Goal: Transaction & Acquisition: Purchase product/service

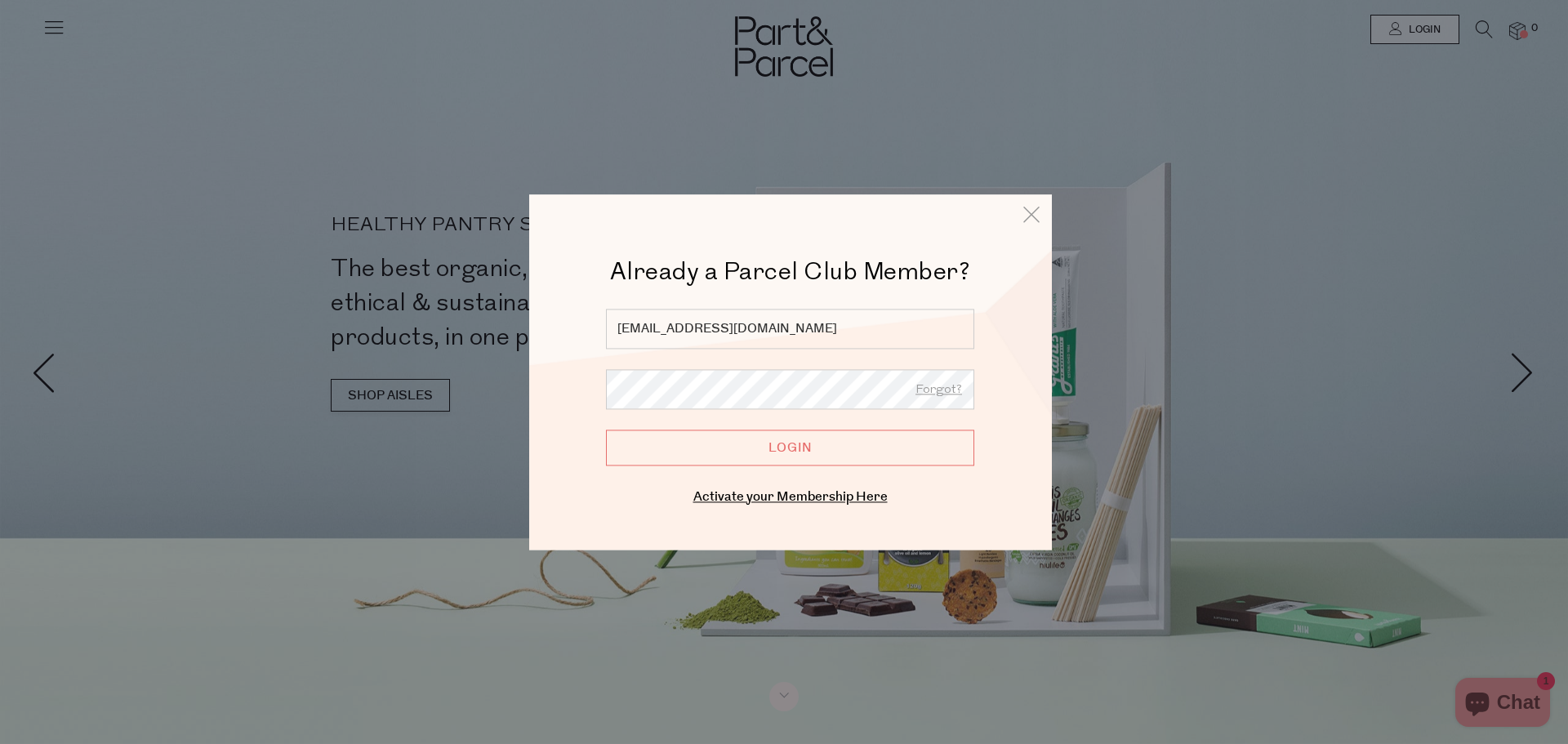
type input "[EMAIL_ADDRESS][DOMAIN_NAME]"
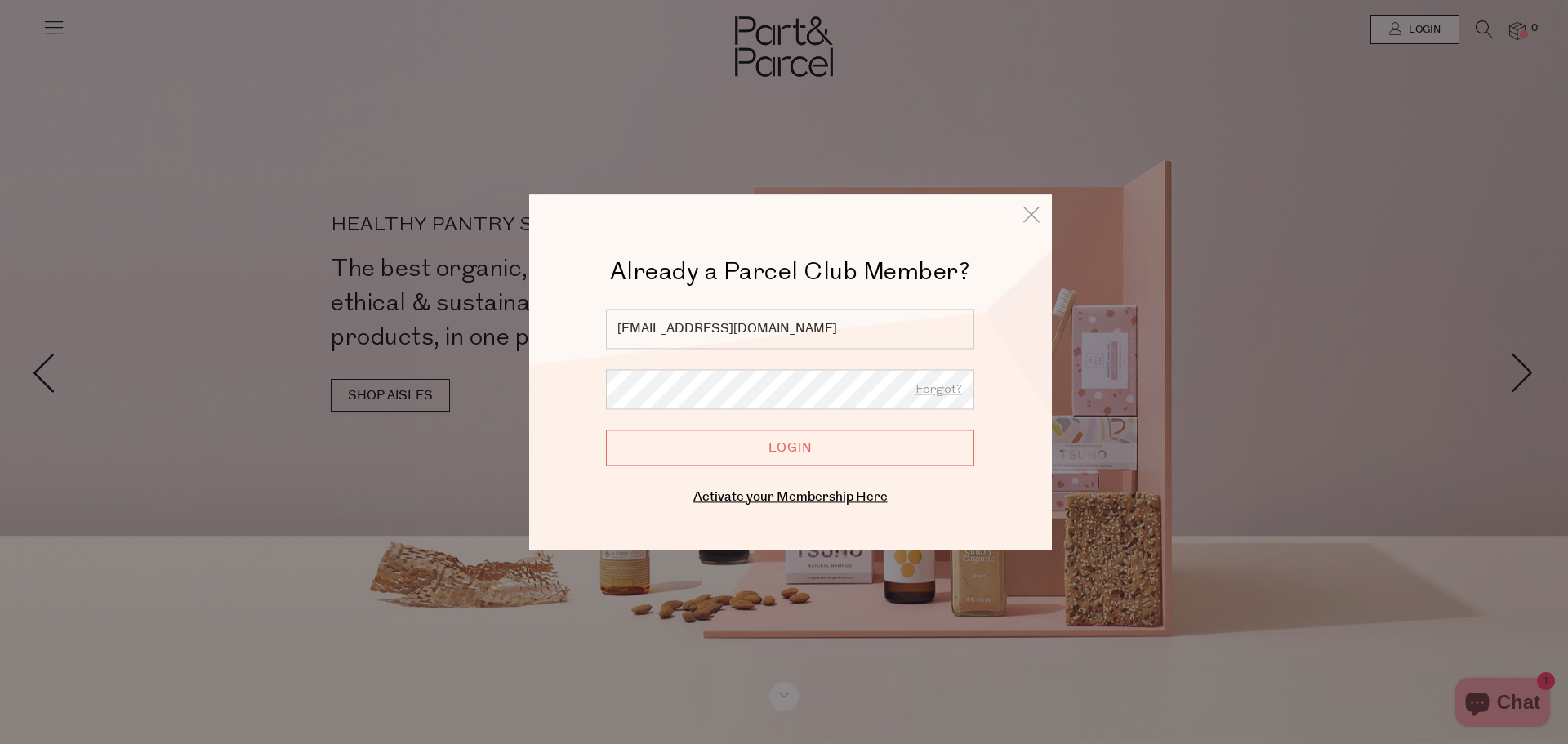
click at [781, 453] on input "Login" at bounding box center [790, 448] width 369 height 36
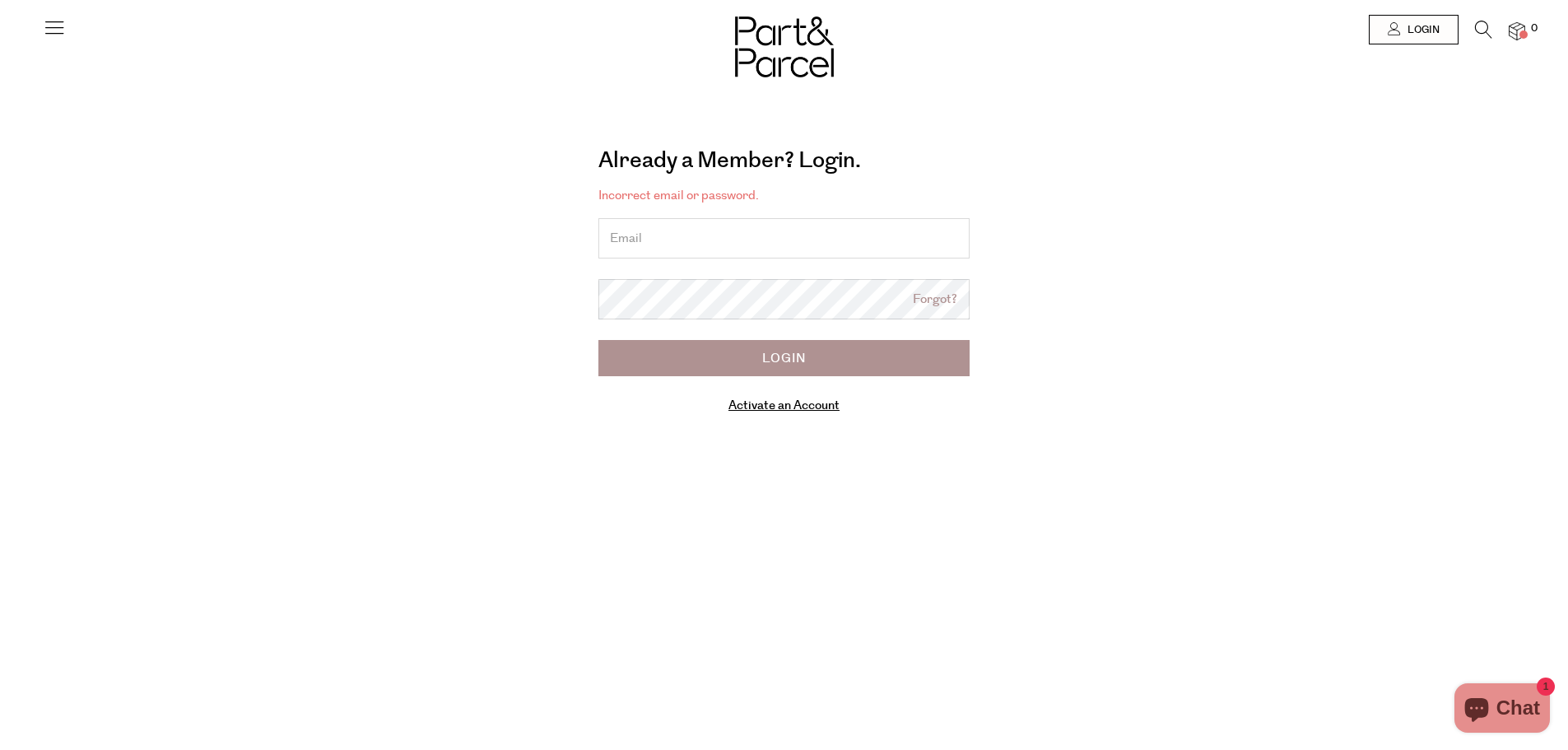
type input "[EMAIL_ADDRESS][DOMAIN_NAME]"
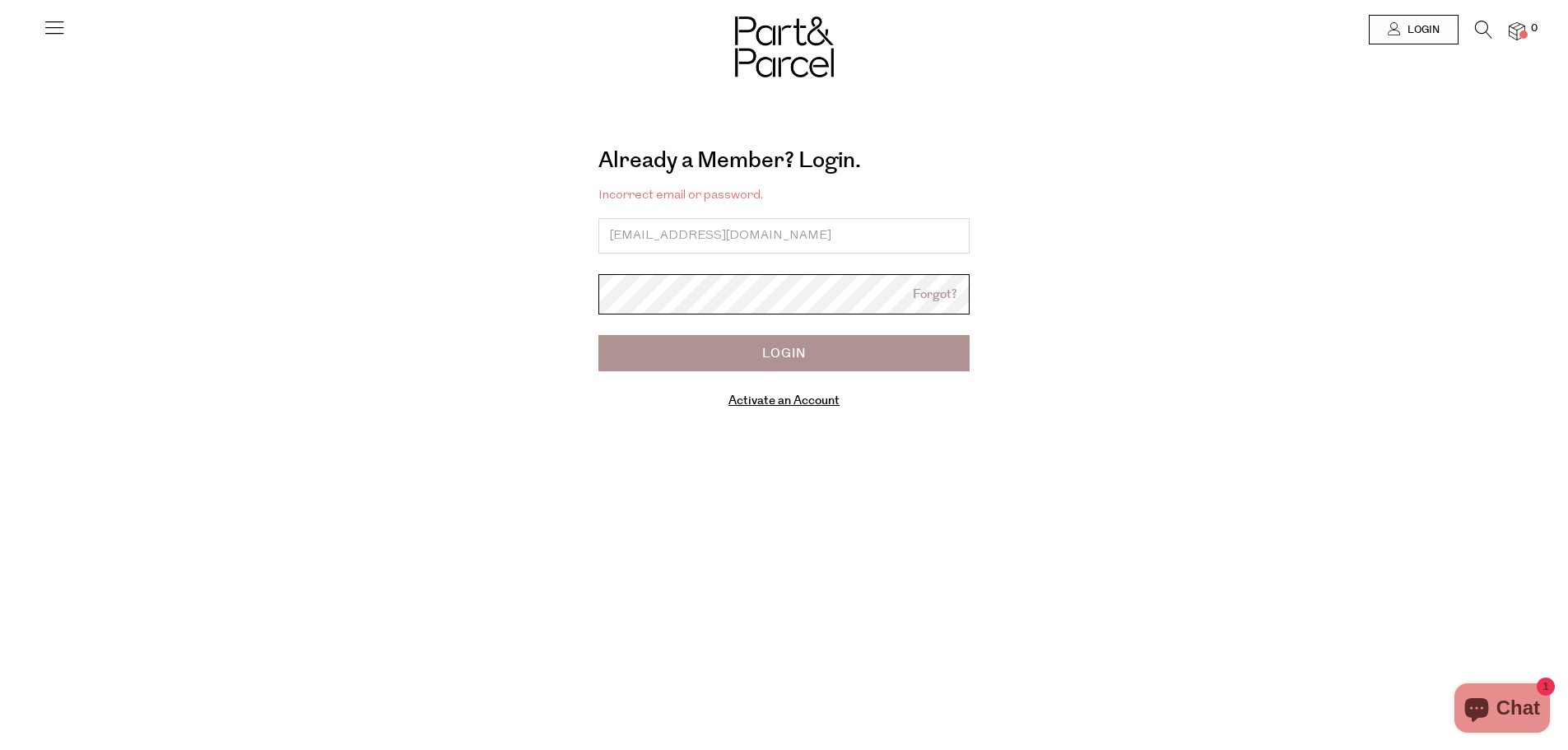
click at [786, 314] on body "Ready to stock up? Close No items in your parcel. Loading Join to Save on this …" at bounding box center [784, 525] width 1568 height 1050
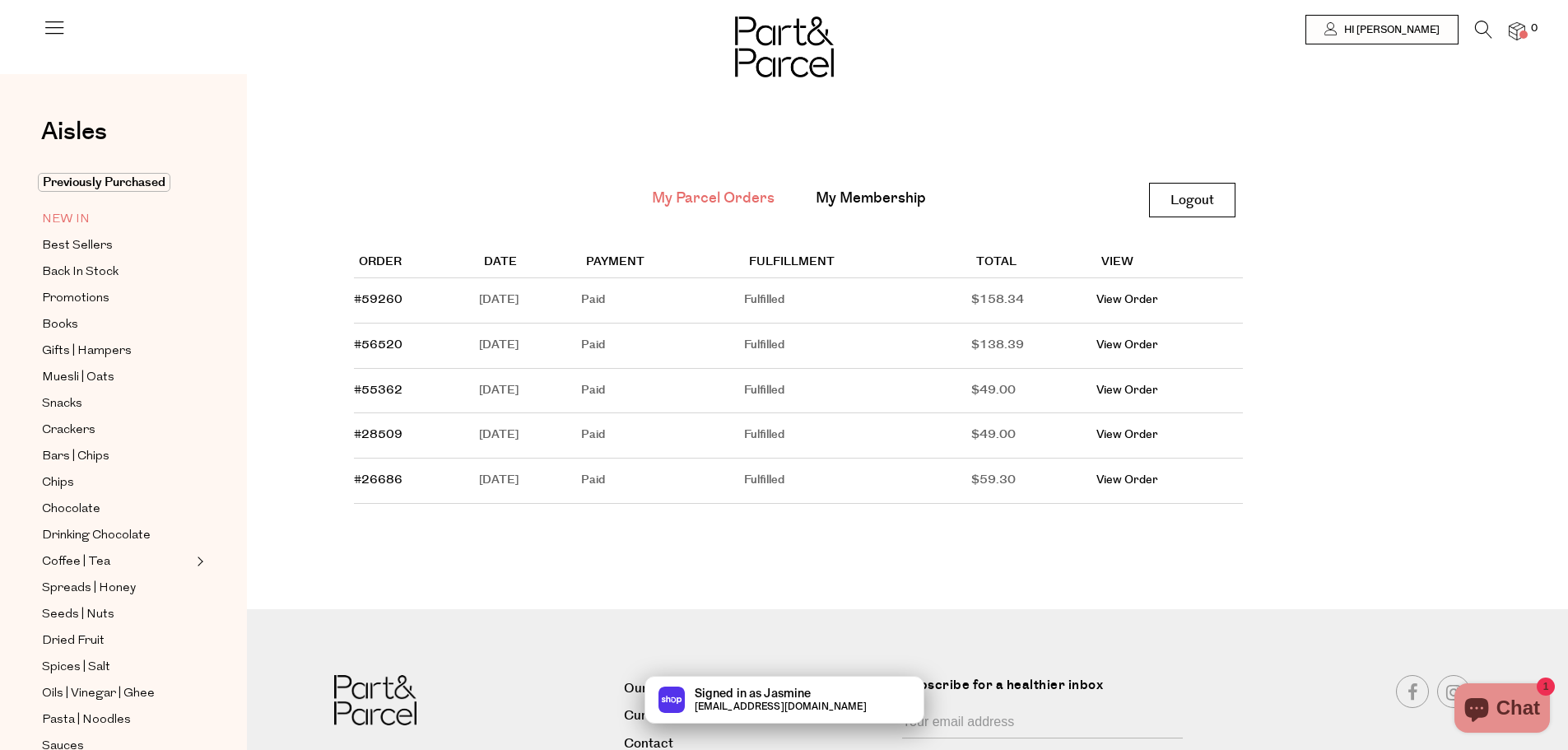
click at [72, 212] on span "NEW IN" at bounding box center [66, 220] width 48 height 20
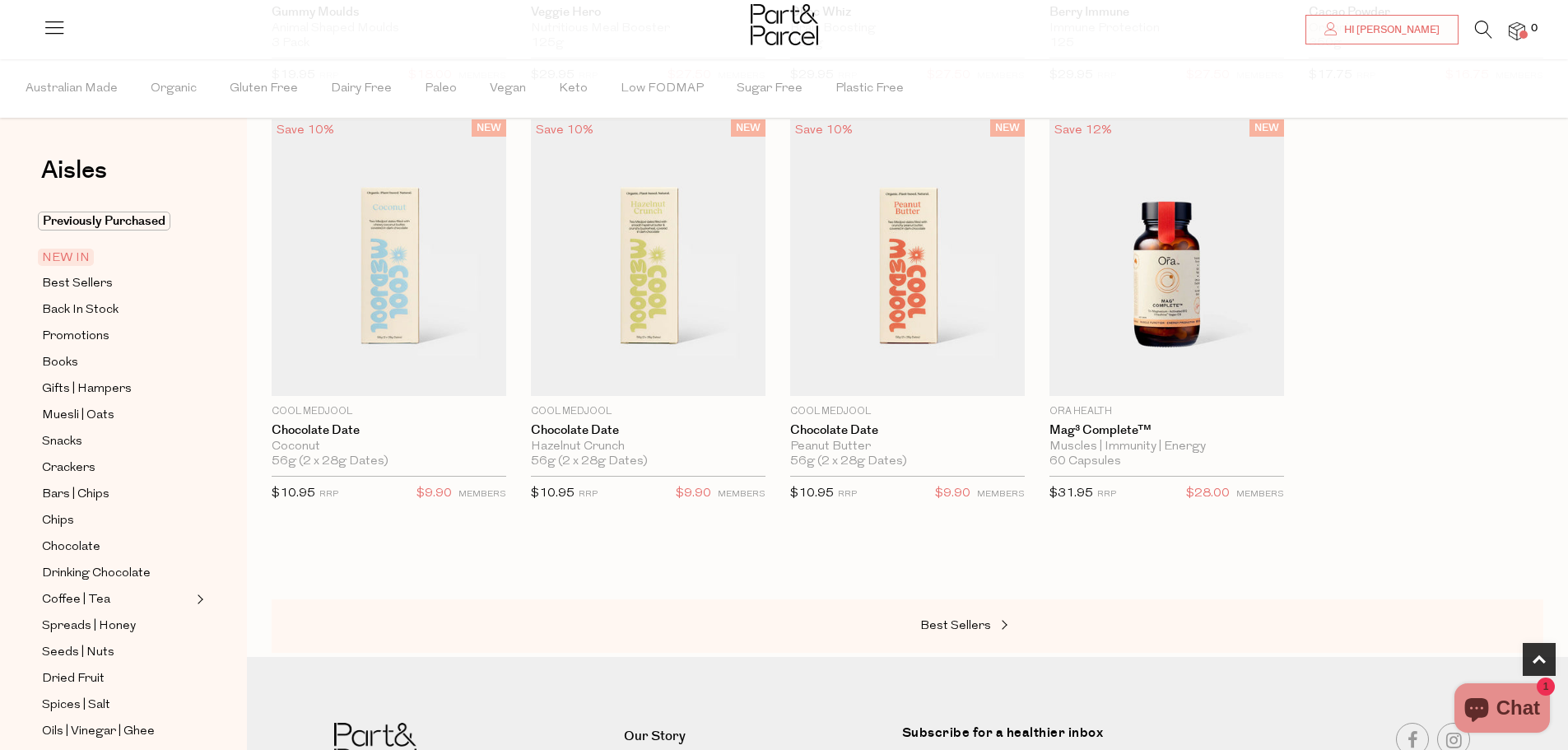
scroll to position [988, 0]
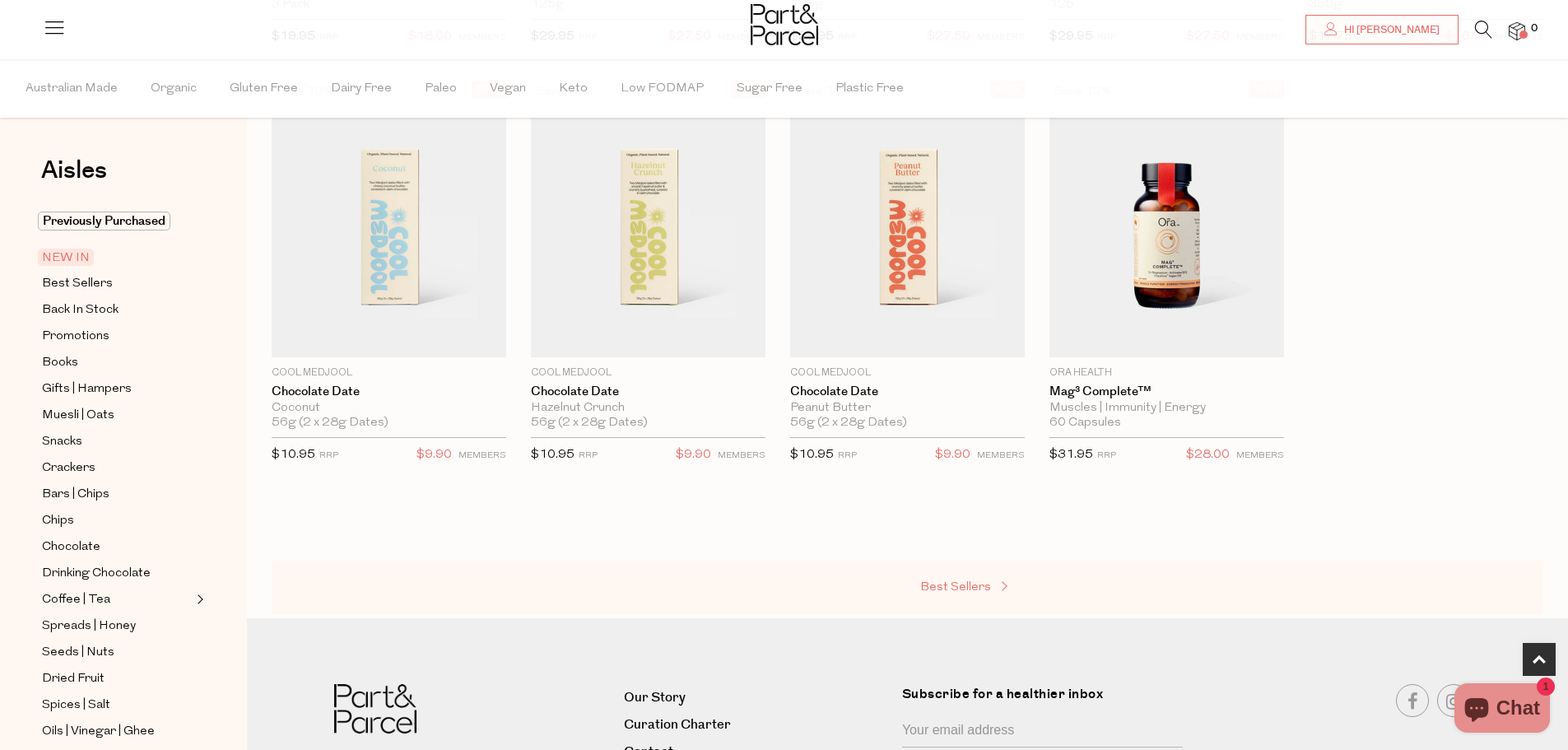
click at [980, 585] on span "Best Sellers" at bounding box center [956, 587] width 71 height 12
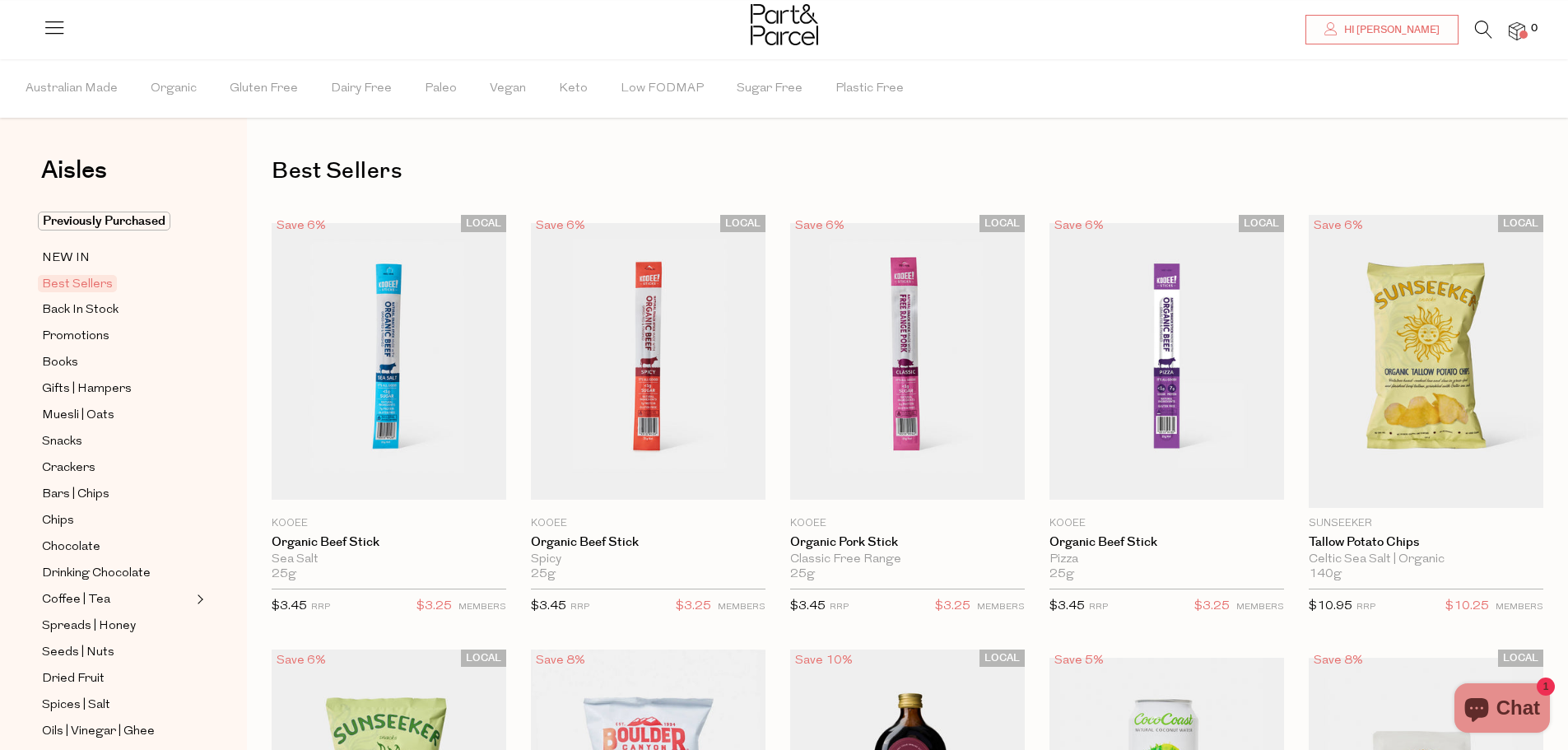
scroll to position [82, 0]
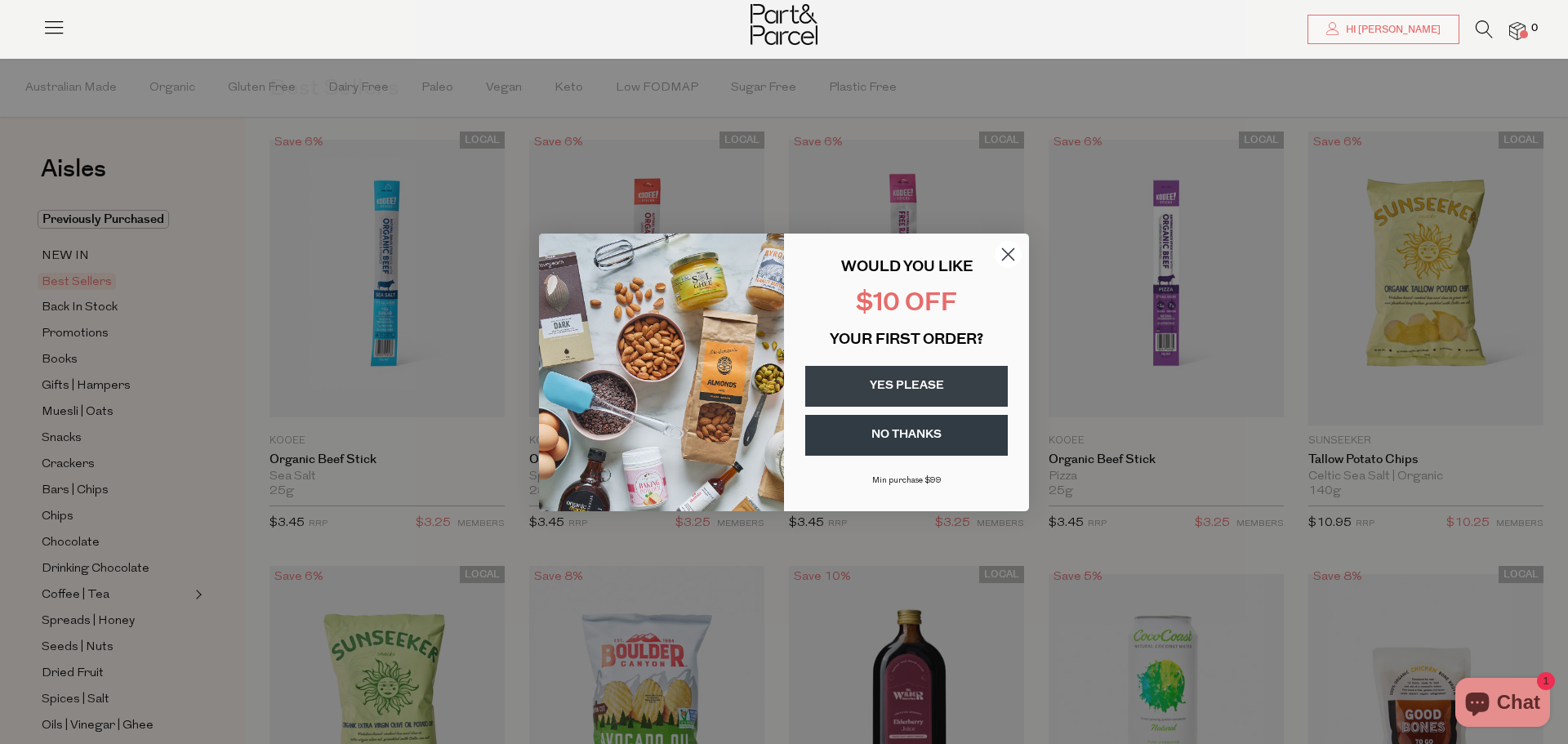
click at [1008, 254] on icon "Close dialog" at bounding box center [1008, 254] width 11 height 11
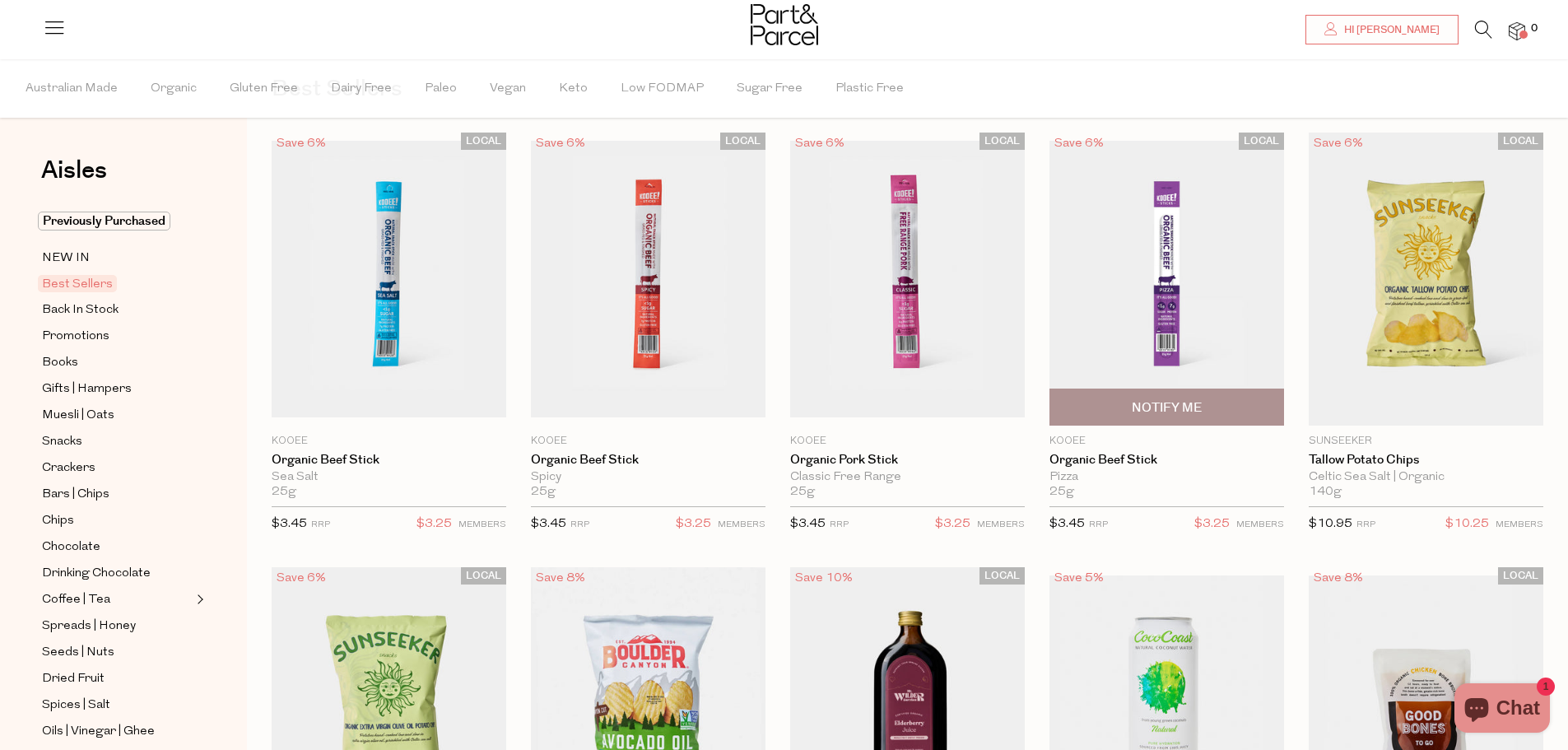
click at [1232, 407] on span "Notify Me" at bounding box center [1166, 407] width 225 height 35
type input "Notify when available"
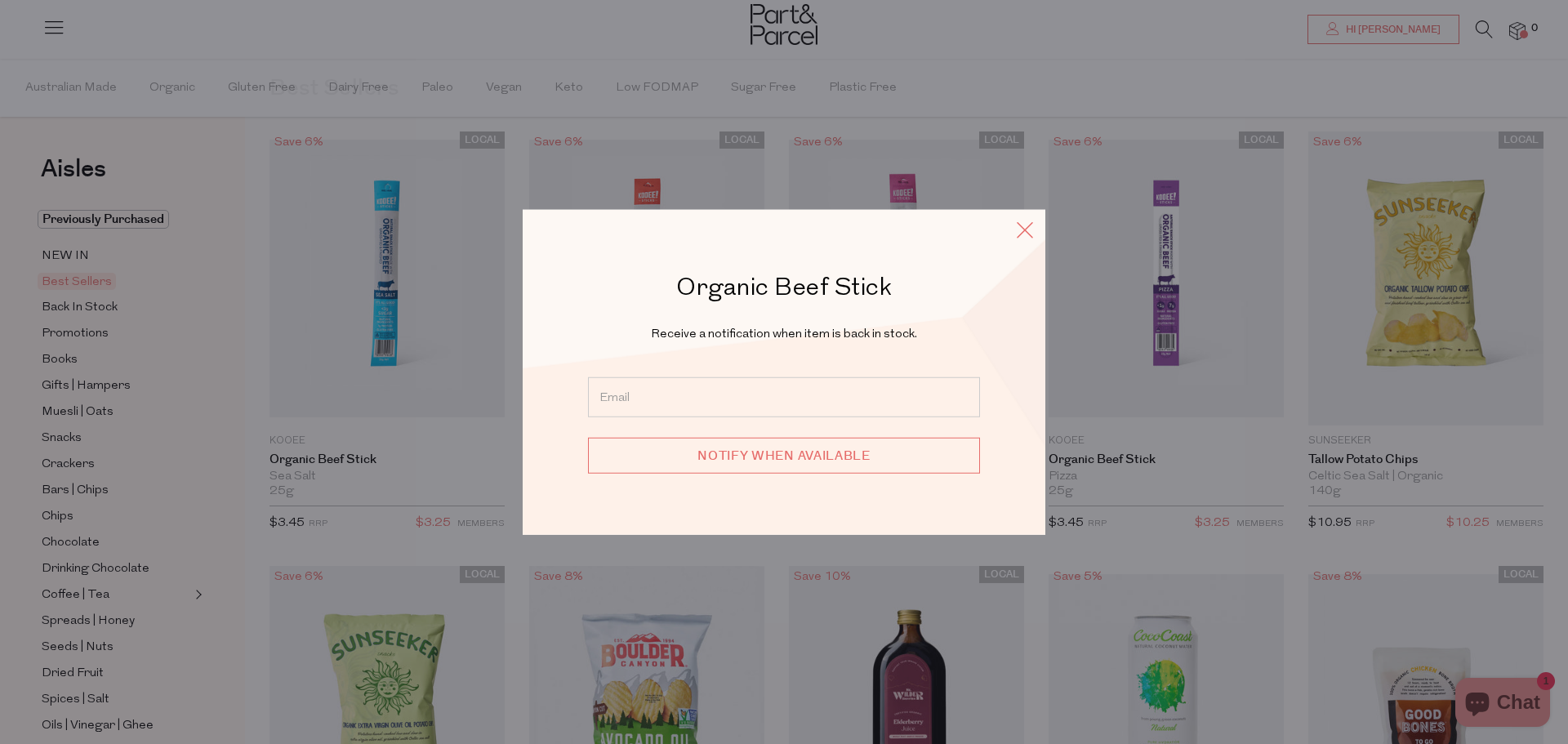
click at [1020, 235] on icon at bounding box center [1025, 229] width 25 height 24
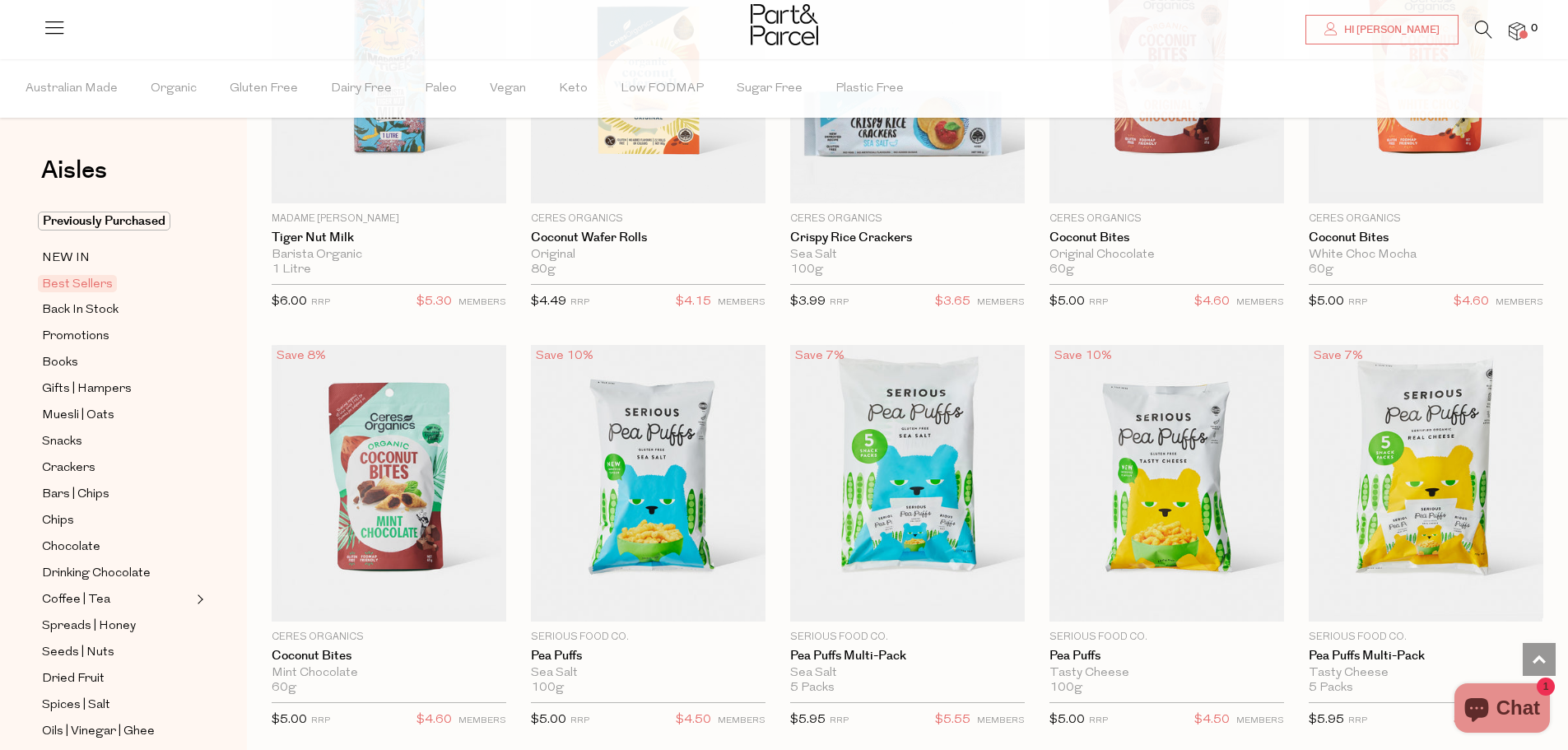
scroll to position [2963, 0]
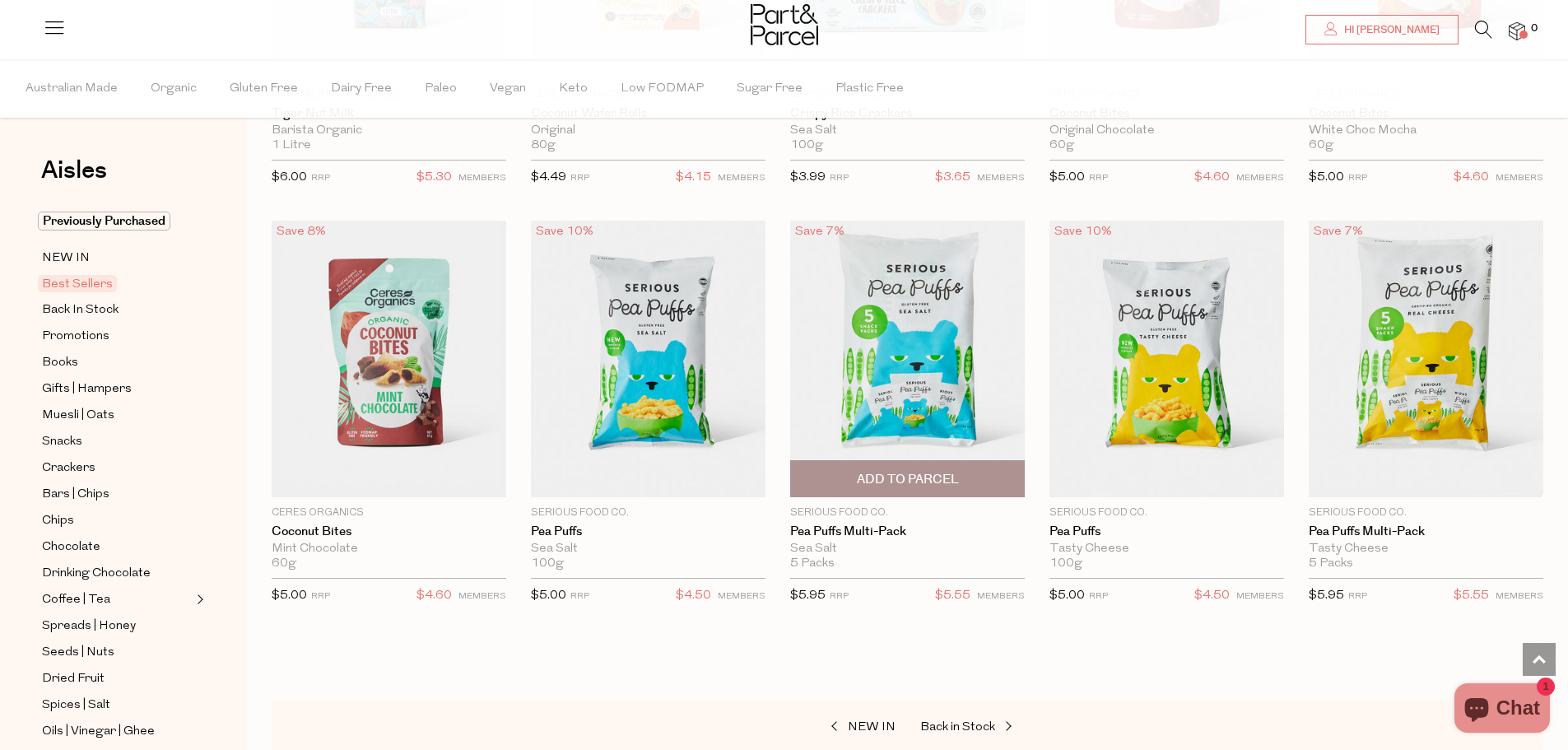
click at [922, 472] on span "Add To Parcel" at bounding box center [908, 479] width 102 height 17
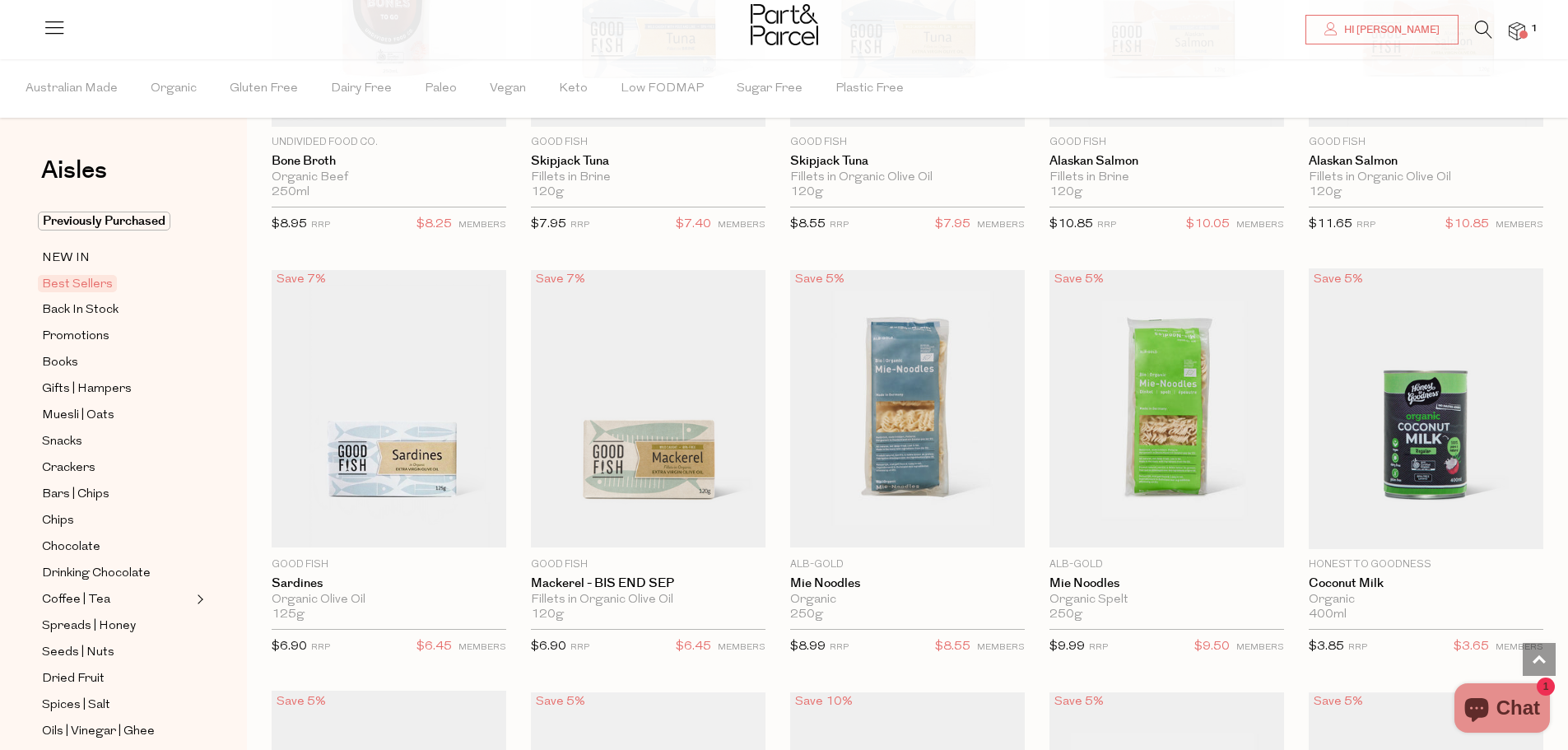
scroll to position [1152, 0]
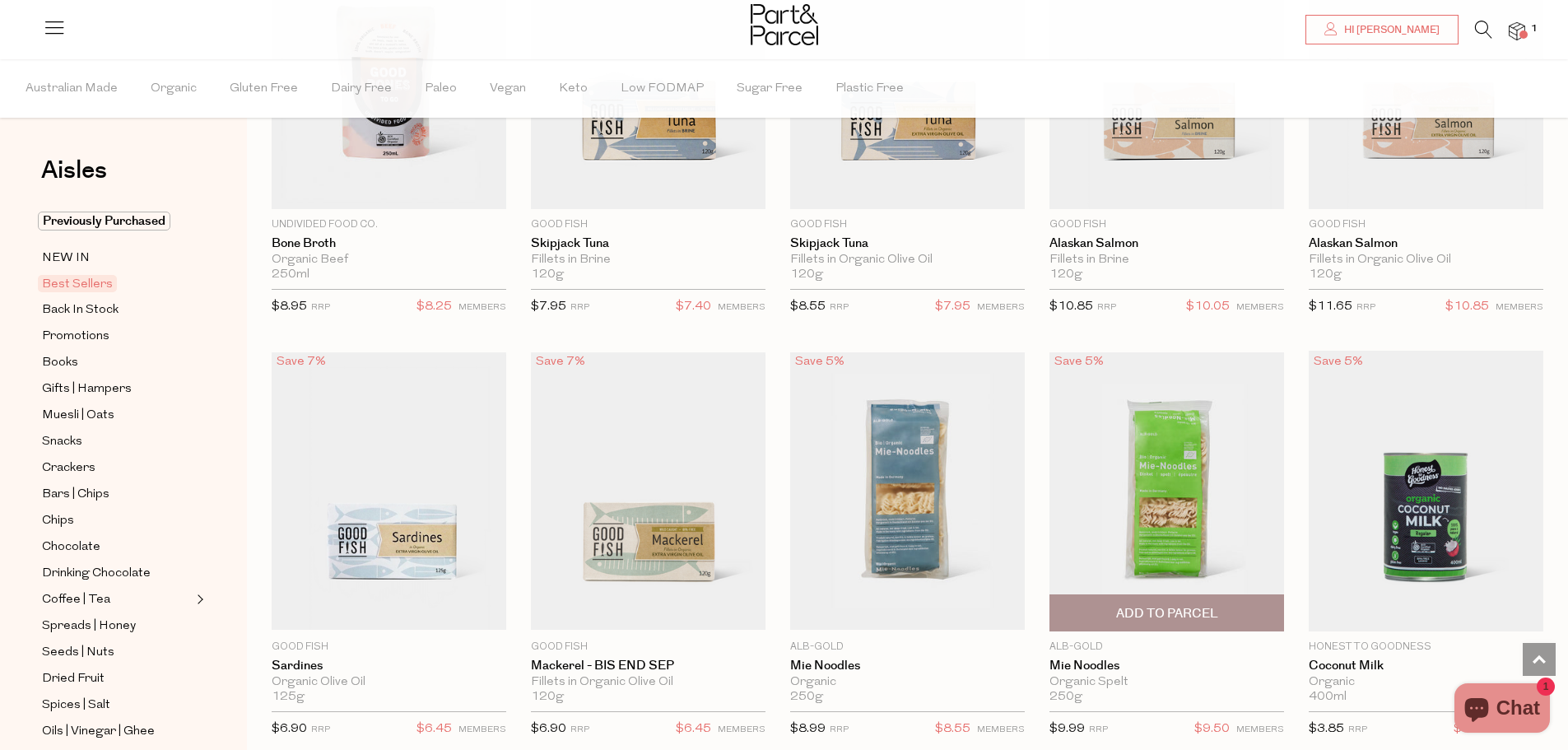
click at [1139, 599] on span "Add To Parcel" at bounding box center [1166, 613] width 225 height 35
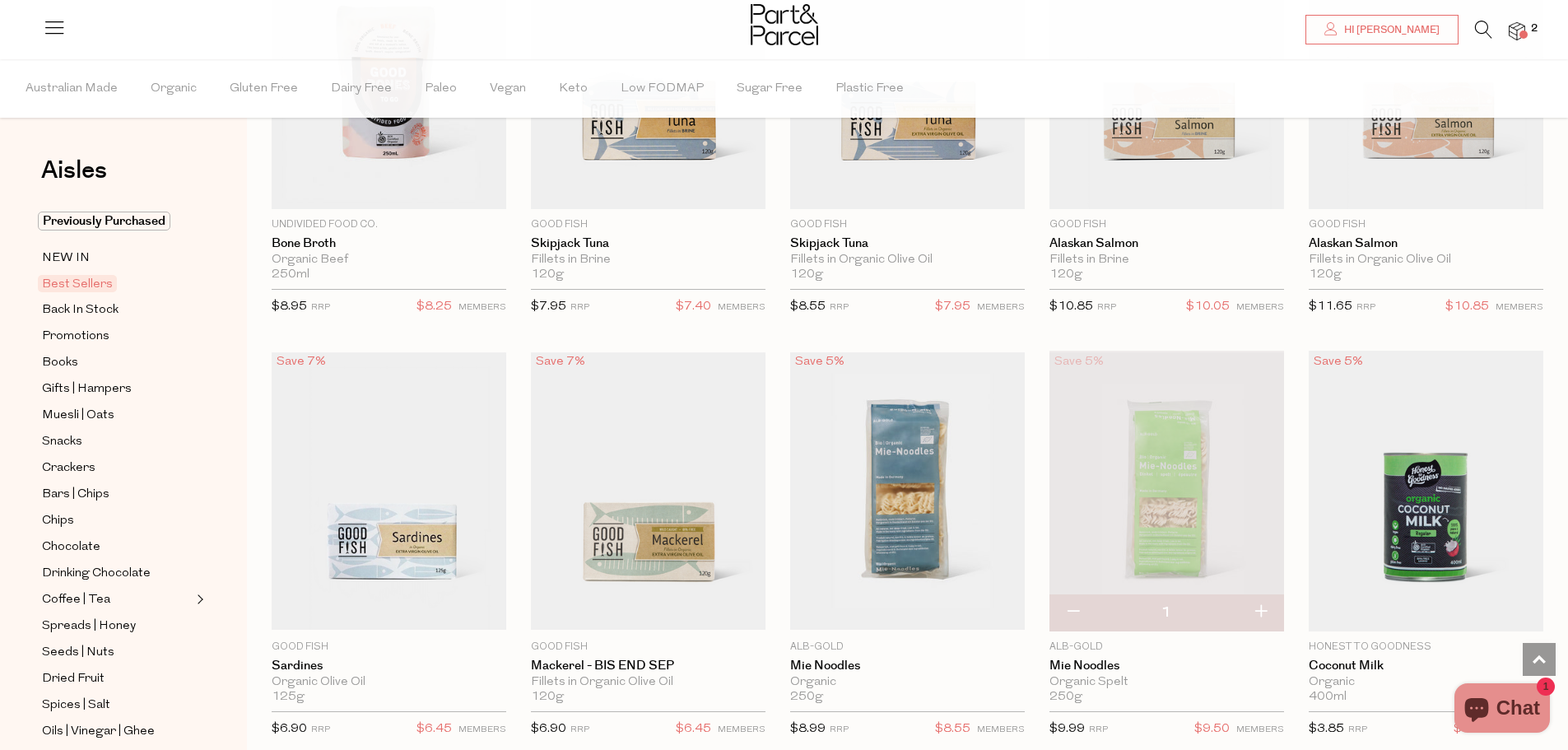
click at [1263, 613] on button "button" at bounding box center [1260, 613] width 47 height 36
type input "2"
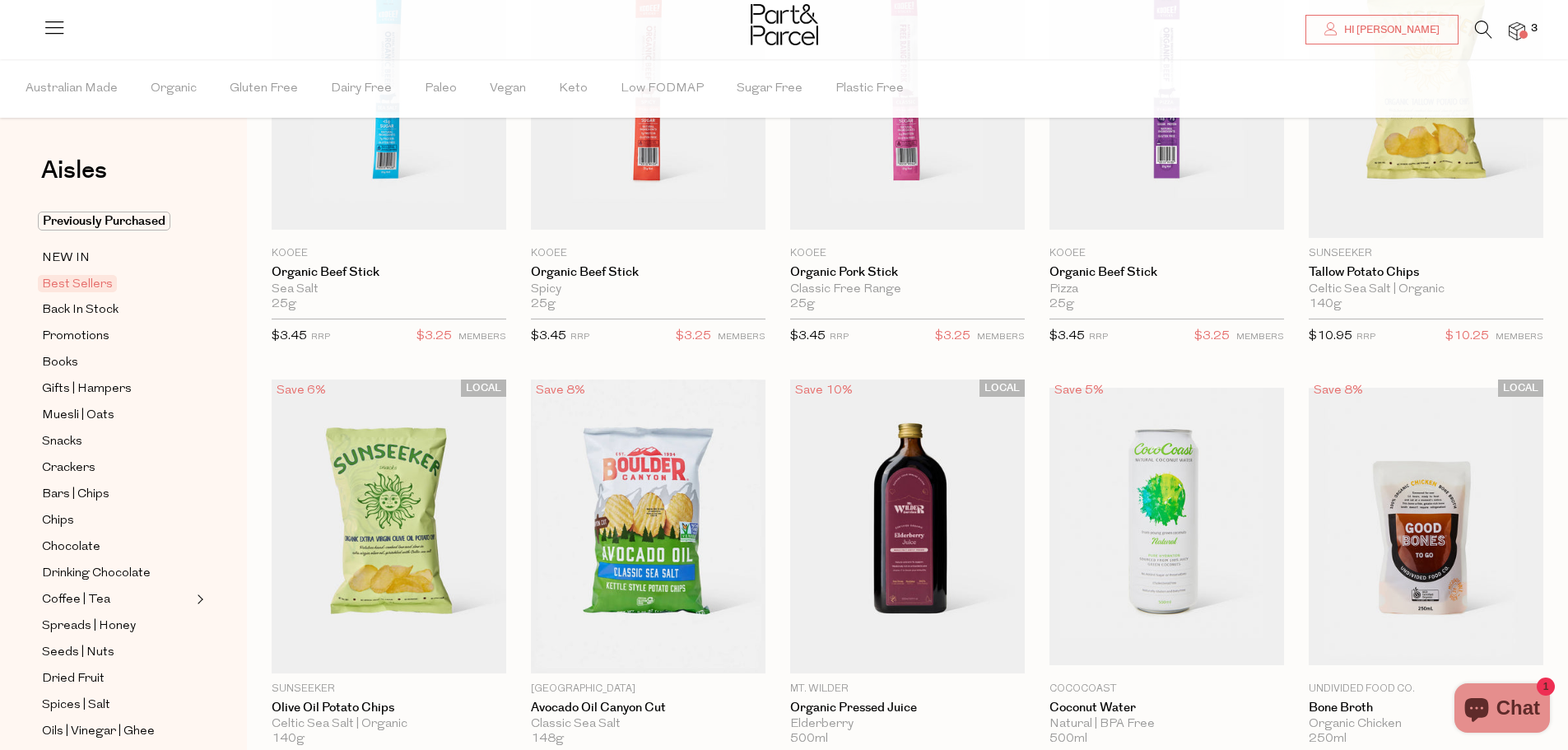
scroll to position [82, 0]
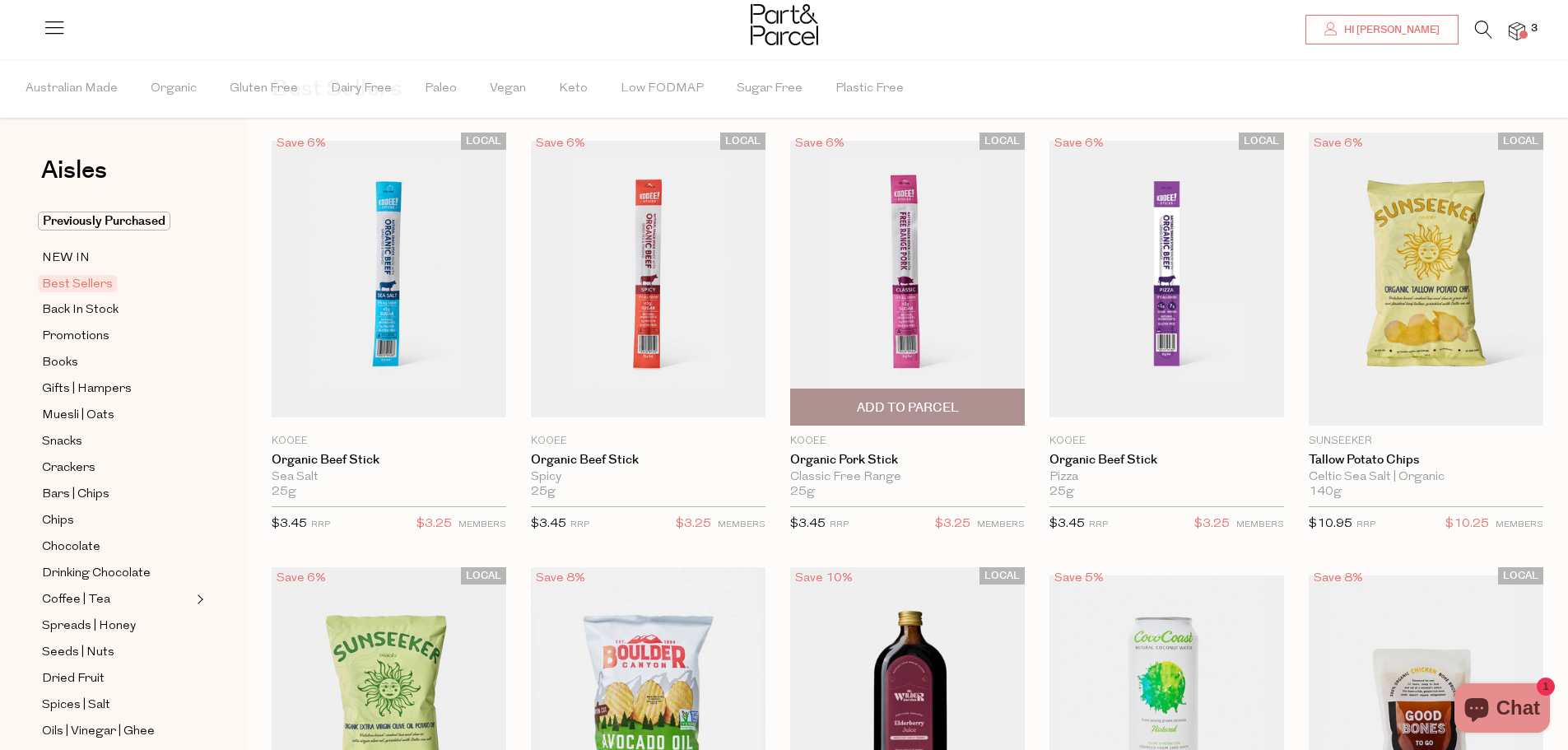
click at [965, 416] on span "Add To Parcel" at bounding box center [908, 407] width 225 height 35
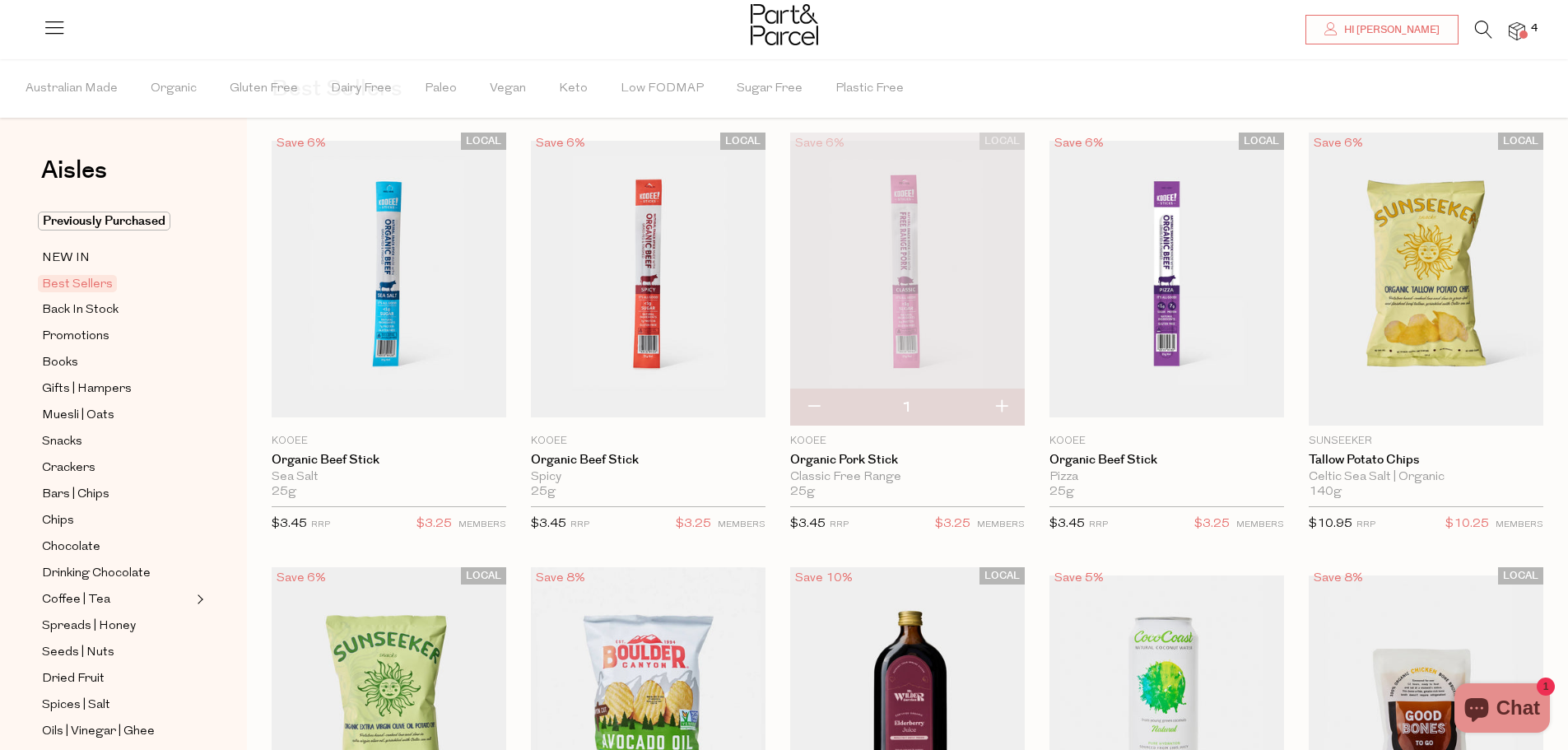
click at [999, 413] on button "button" at bounding box center [1001, 408] width 47 height 36
type input "2"
click at [1219, 399] on span "Notify Me" at bounding box center [1166, 407] width 225 height 35
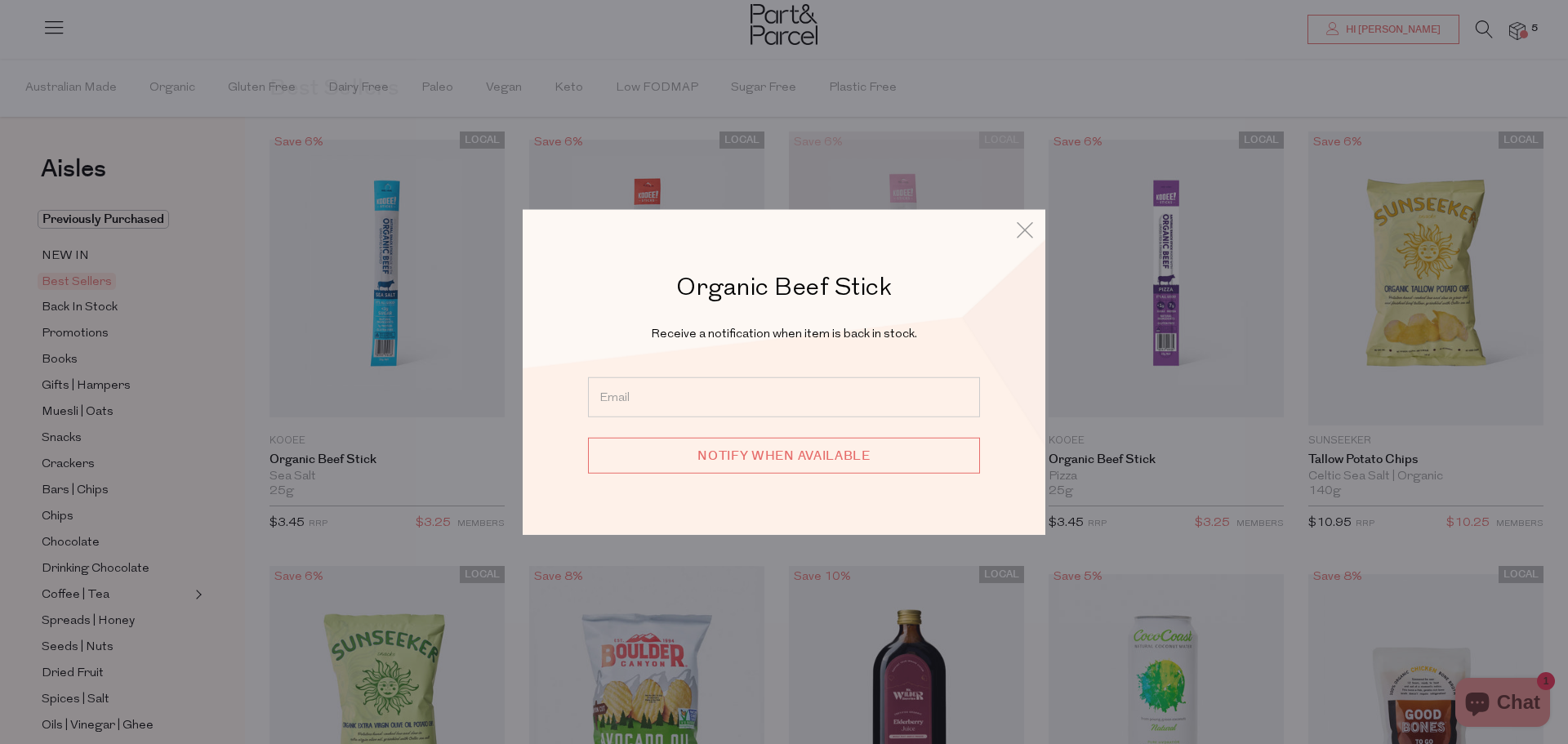
click at [771, 390] on input "email" at bounding box center [784, 397] width 392 height 40
type input "jaszy_76@yahoo.com"
click at [789, 460] on input "Notify when available" at bounding box center [784, 456] width 392 height 36
type input "We will be in touch"
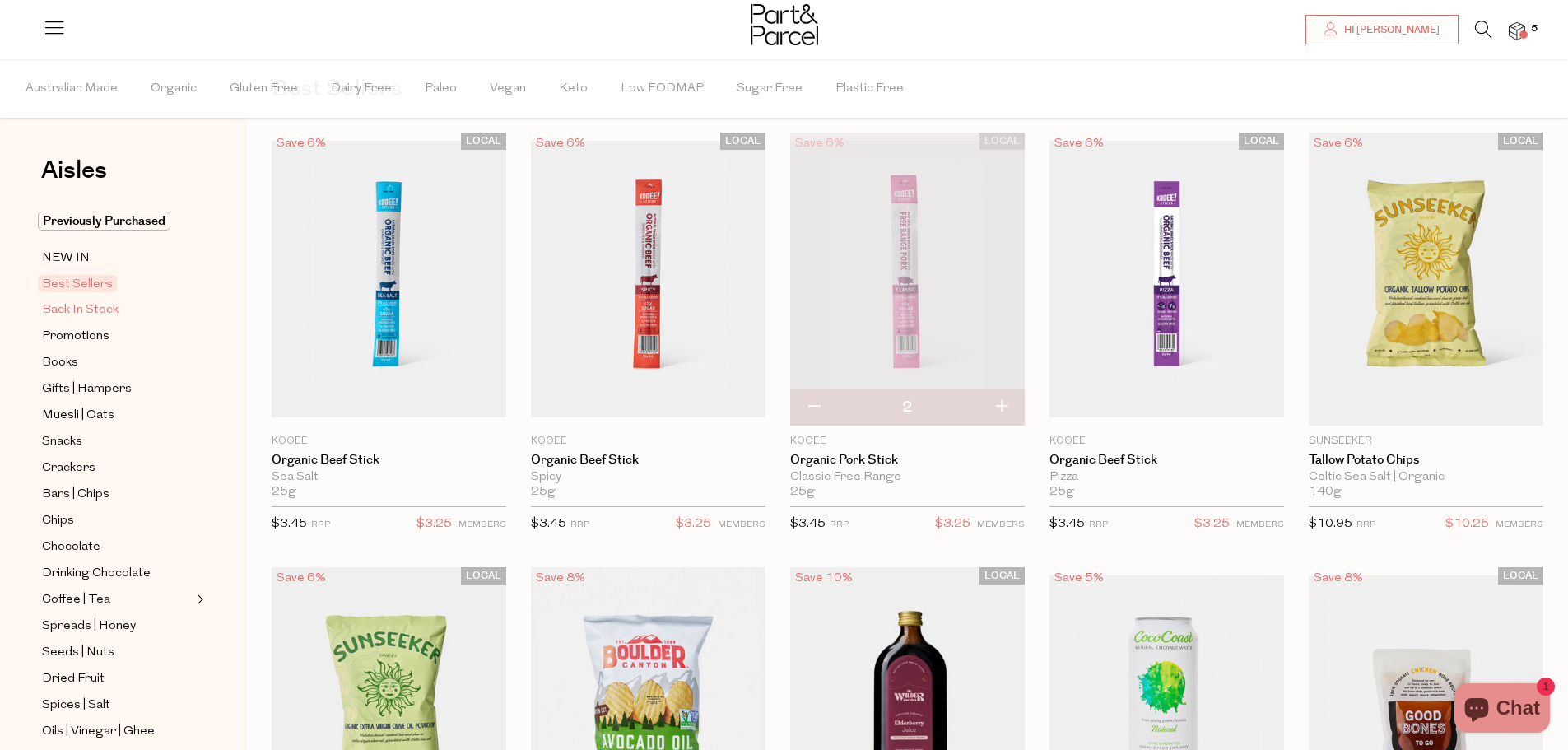
click at [88, 301] on span "Back In Stock" at bounding box center [80, 310] width 77 height 20
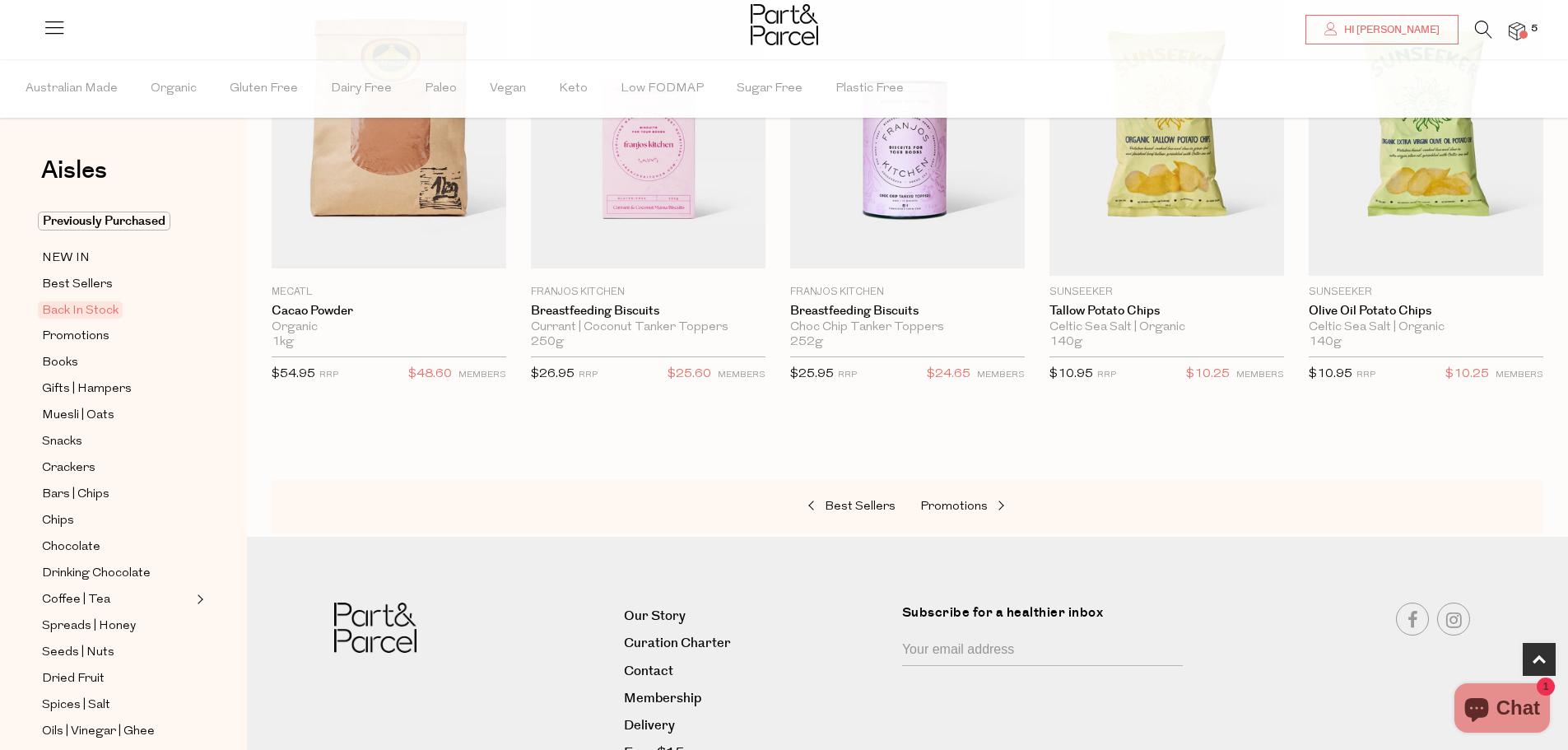
scroll to position [659, 0]
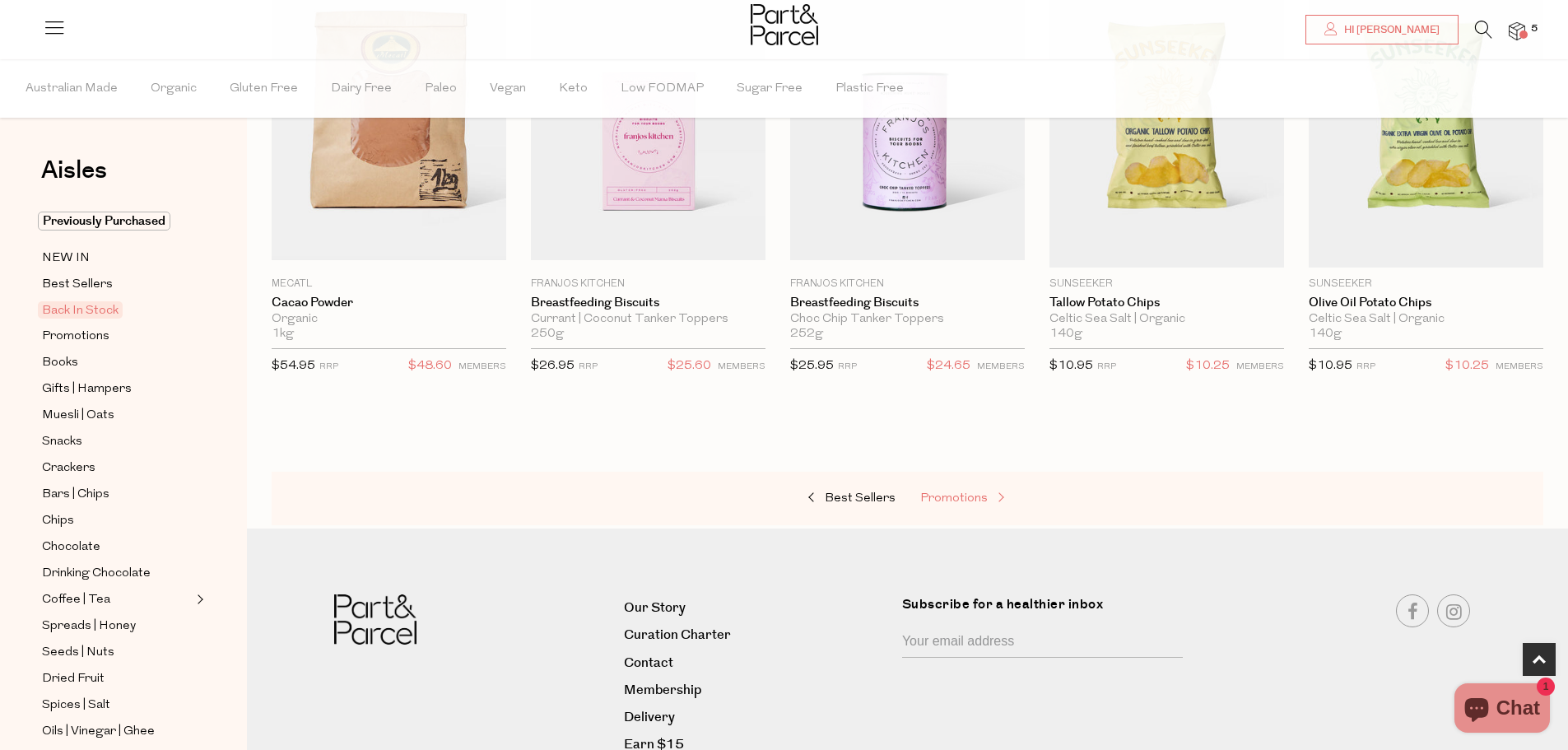
click at [968, 493] on span "Promotions" at bounding box center [954, 498] width 68 height 12
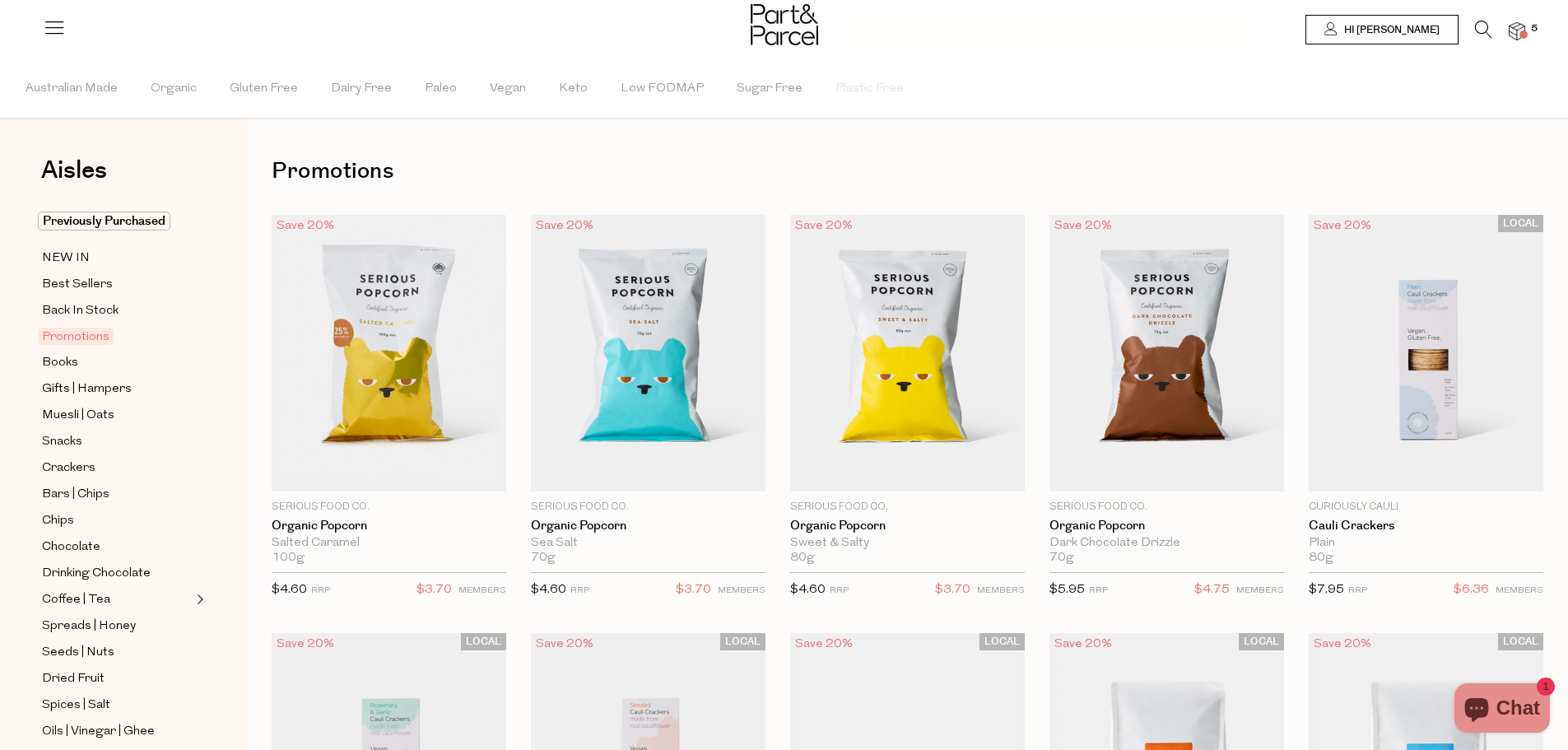
click at [1483, 23] on icon at bounding box center [1483, 30] width 17 height 18
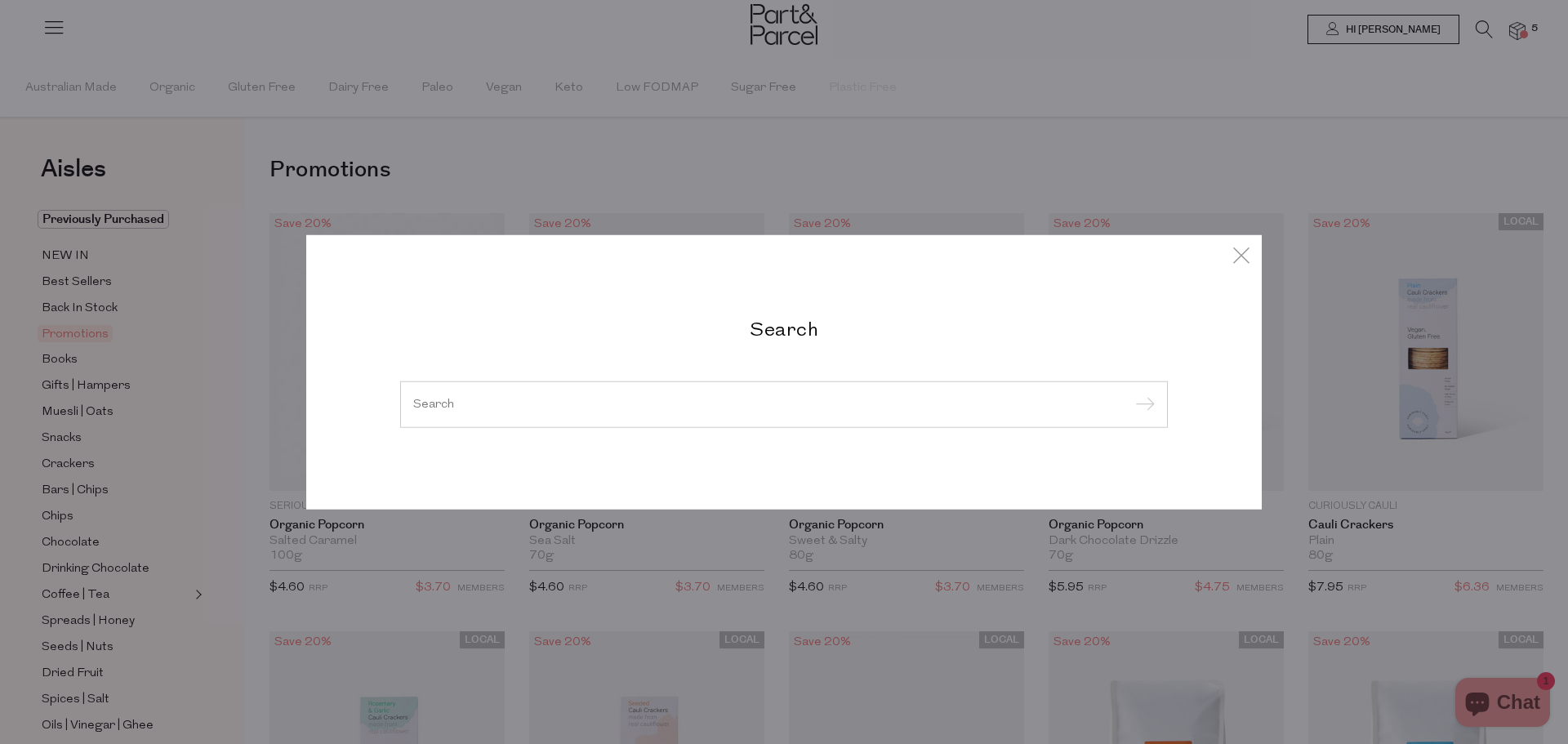
click at [654, 407] on input "search" at bounding box center [784, 403] width 742 height 12
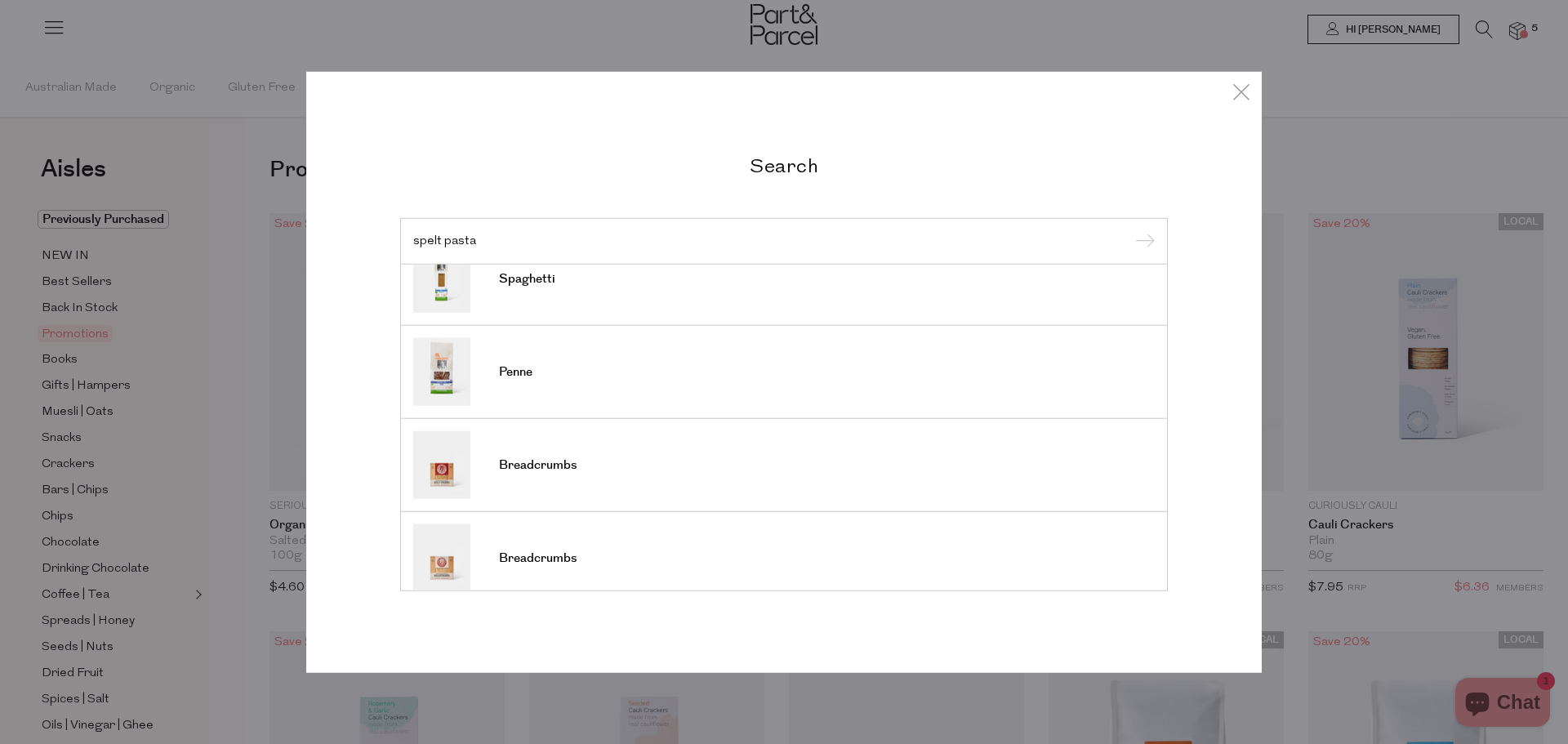
scroll to position [408, 0]
type input "spelt pasta"
click at [515, 371] on span "Penne" at bounding box center [516, 368] width 34 height 16
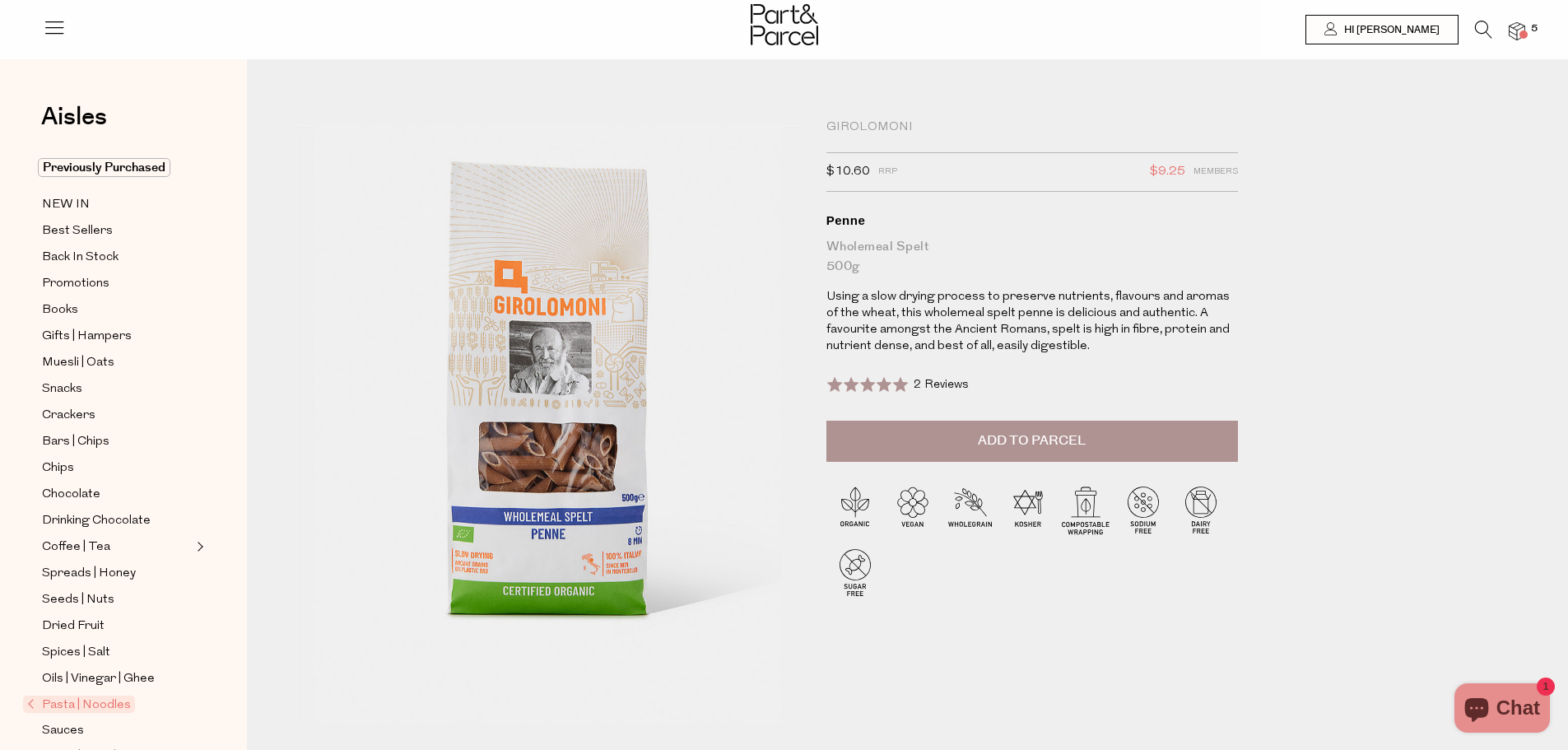
click at [942, 208] on div at bounding box center [1033, 208] width 412 height 0
click at [1002, 450] on span "Add to Parcel" at bounding box center [1032, 440] width 108 height 19
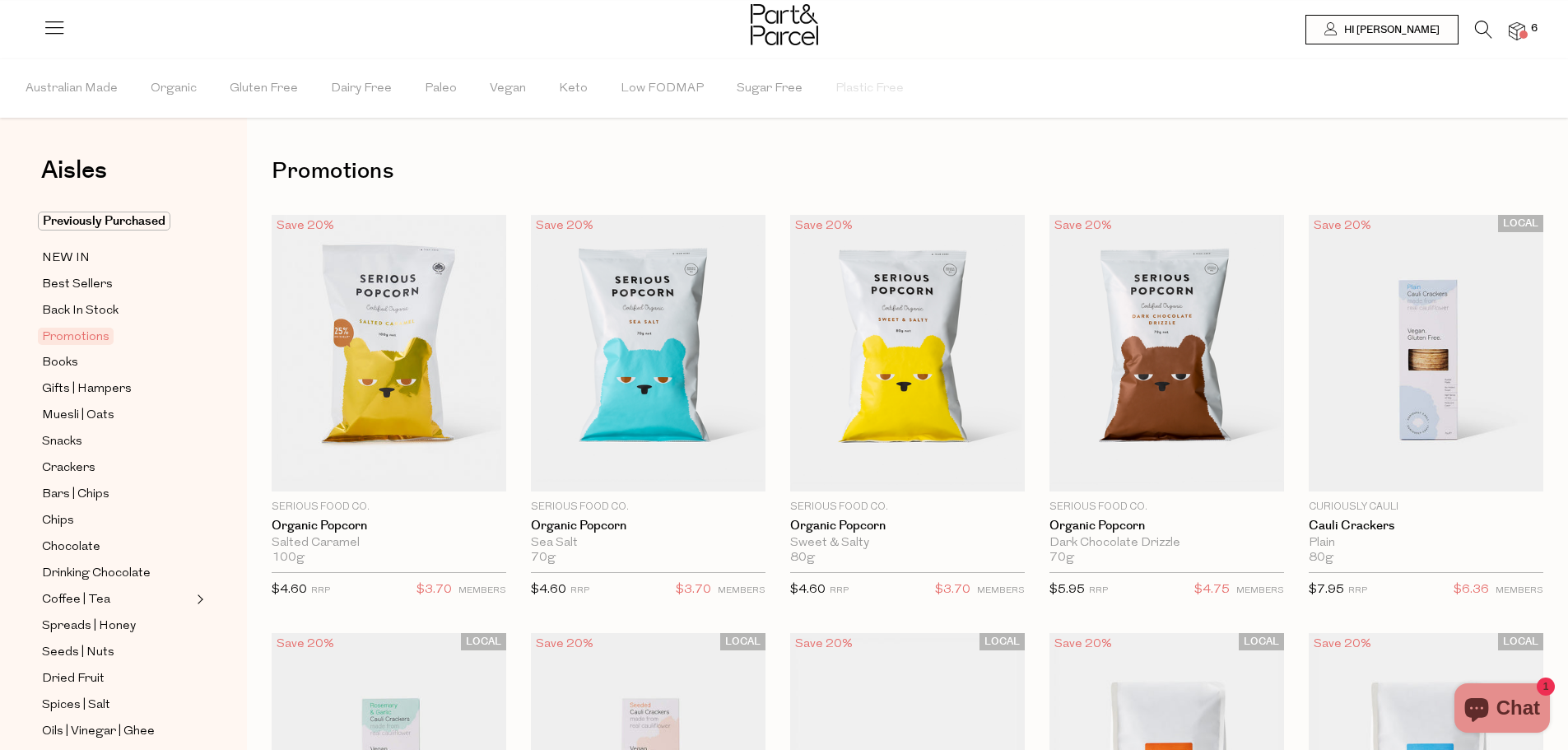
click at [1484, 30] on icon at bounding box center [1483, 30] width 17 height 18
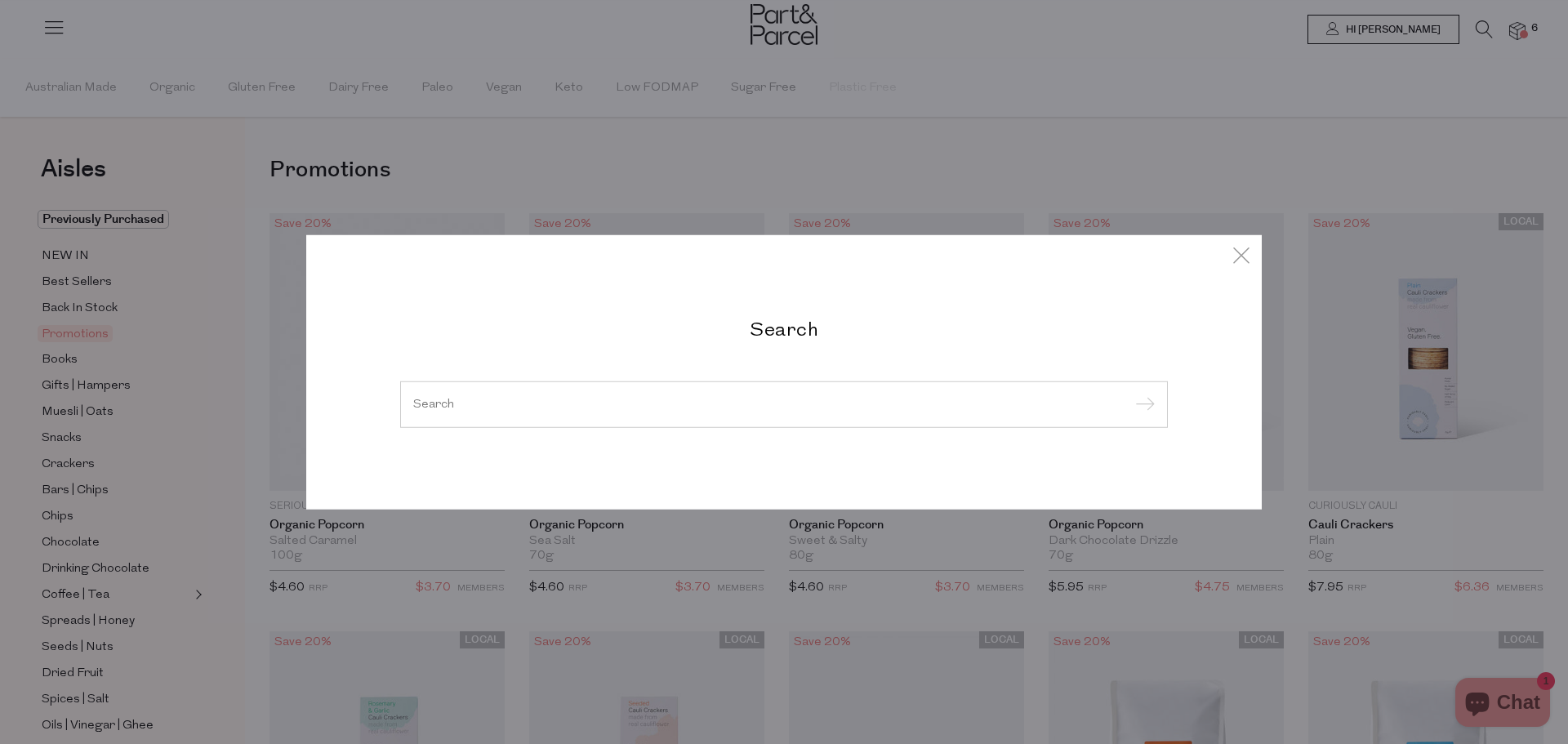
click at [756, 400] on input "search" at bounding box center [784, 403] width 742 height 12
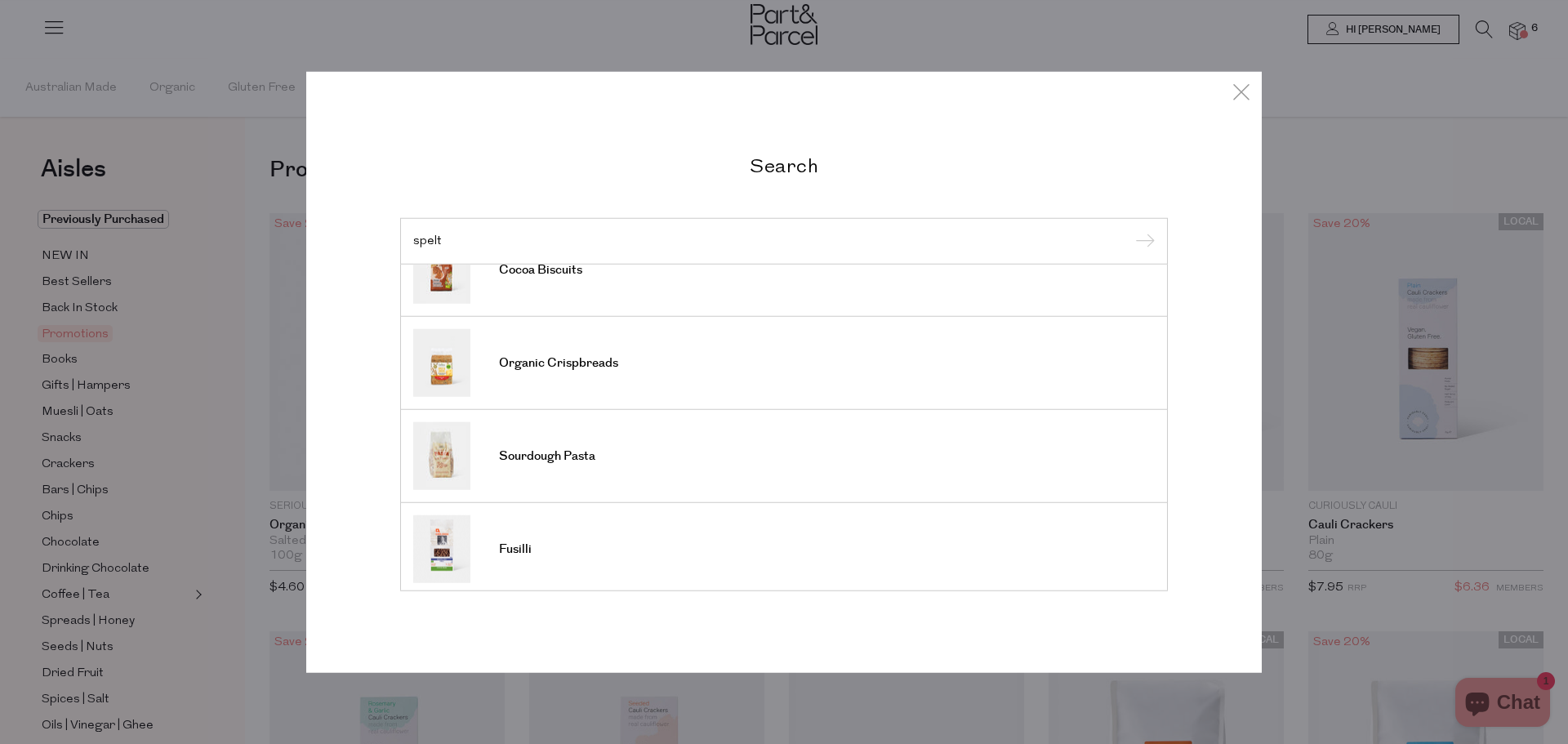
scroll to position [604, 0]
type input "spelt"
click at [538, 532] on link "Fusilli" at bounding box center [784, 544] width 742 height 68
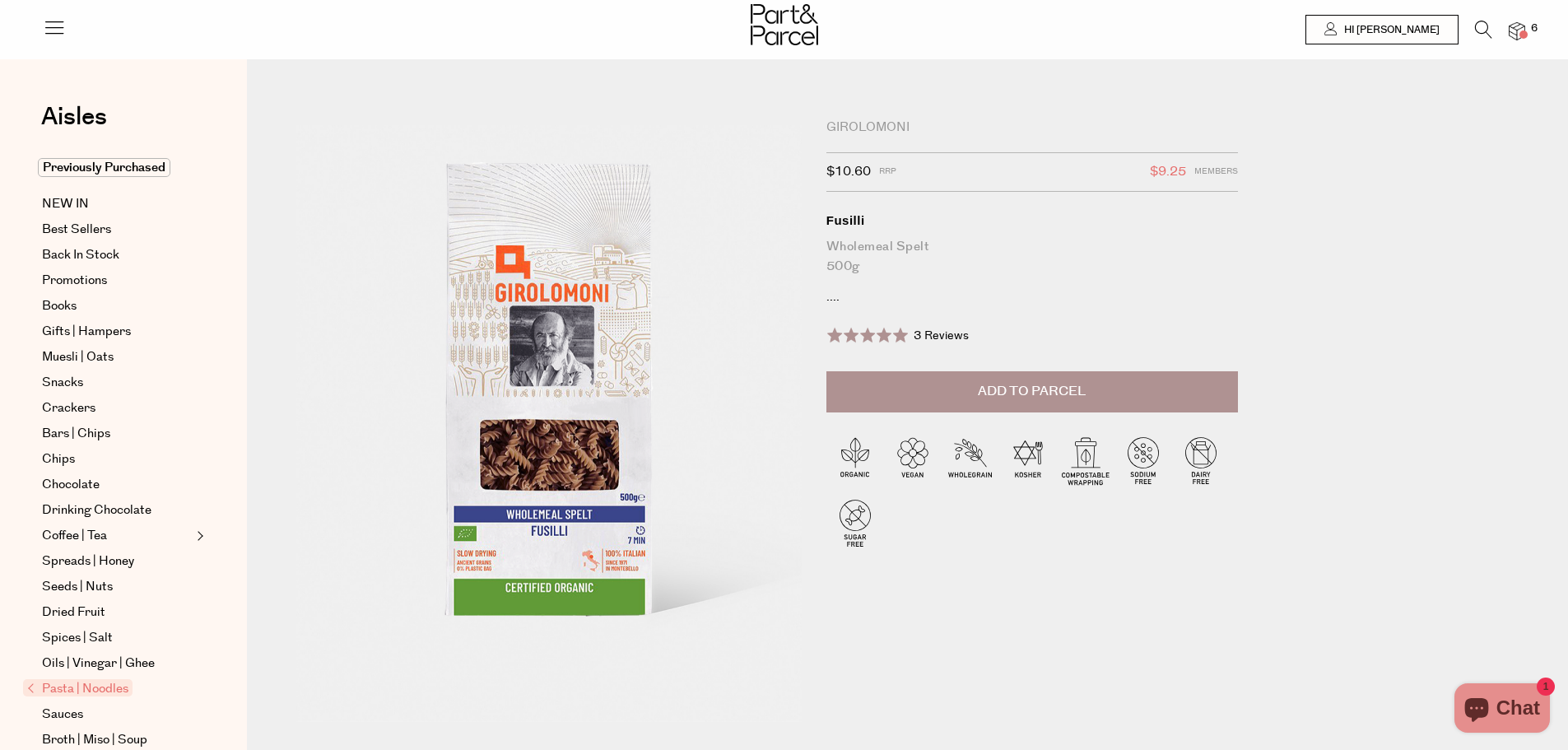
click at [1023, 398] on span "Add to Parcel" at bounding box center [1032, 391] width 108 height 19
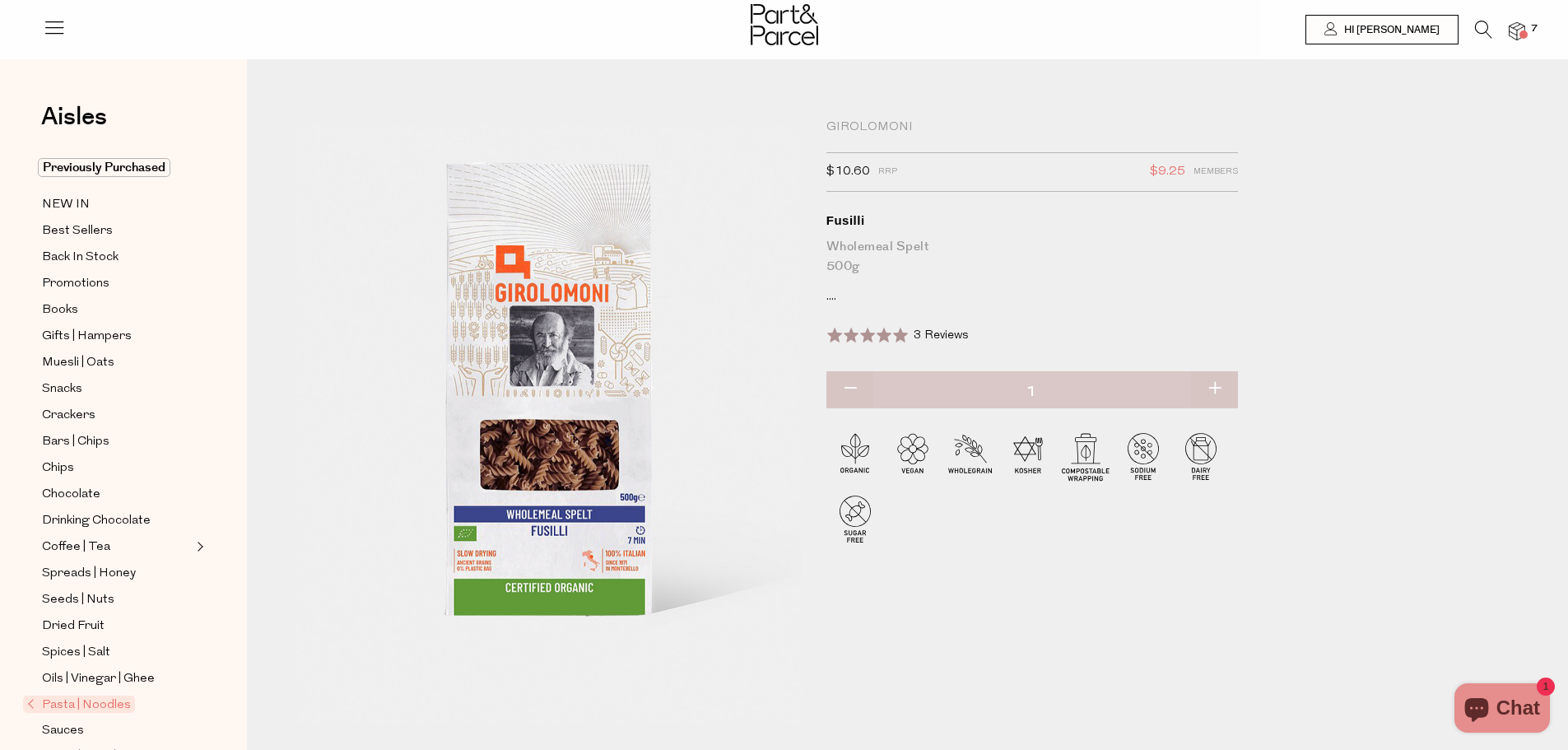
click at [1489, 33] on icon at bounding box center [1483, 30] width 17 height 18
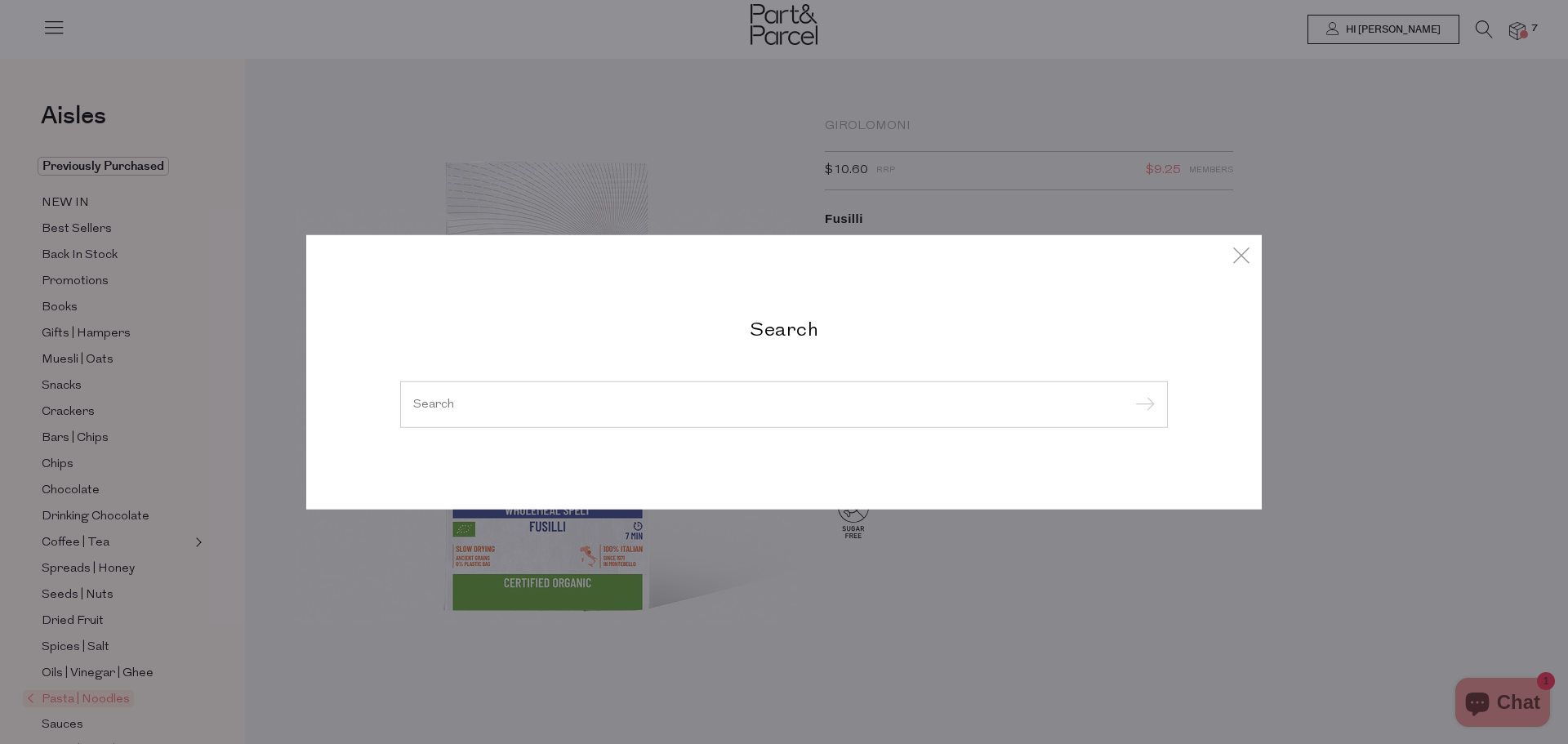
click at [638, 407] on input "search" at bounding box center [784, 403] width 742 height 12
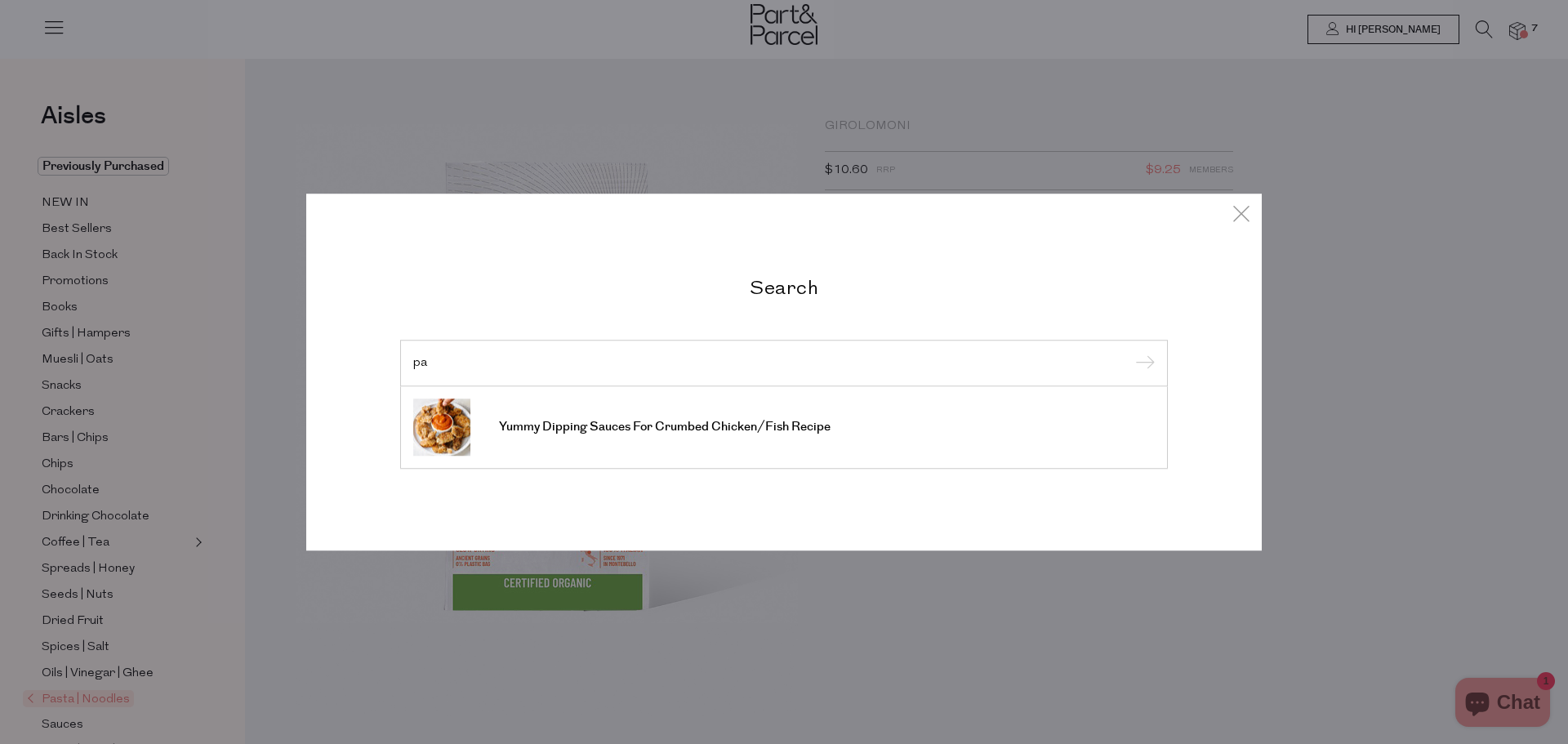
type input "p"
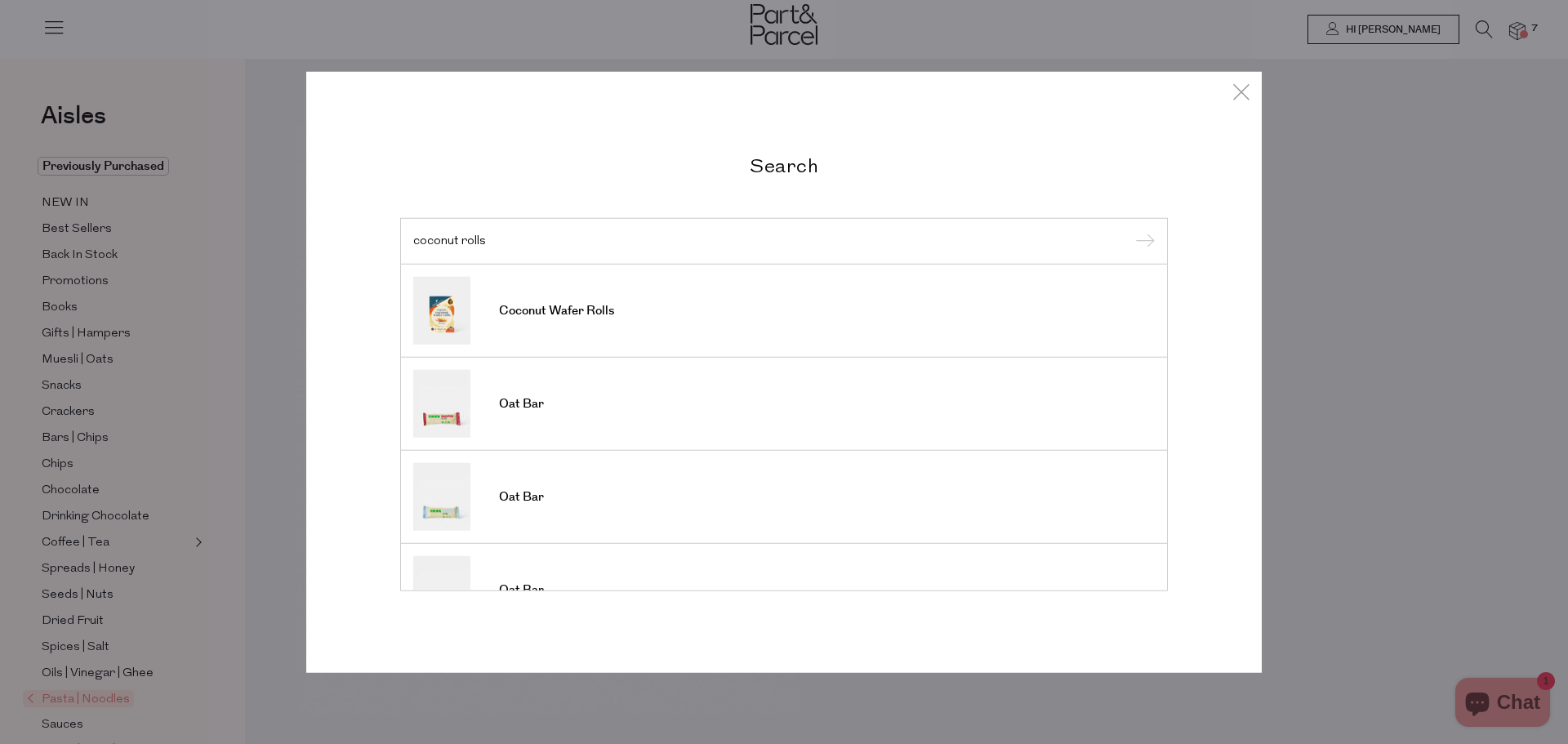
type input "coconut rolls"
click at [1130, 229] on input "submit" at bounding box center [1142, 242] width 25 height 25
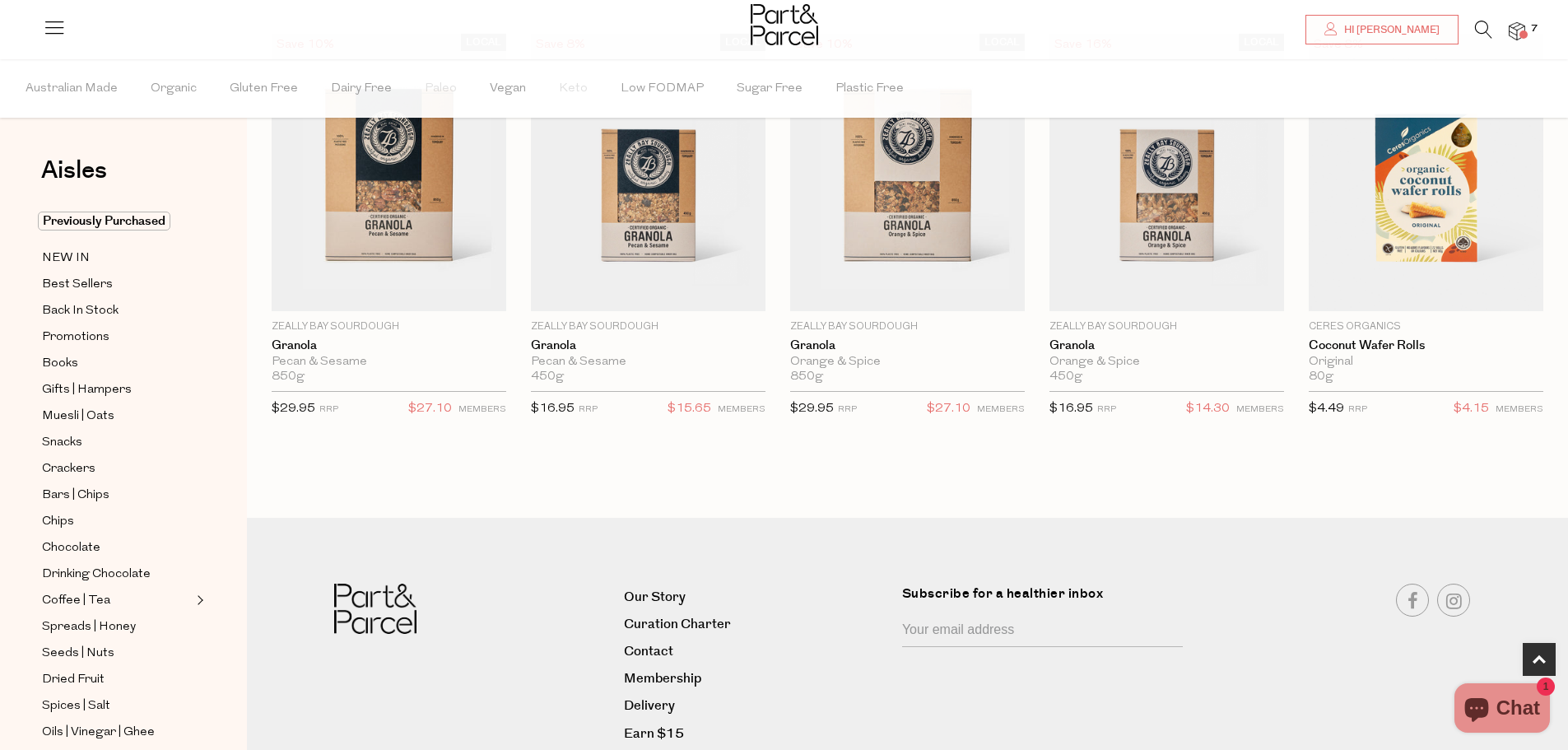
scroll to position [471, 0]
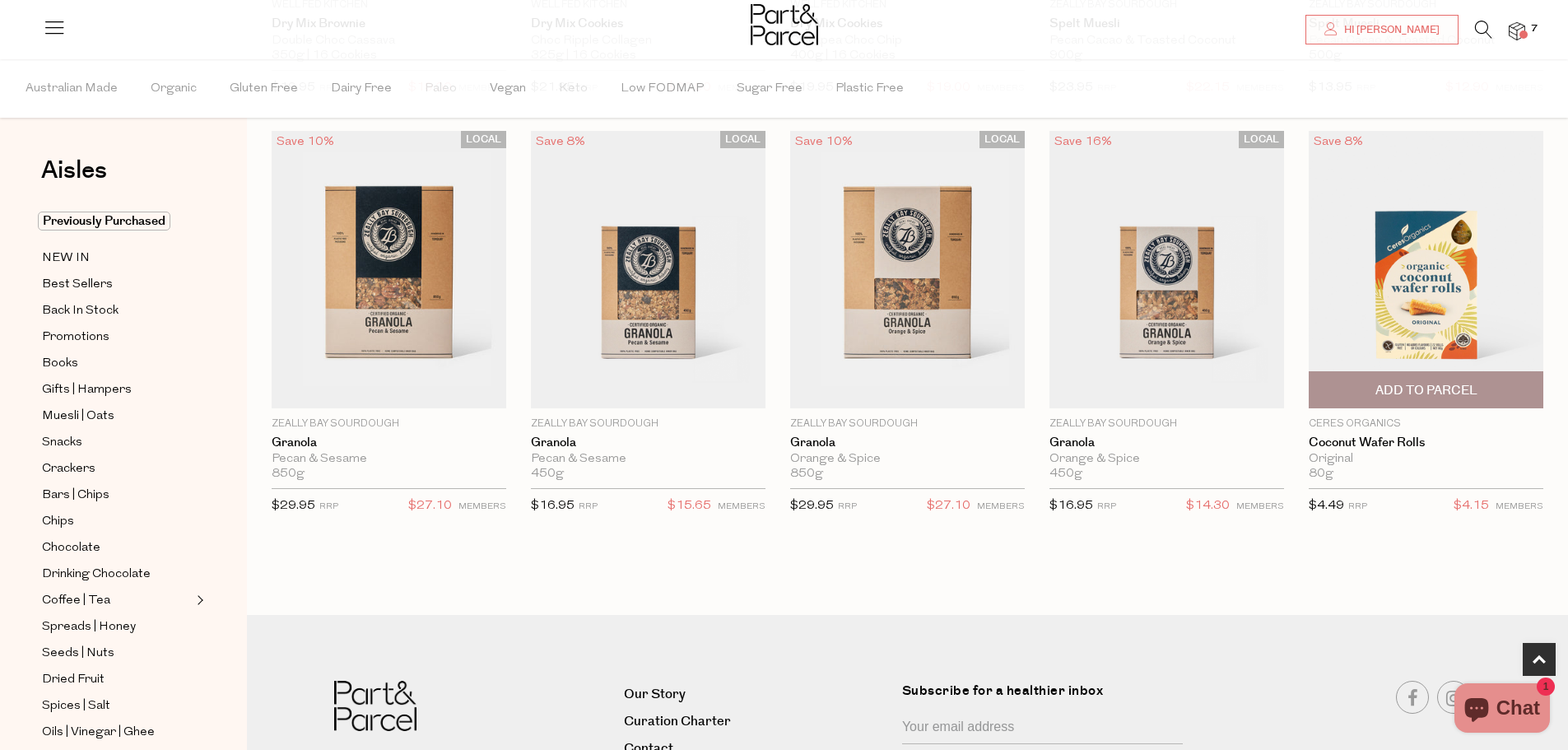
click at [1429, 394] on span "Add To Parcel" at bounding box center [1426, 390] width 102 height 17
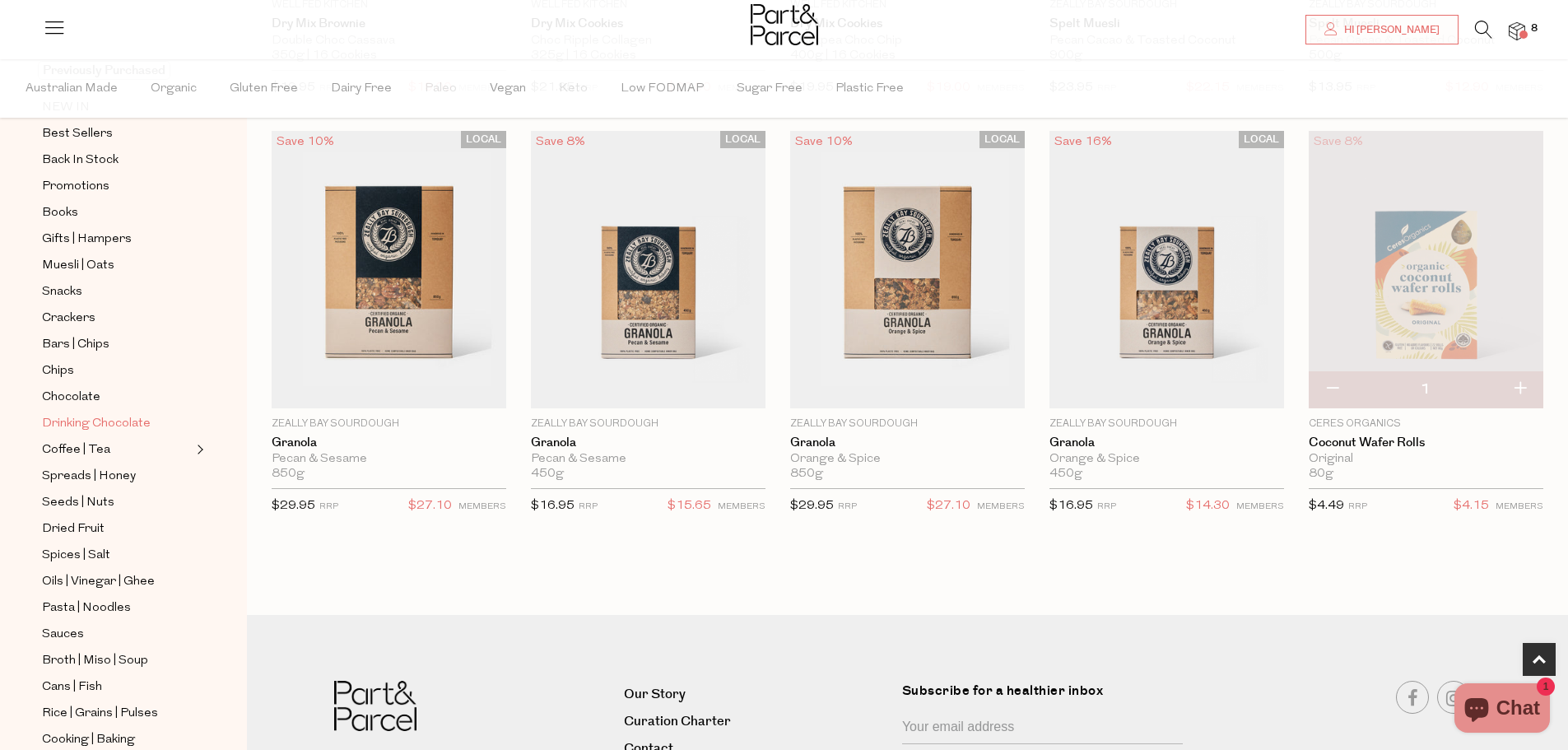
scroll to position [165, 0]
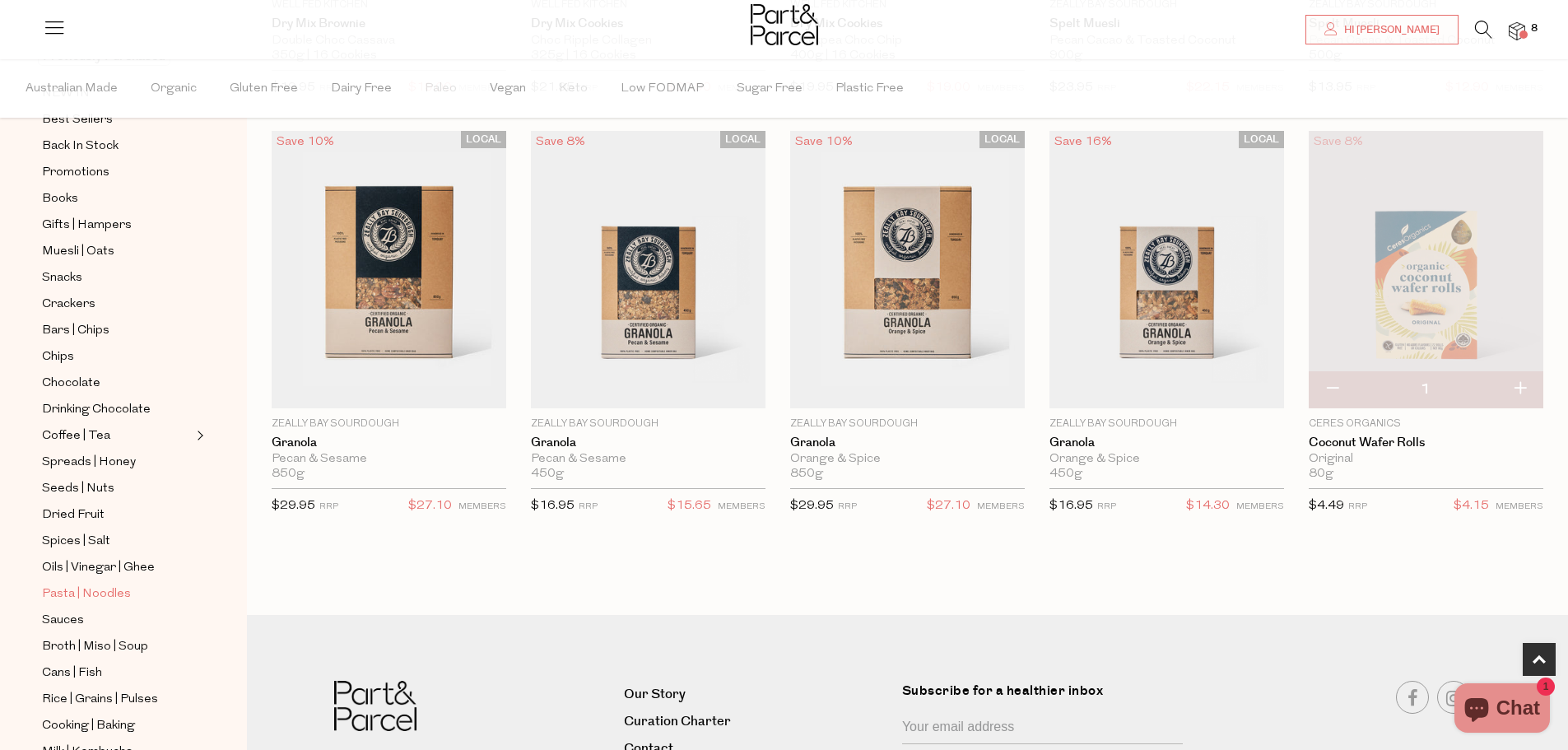
click at [98, 585] on span "Pasta | Noodles" at bounding box center [86, 594] width 89 height 20
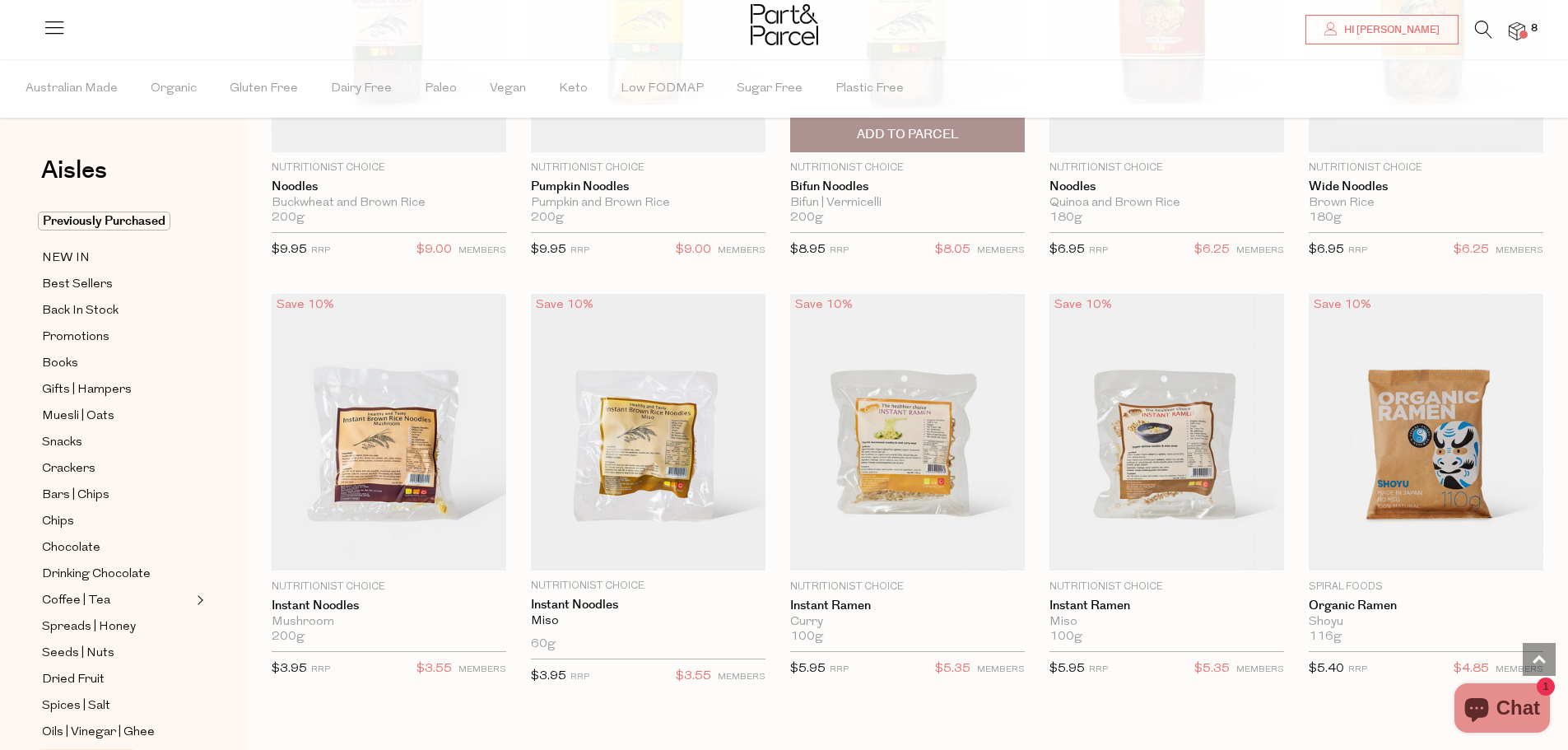
scroll to position [3703, 0]
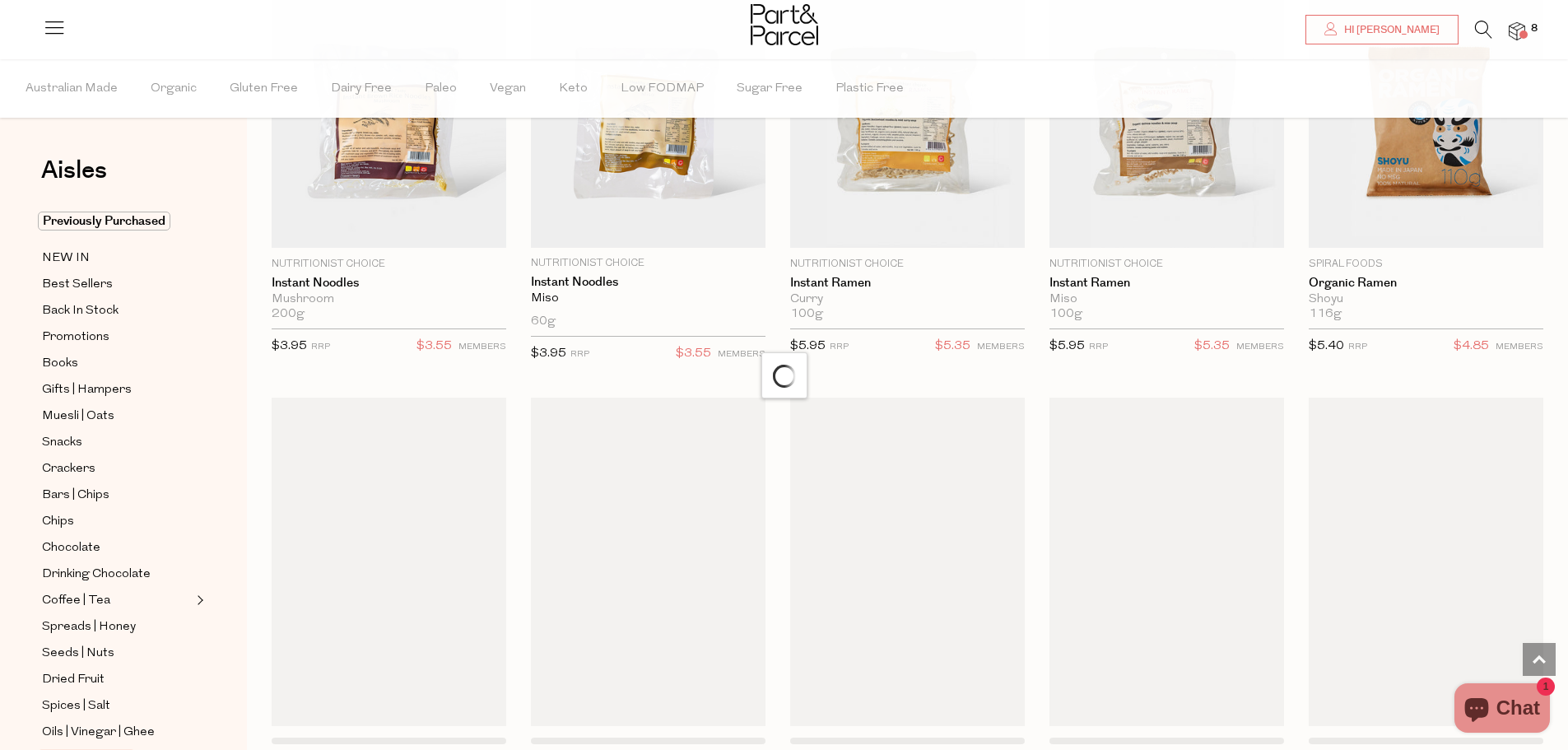
scroll to position [4032, 0]
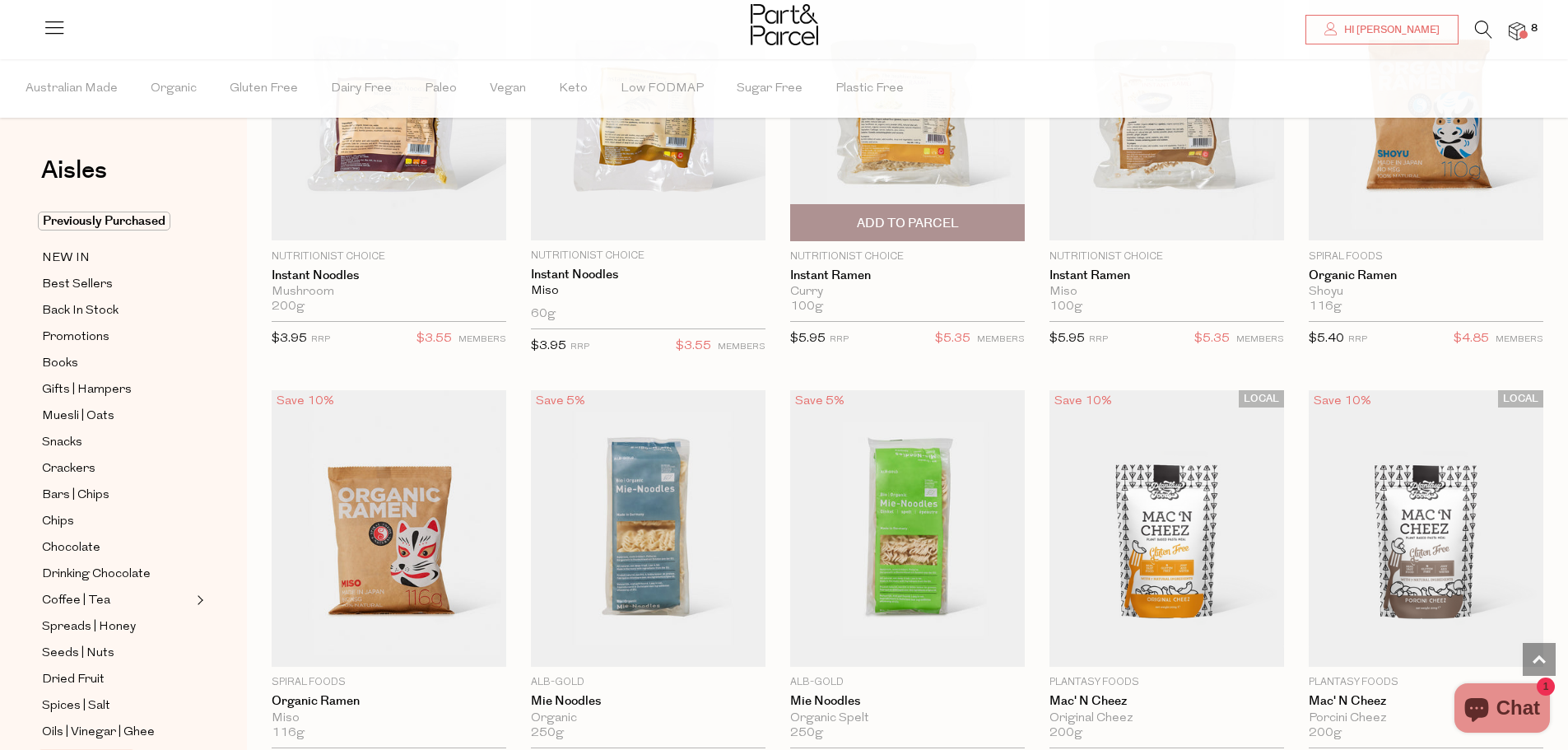
type input "2"
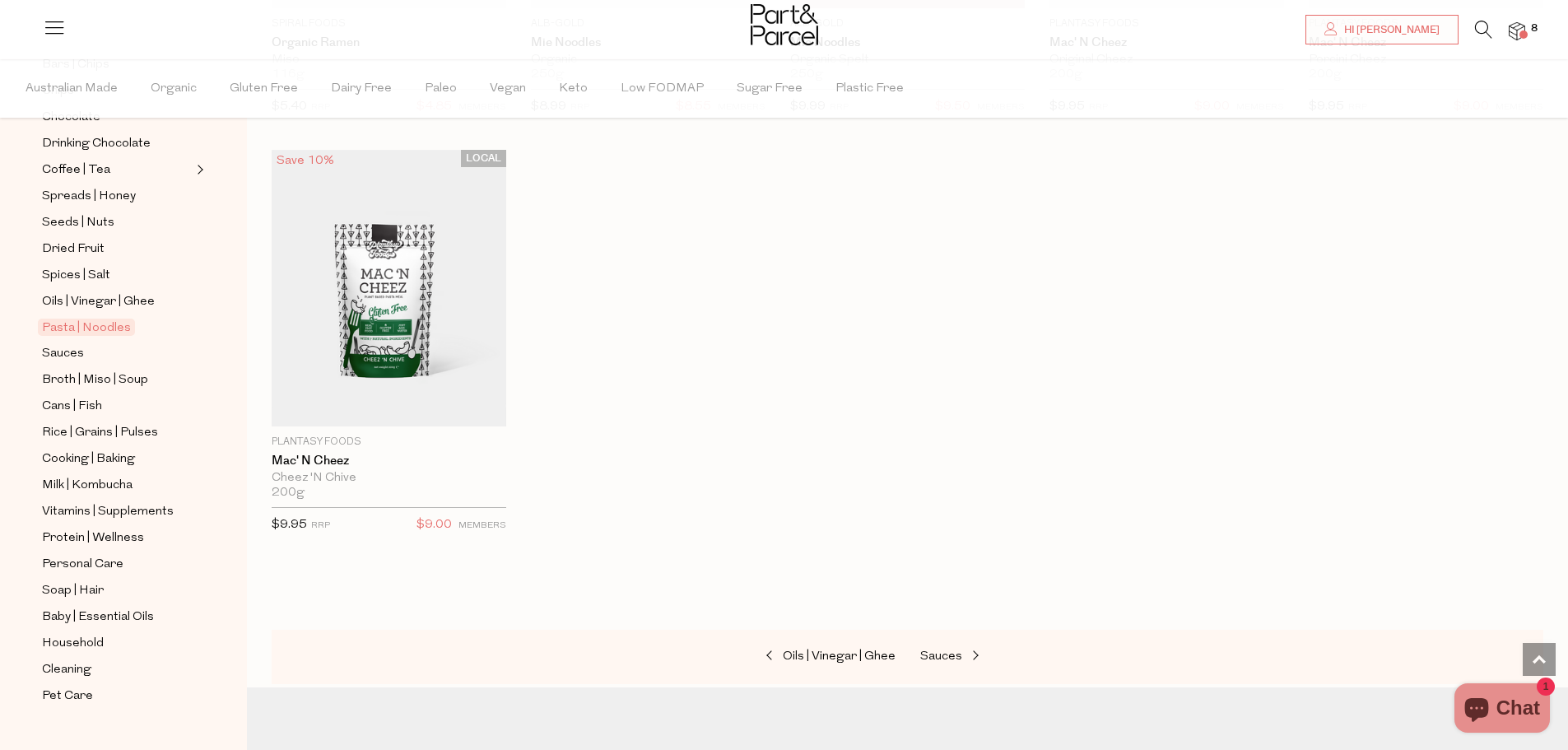
scroll to position [431, 0]
click at [100, 449] on span "Cooking | Baking" at bounding box center [88, 459] width 93 height 20
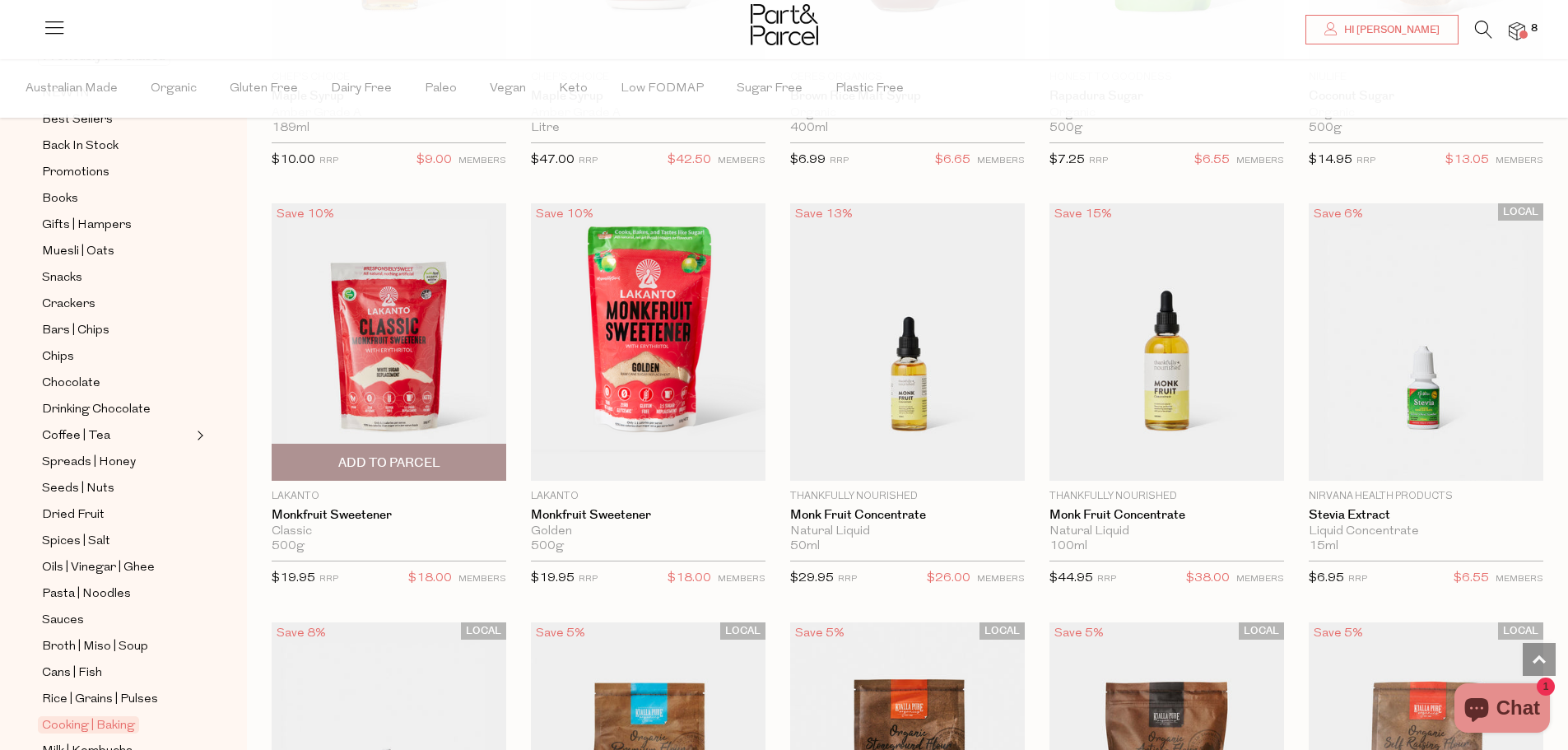
scroll to position [3621, 0]
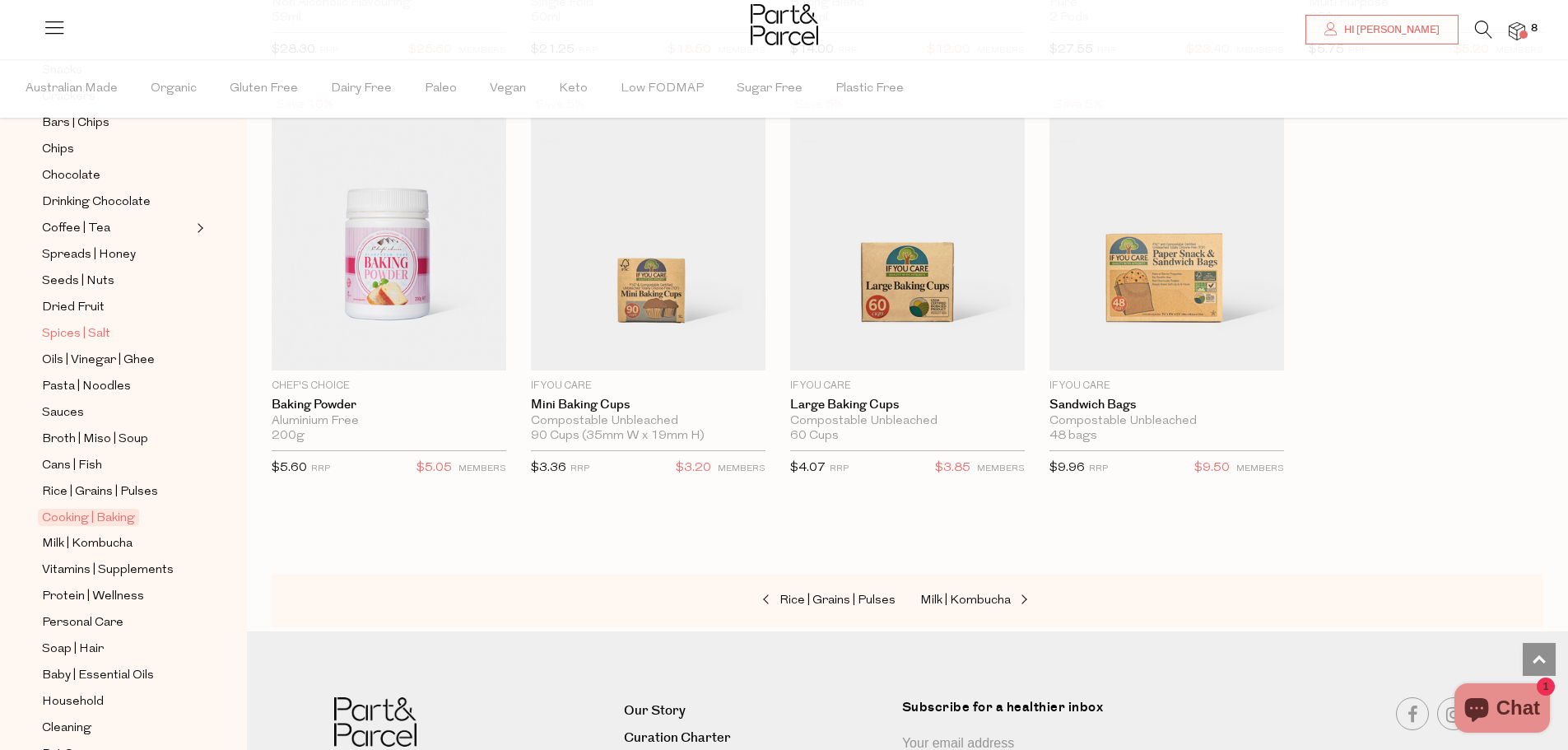
scroll to position [267, 0]
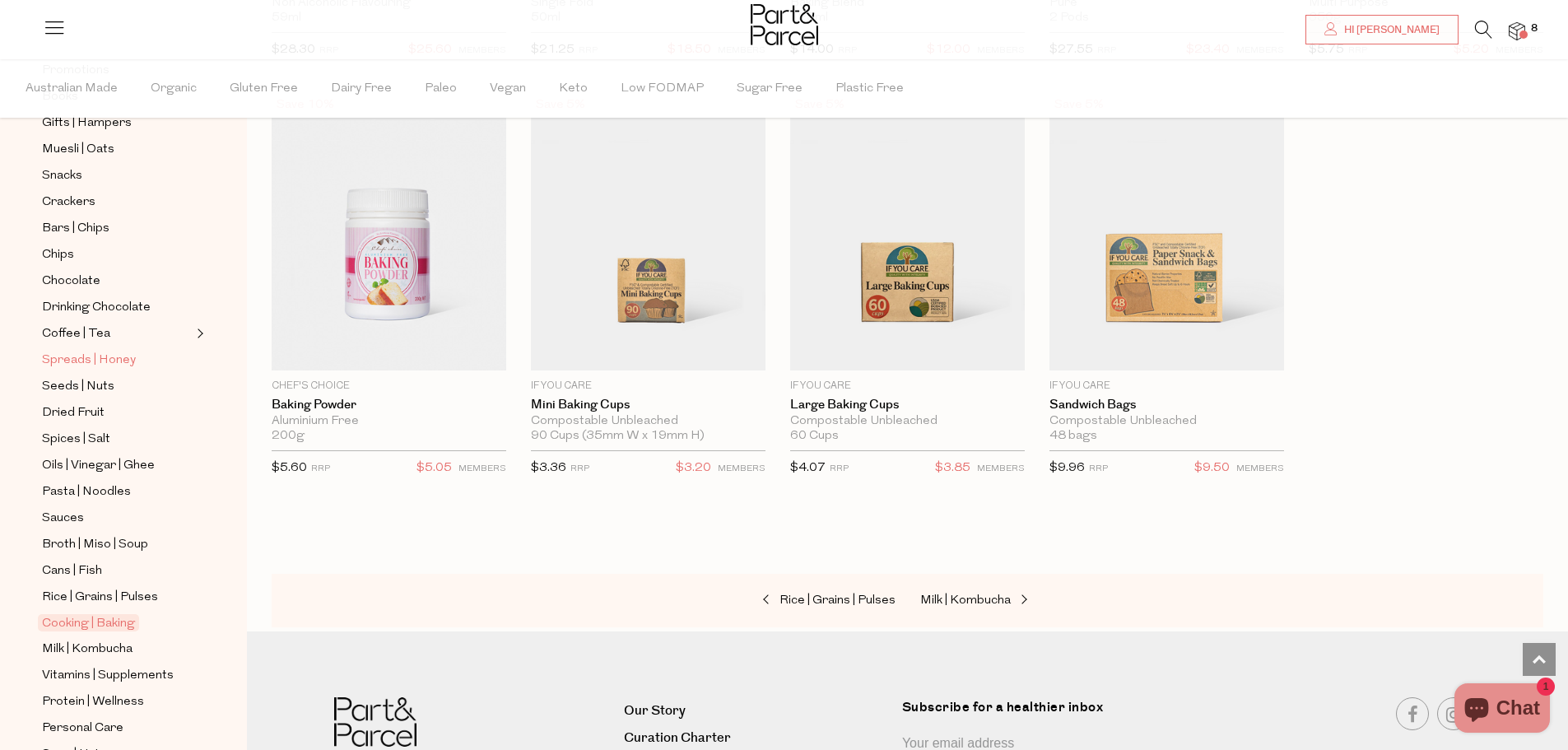
click at [92, 351] on span "Spreads | Honey" at bounding box center [89, 361] width 94 height 20
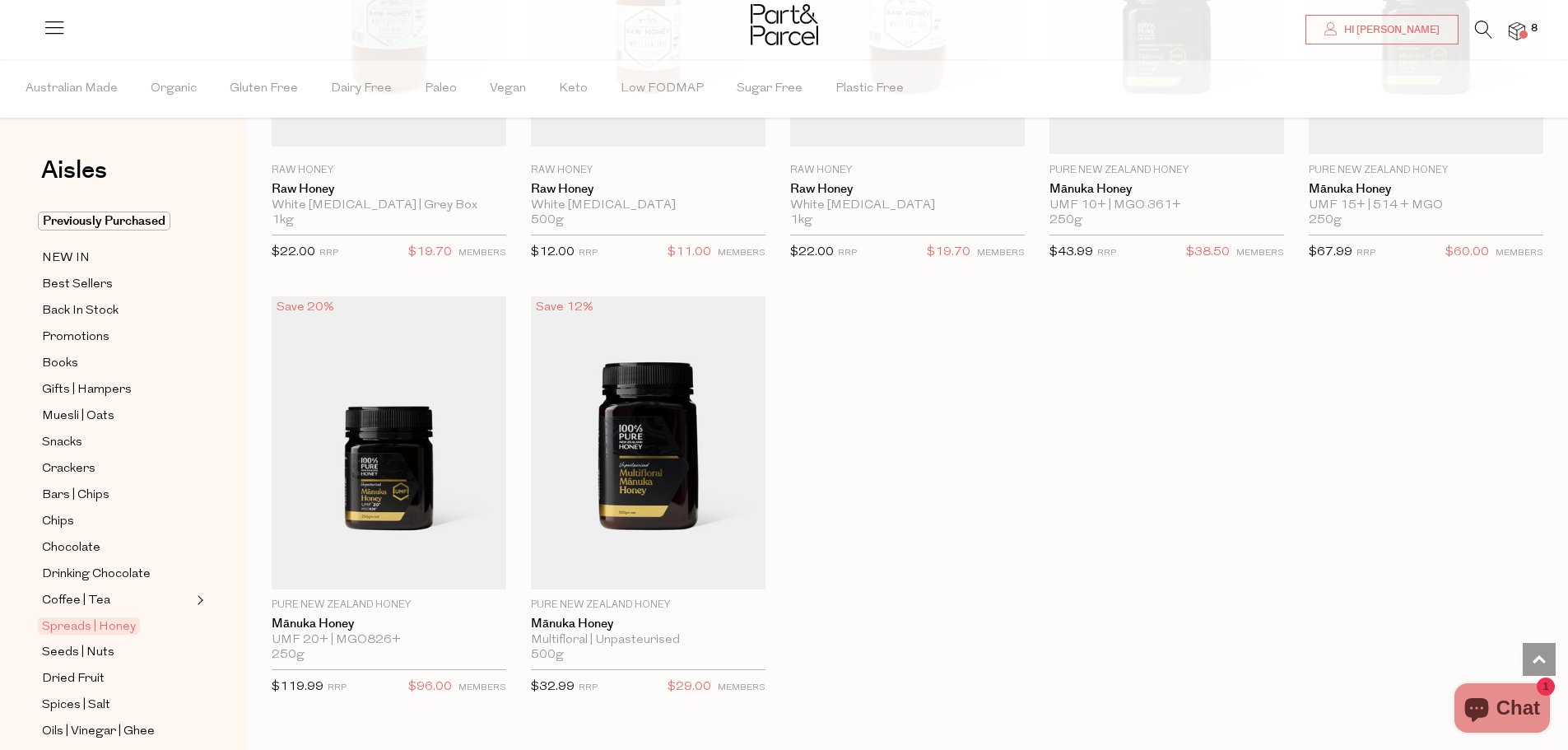
scroll to position [3703, 0]
click at [1520, 26] on img at bounding box center [1517, 31] width 16 height 19
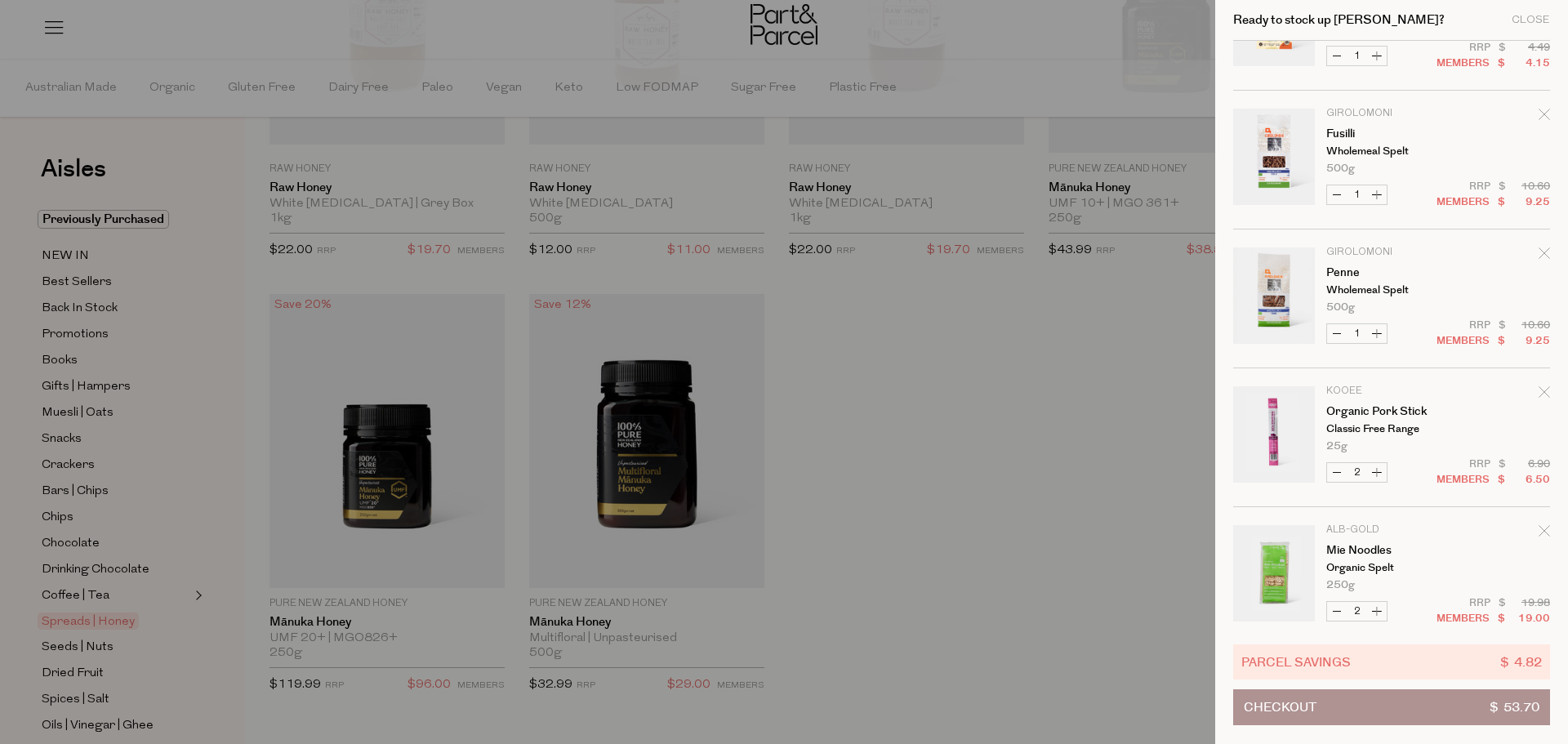
scroll to position [0, 0]
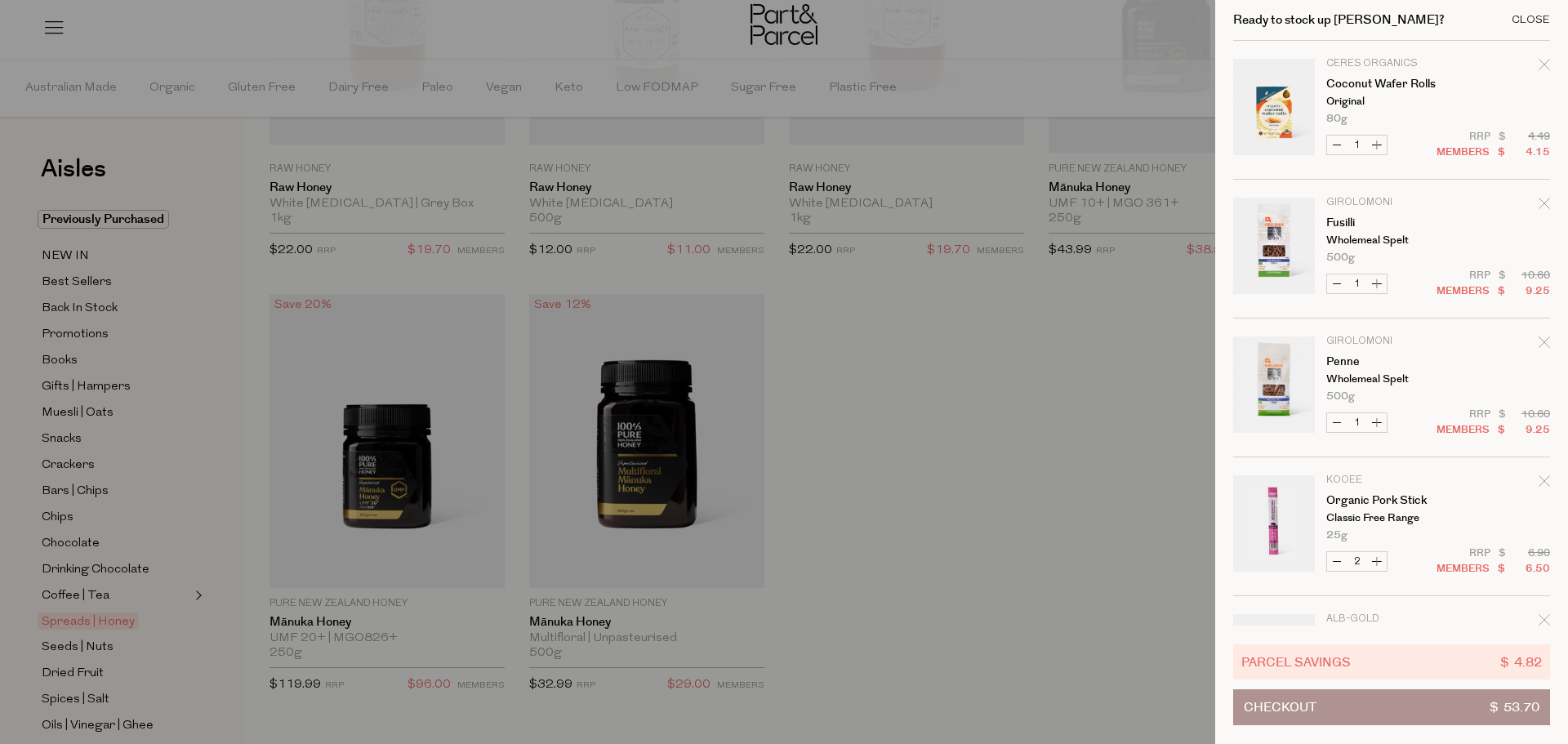
click at [1538, 15] on div "Close" at bounding box center [1530, 20] width 38 height 11
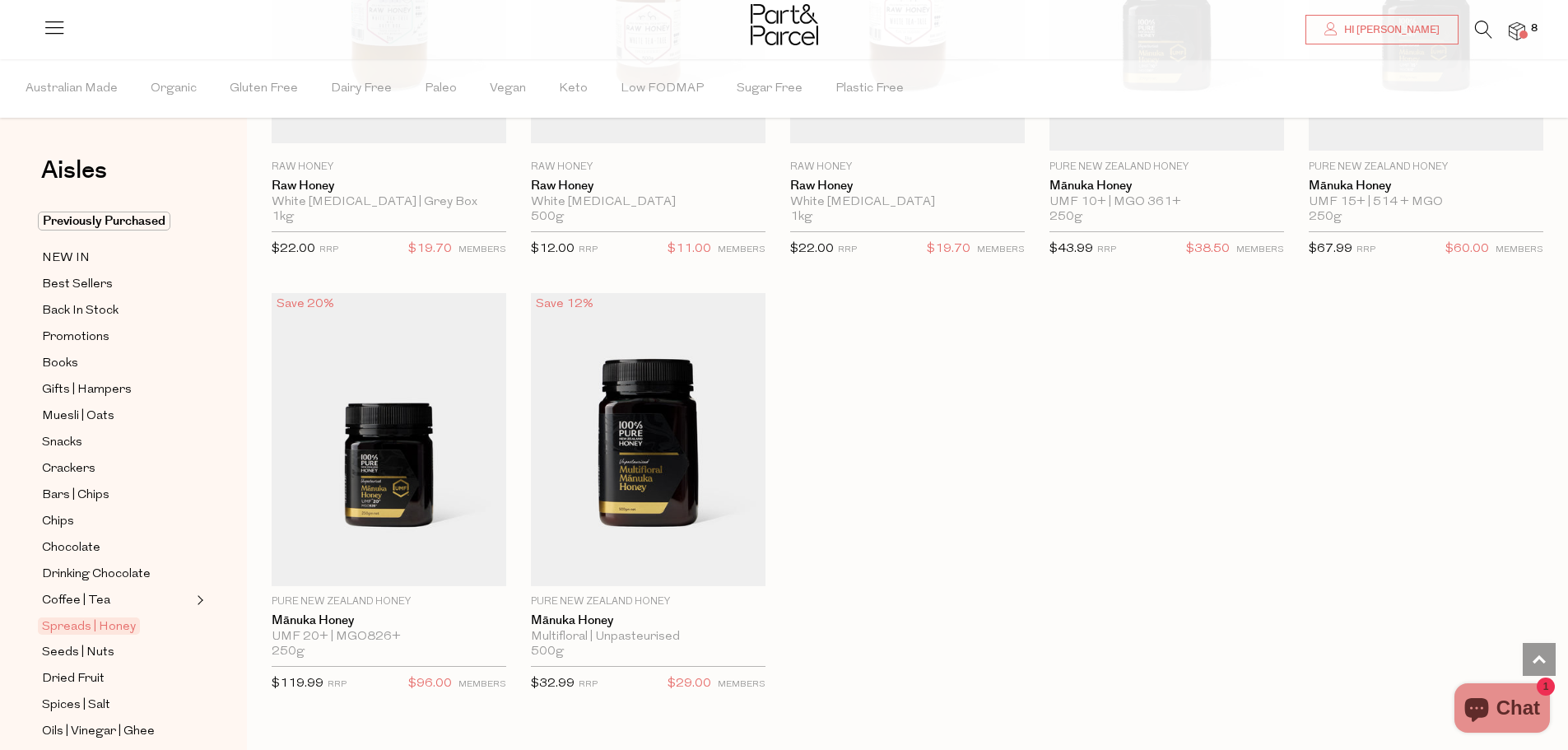
scroll to position [3621, 0]
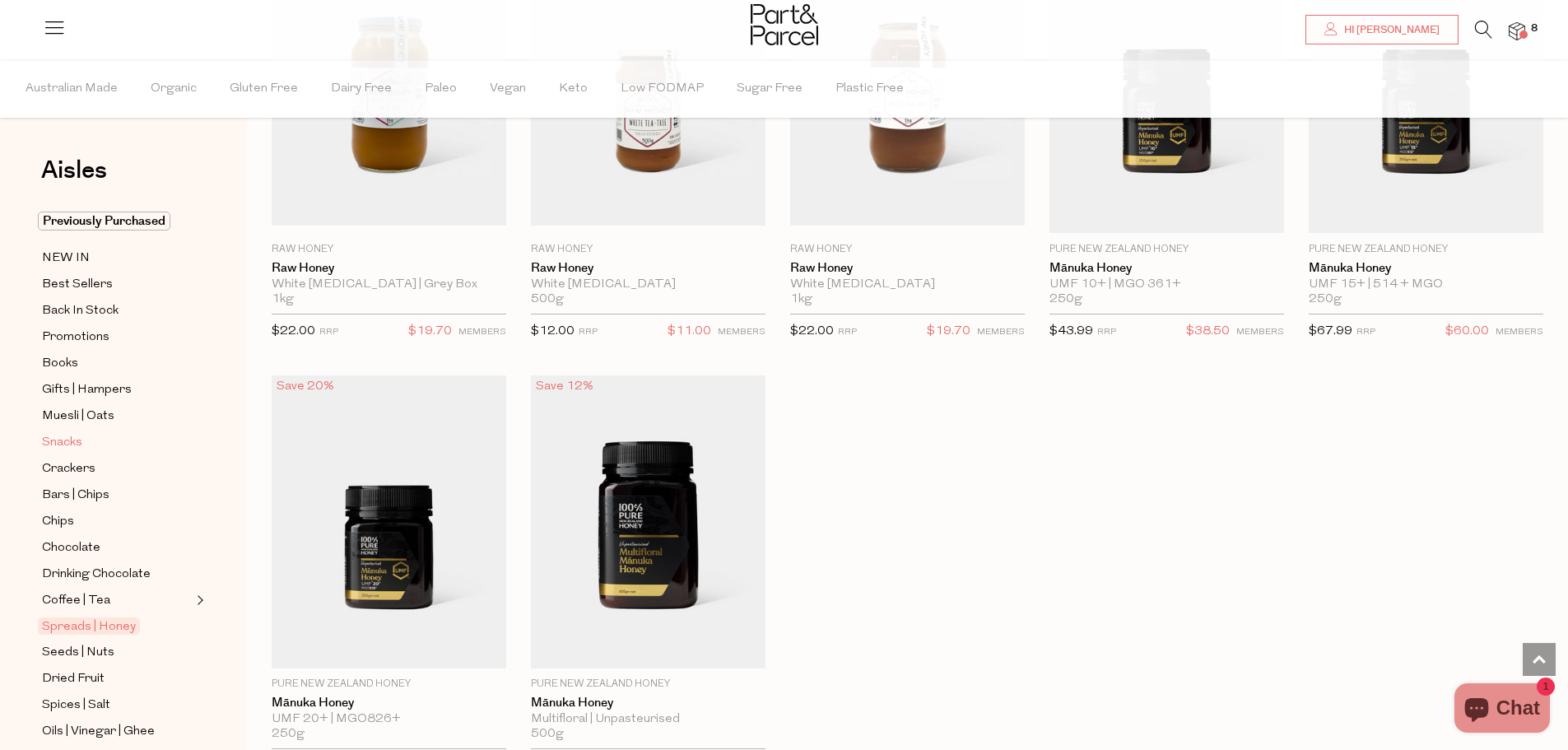
click at [70, 440] on span "Snacks" at bounding box center [62, 443] width 40 height 20
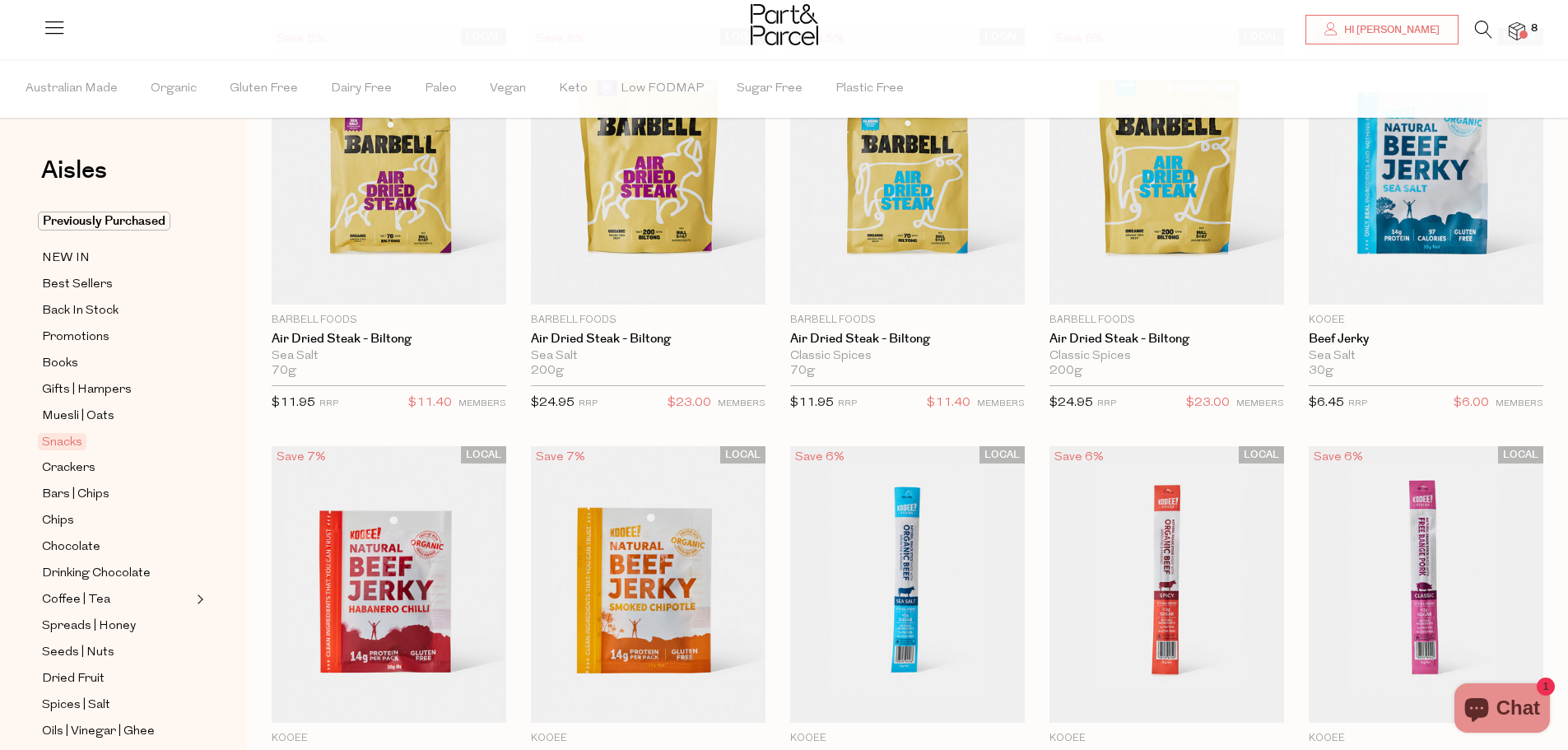
scroll to position [19, 0]
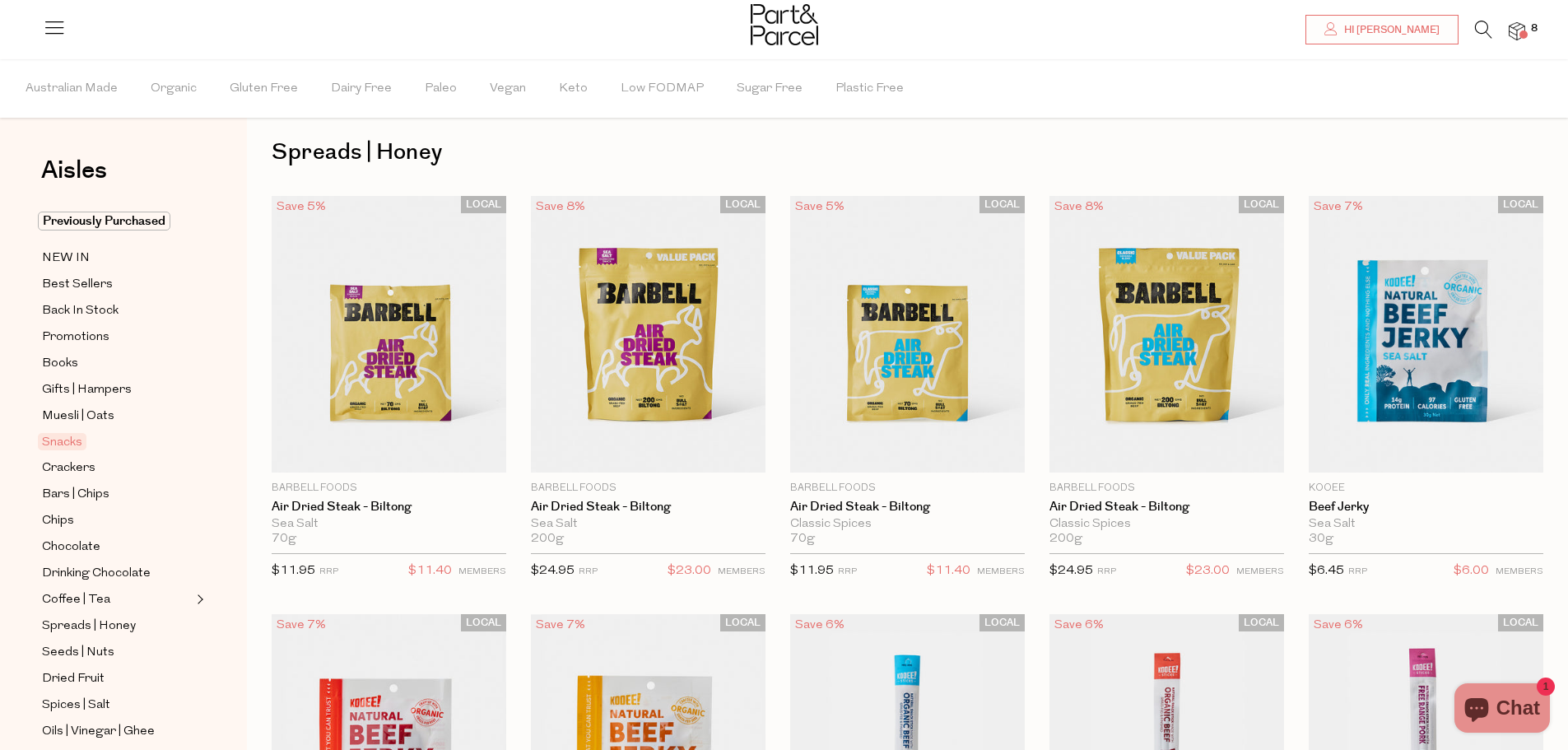
type input "2"
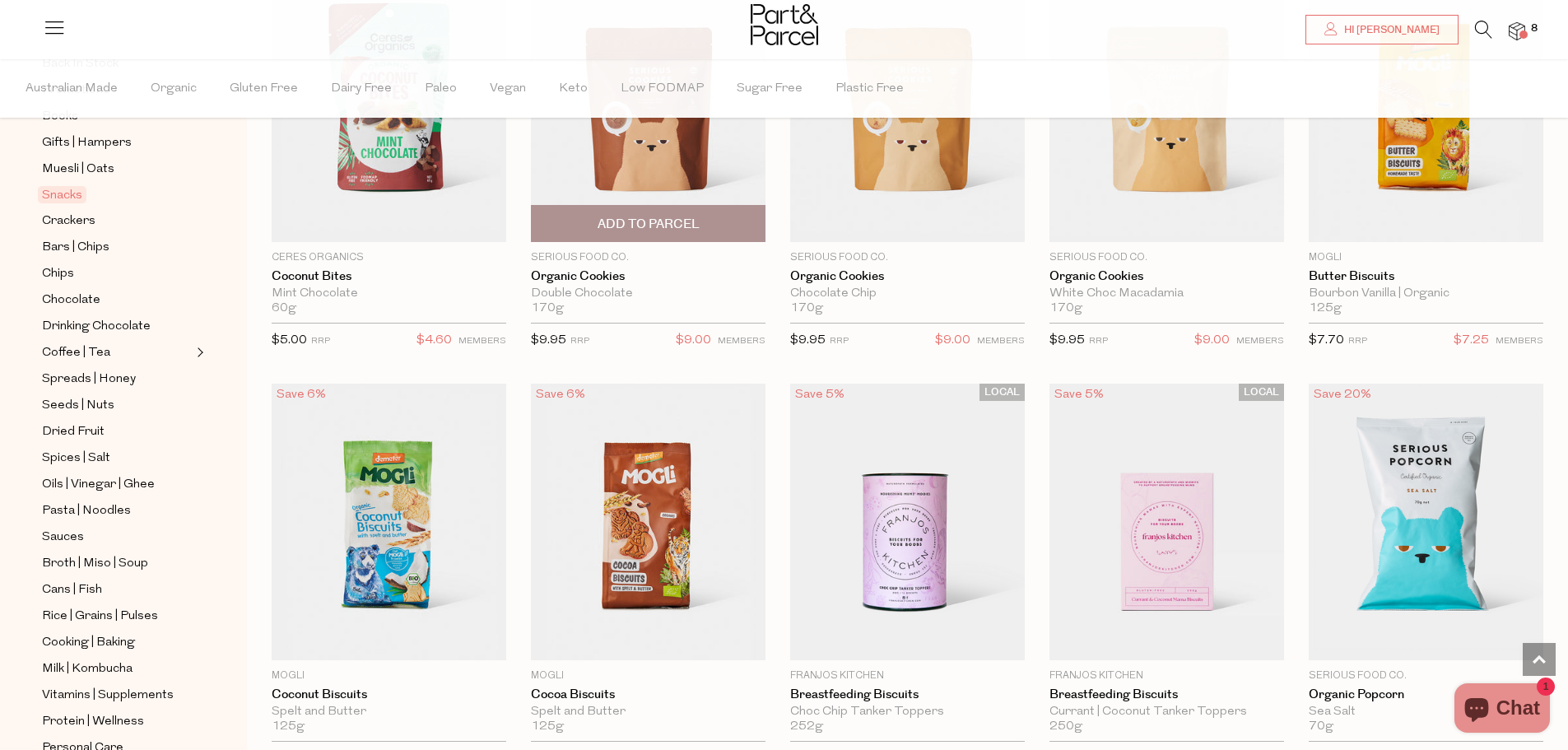
scroll to position [2798, 0]
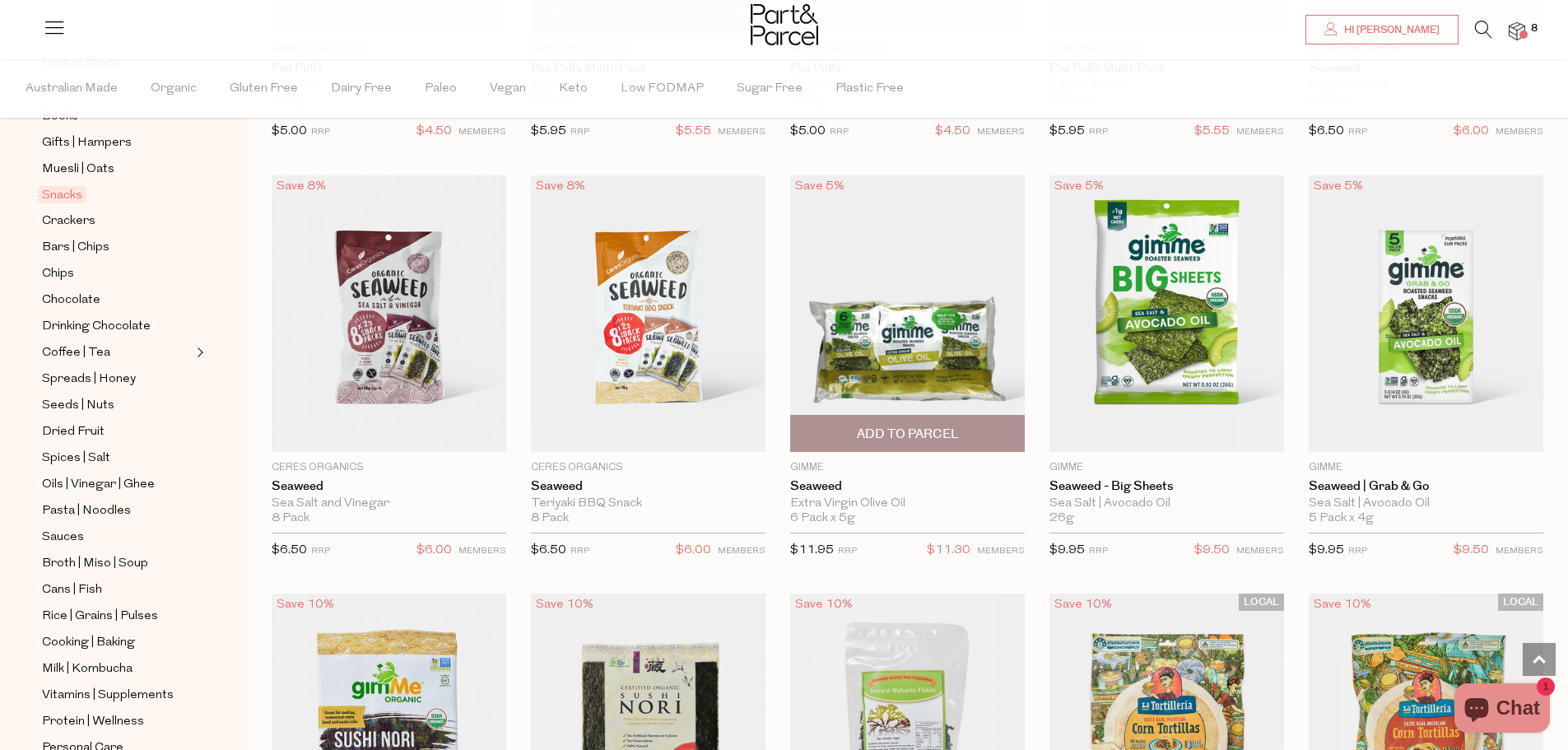
scroll to position [4279, 0]
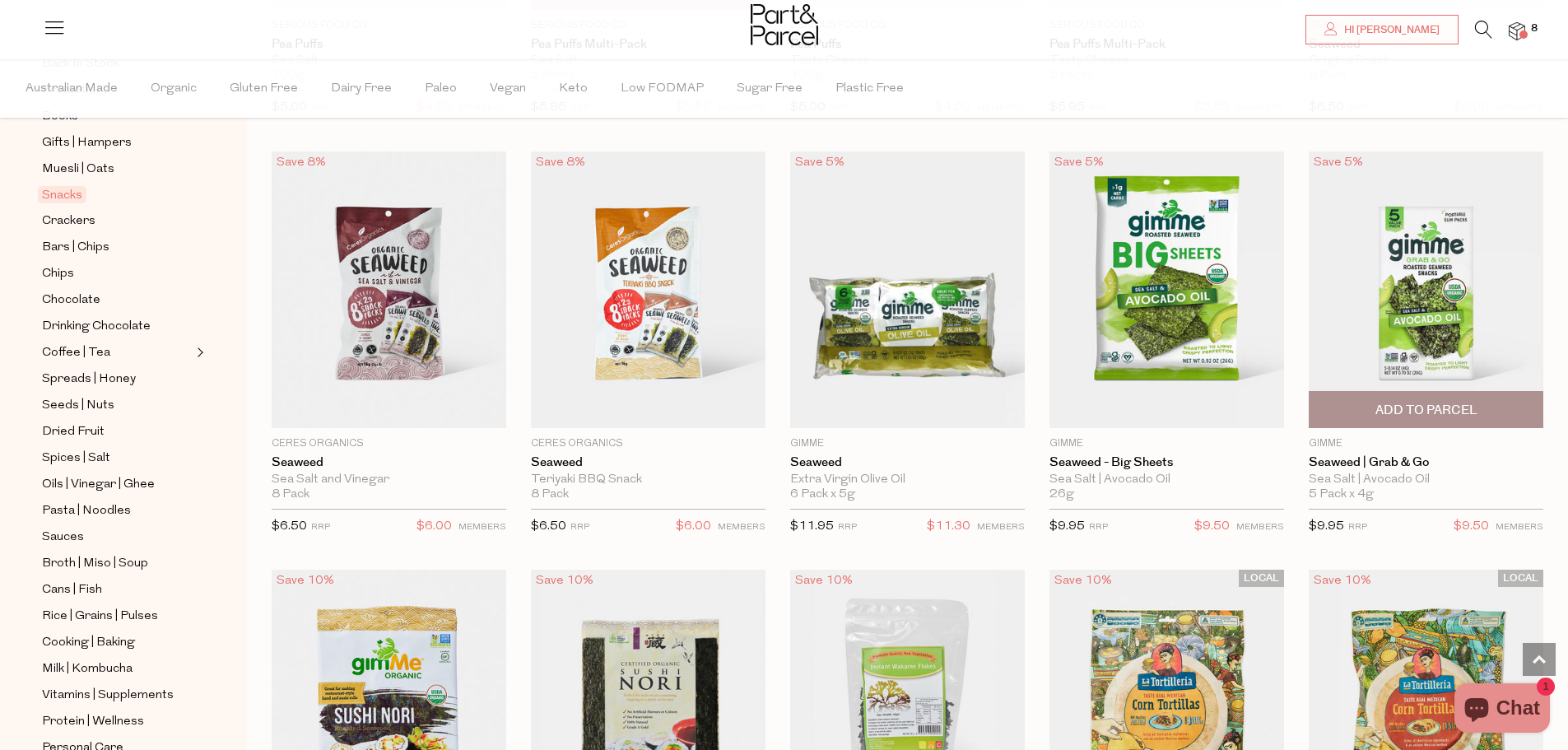
click at [1453, 408] on span "Add To Parcel" at bounding box center [1426, 410] width 102 height 17
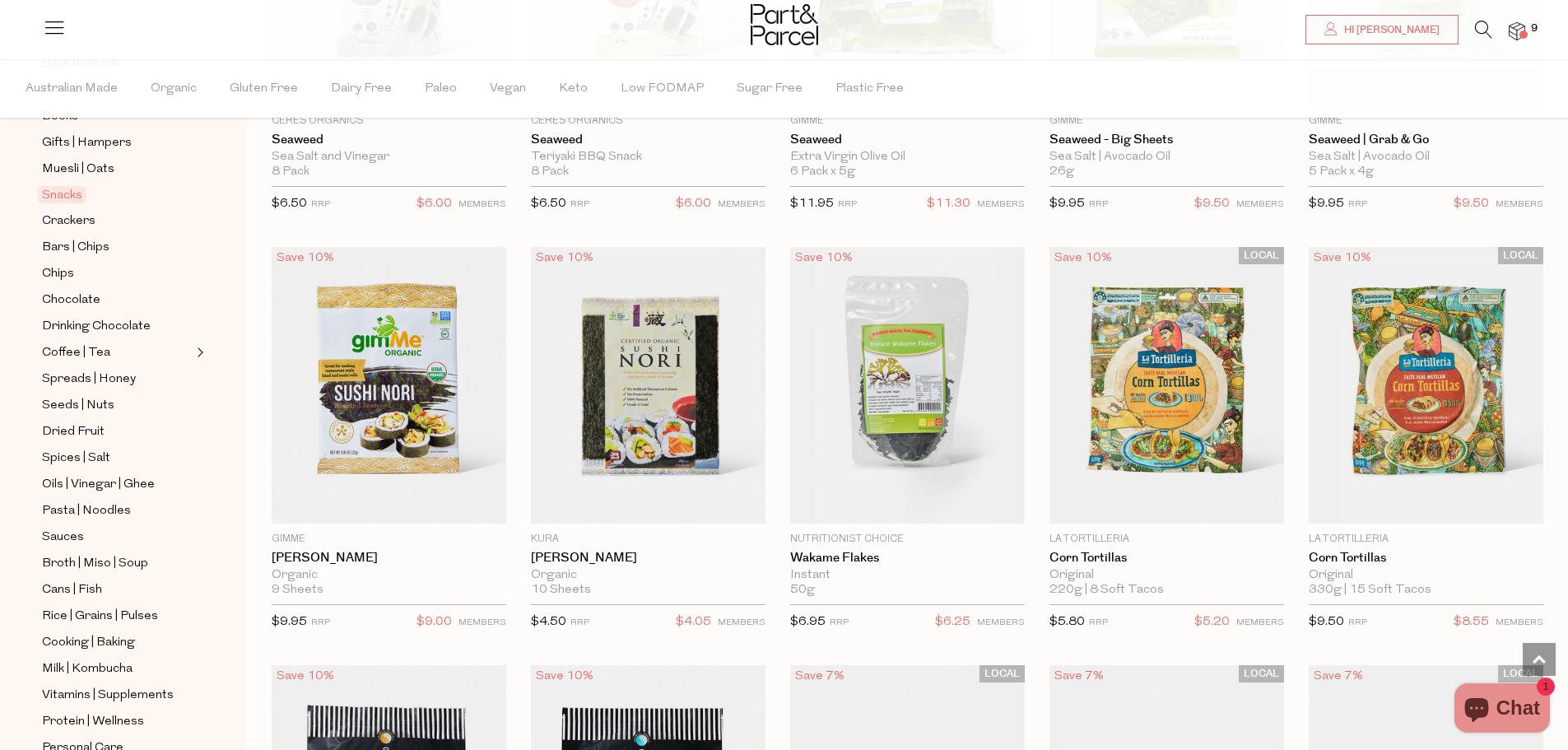
scroll to position [4609, 0]
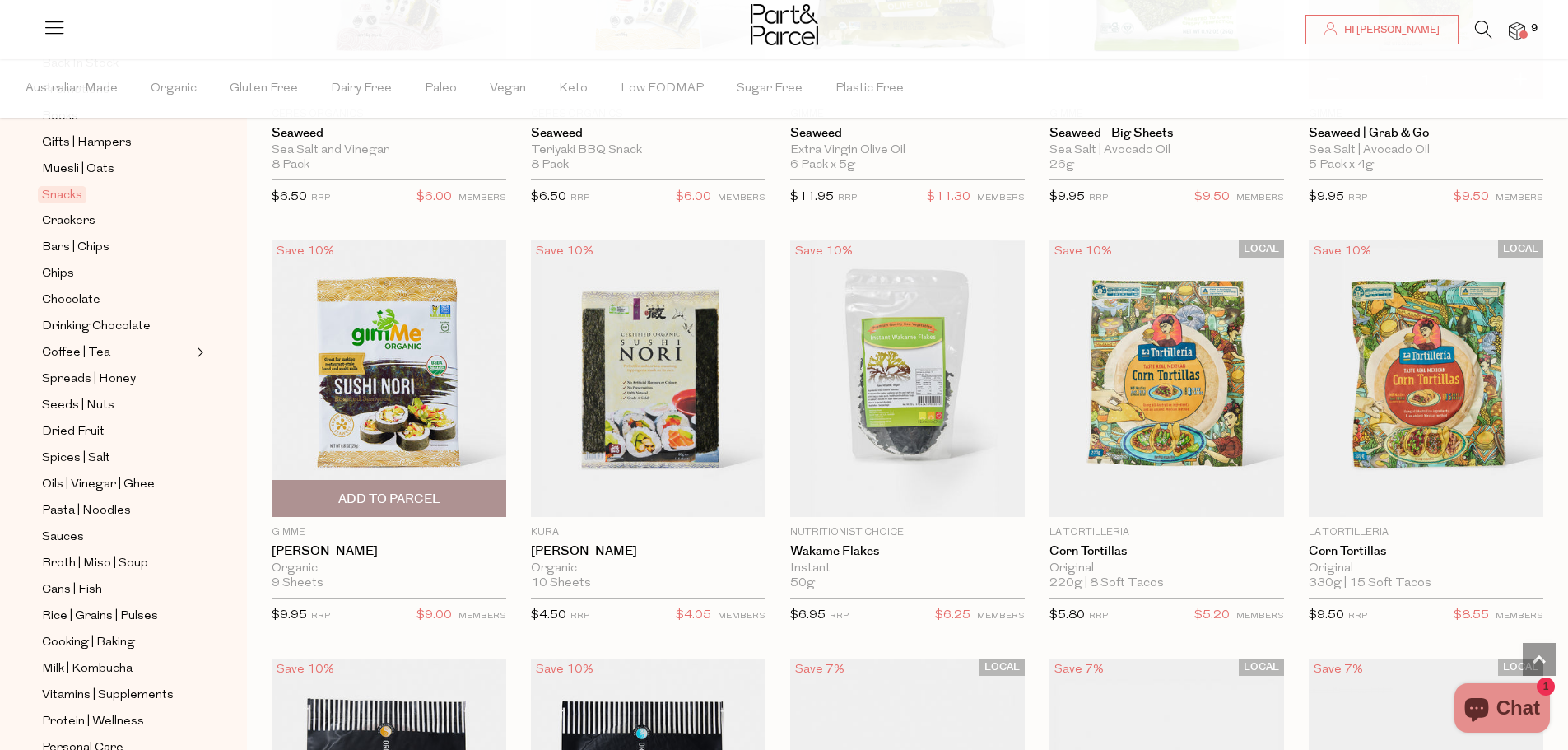
click at [422, 491] on span "Add To Parcel" at bounding box center [390, 499] width 102 height 17
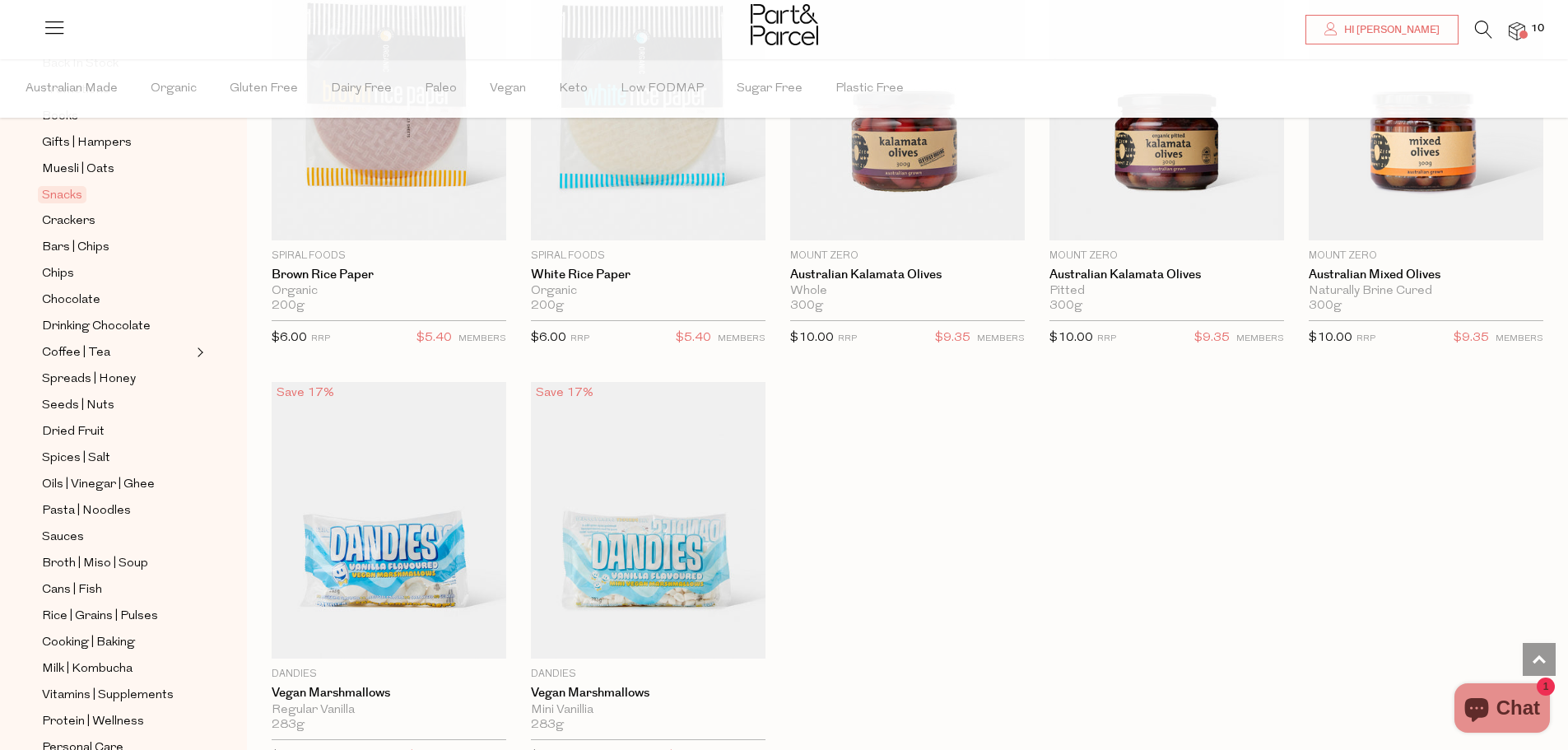
scroll to position [5184, 0]
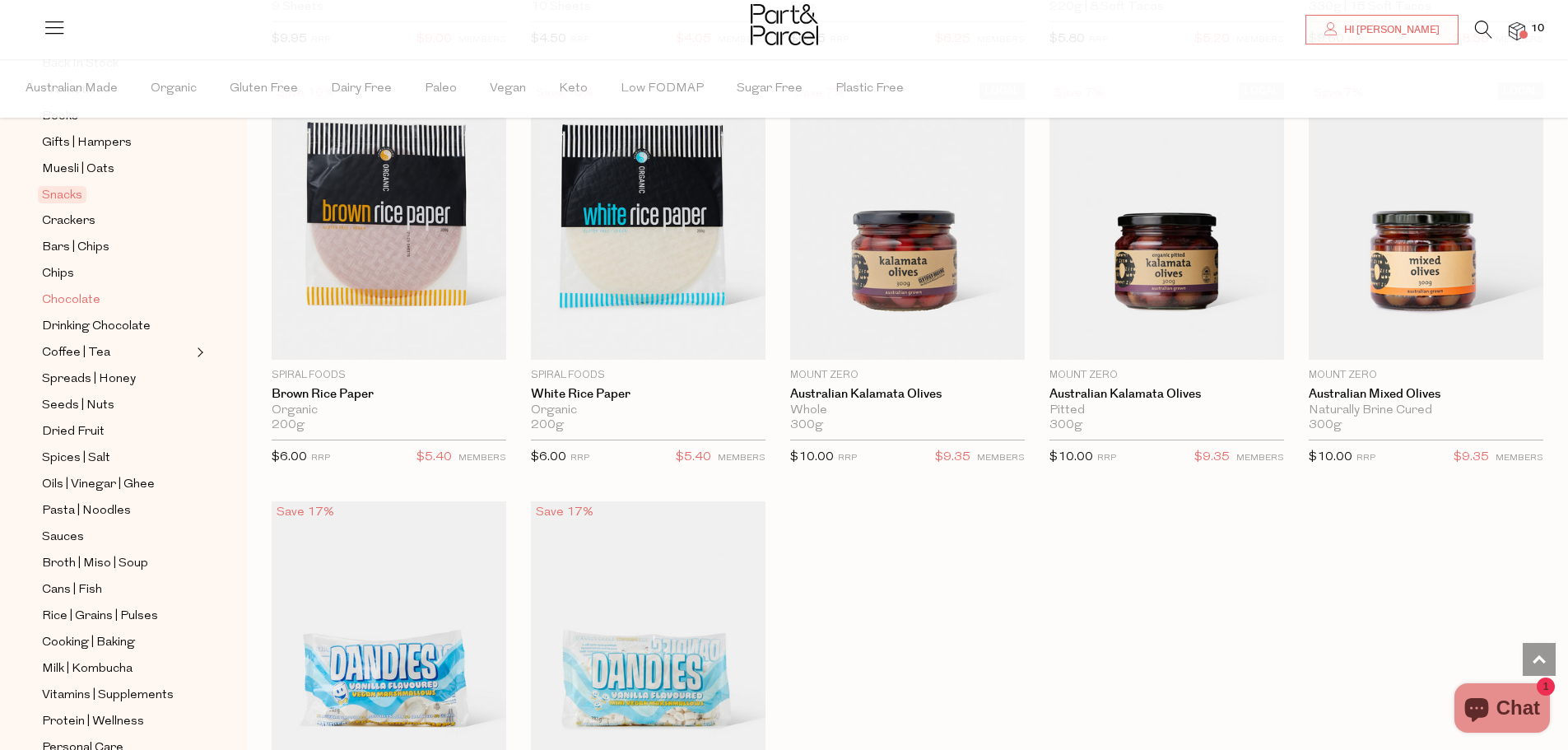
click at [73, 291] on span "Chocolate" at bounding box center [71, 300] width 58 height 20
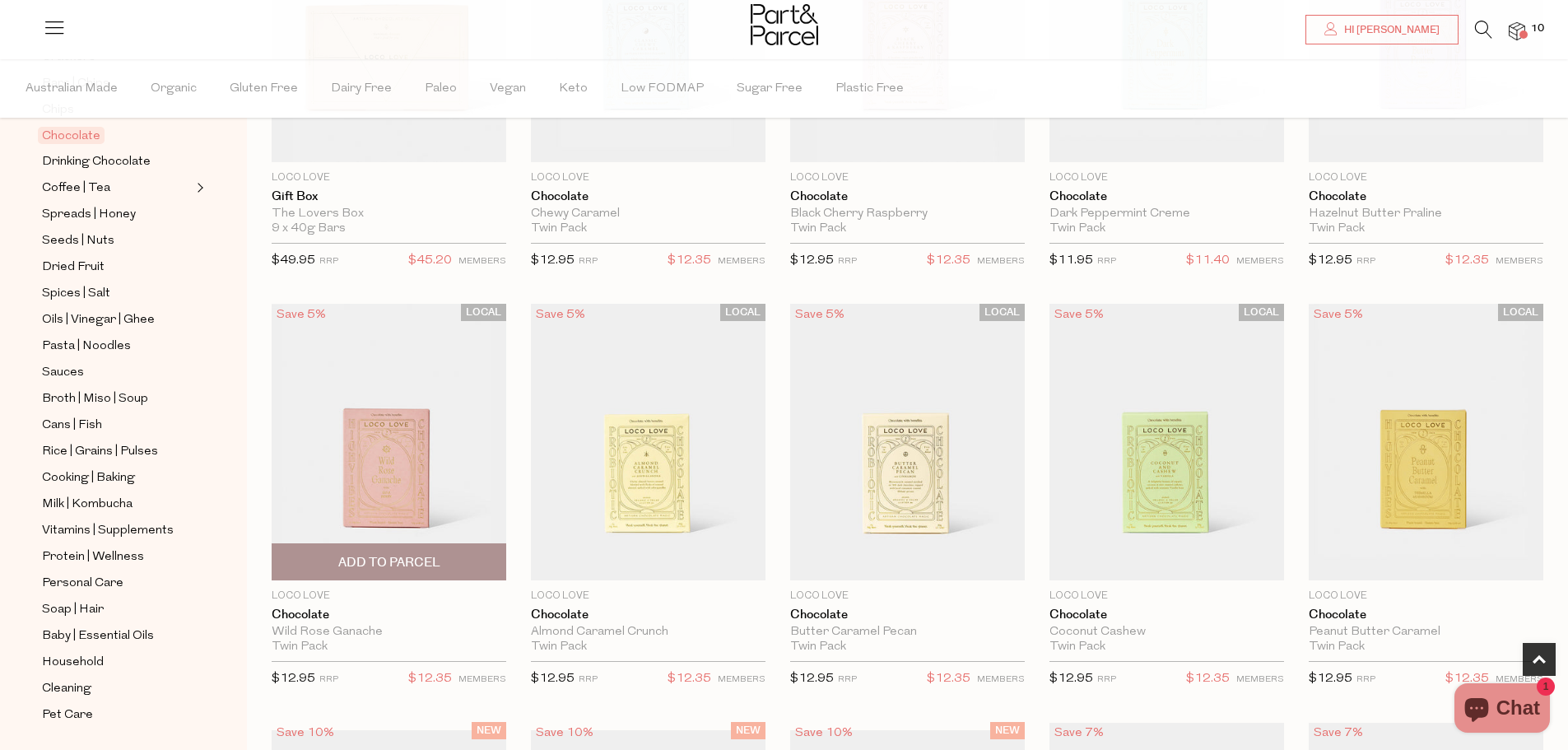
scroll to position [741, 0]
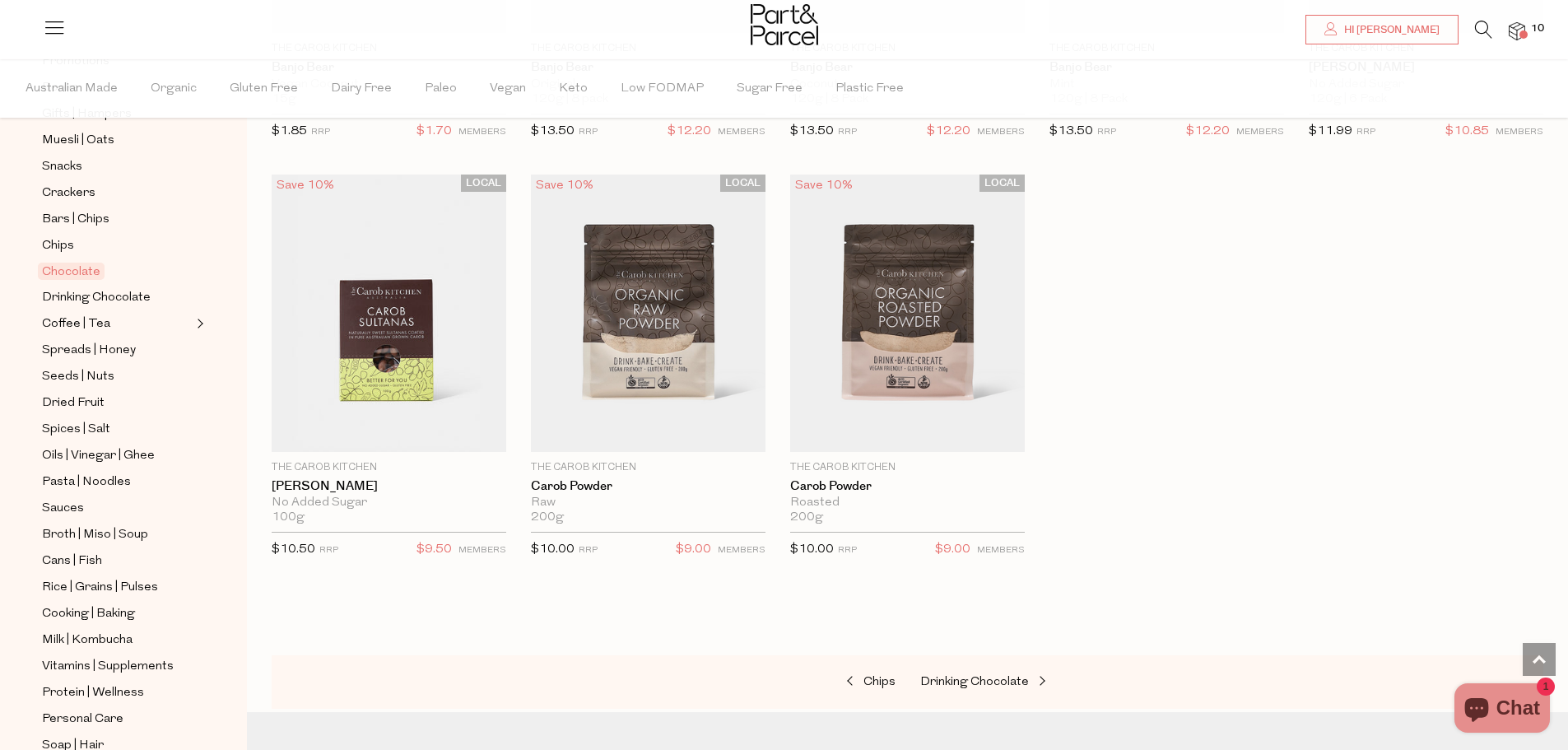
scroll to position [247, 0]
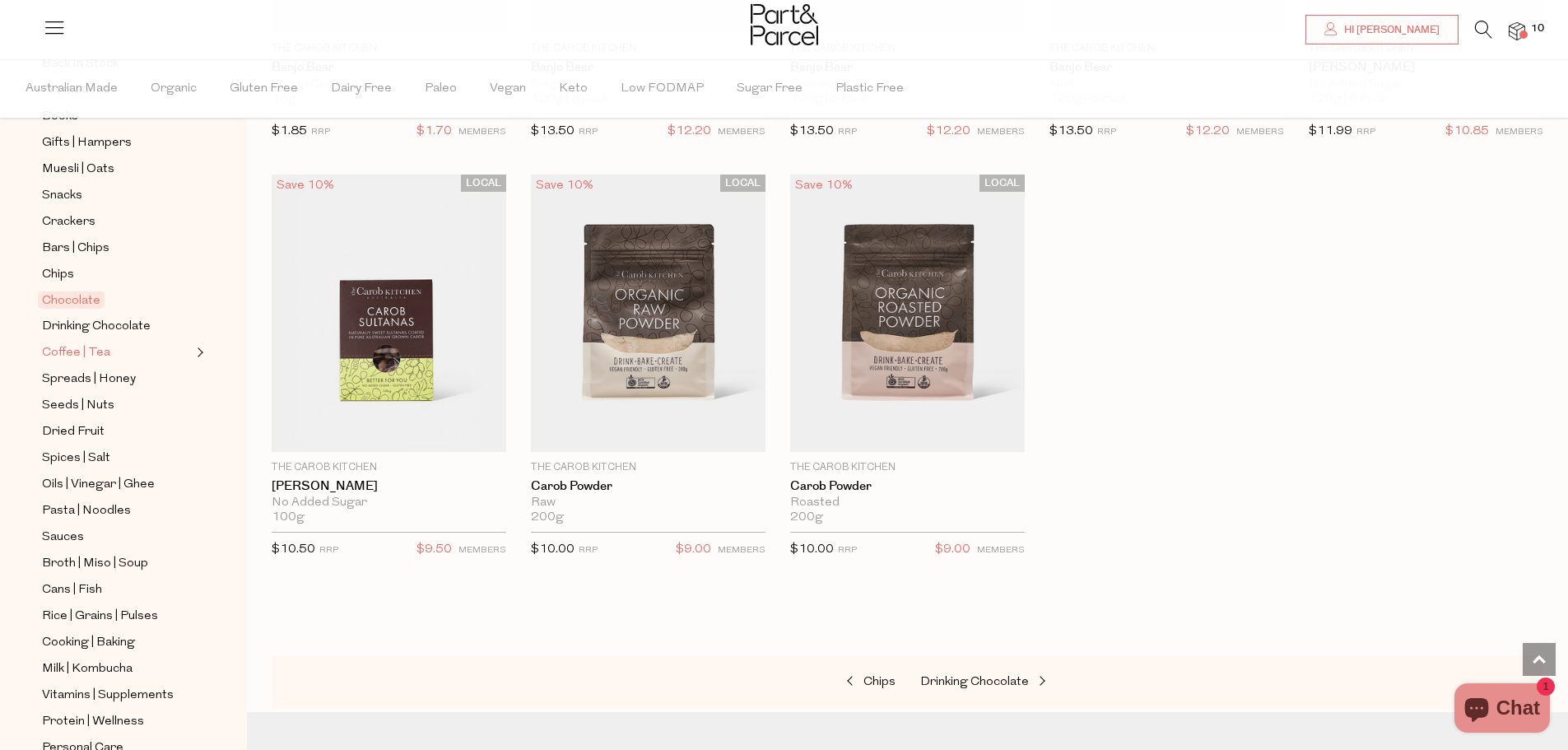
click at [105, 347] on span "Coffee | Tea" at bounding box center [76, 353] width 68 height 20
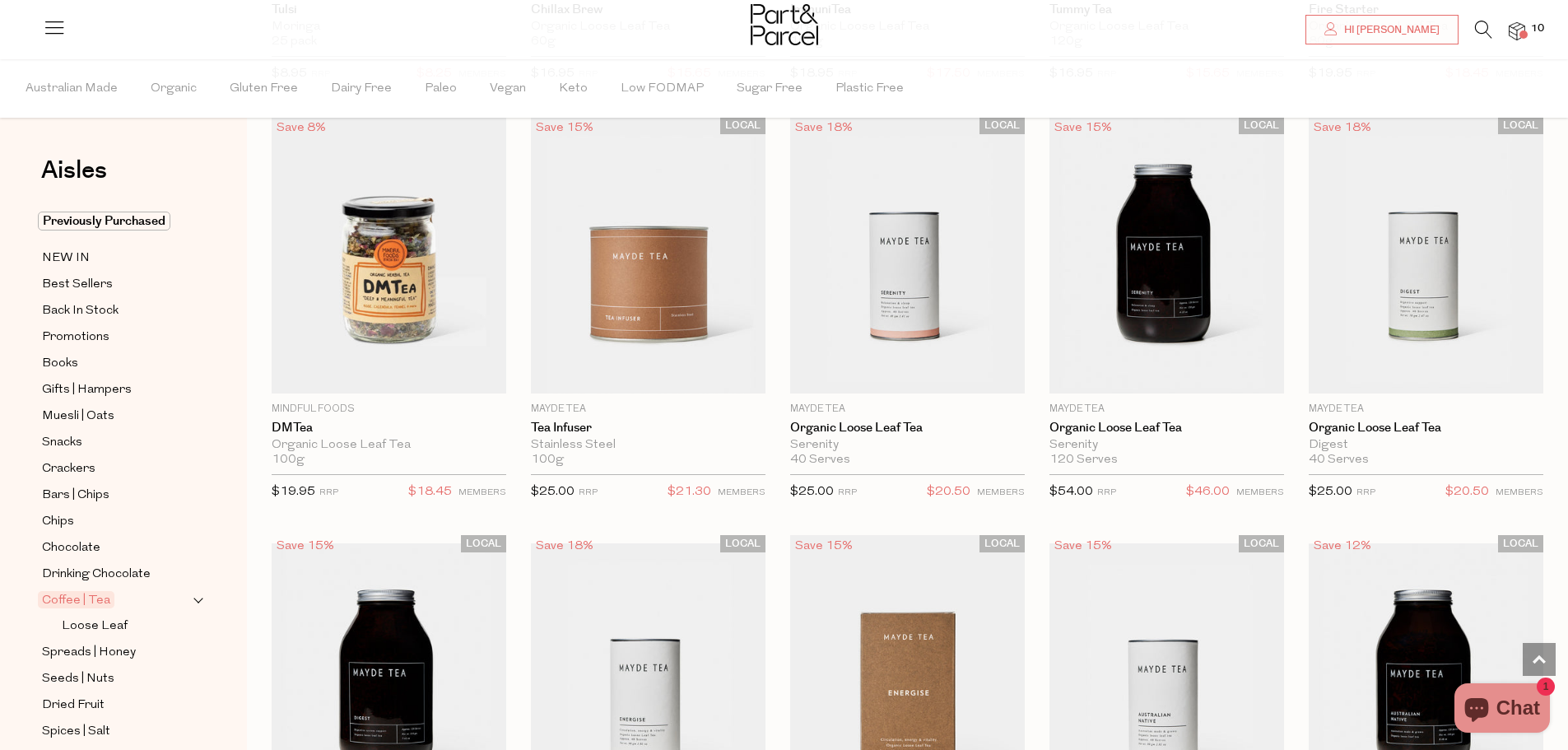
scroll to position [3291, 0]
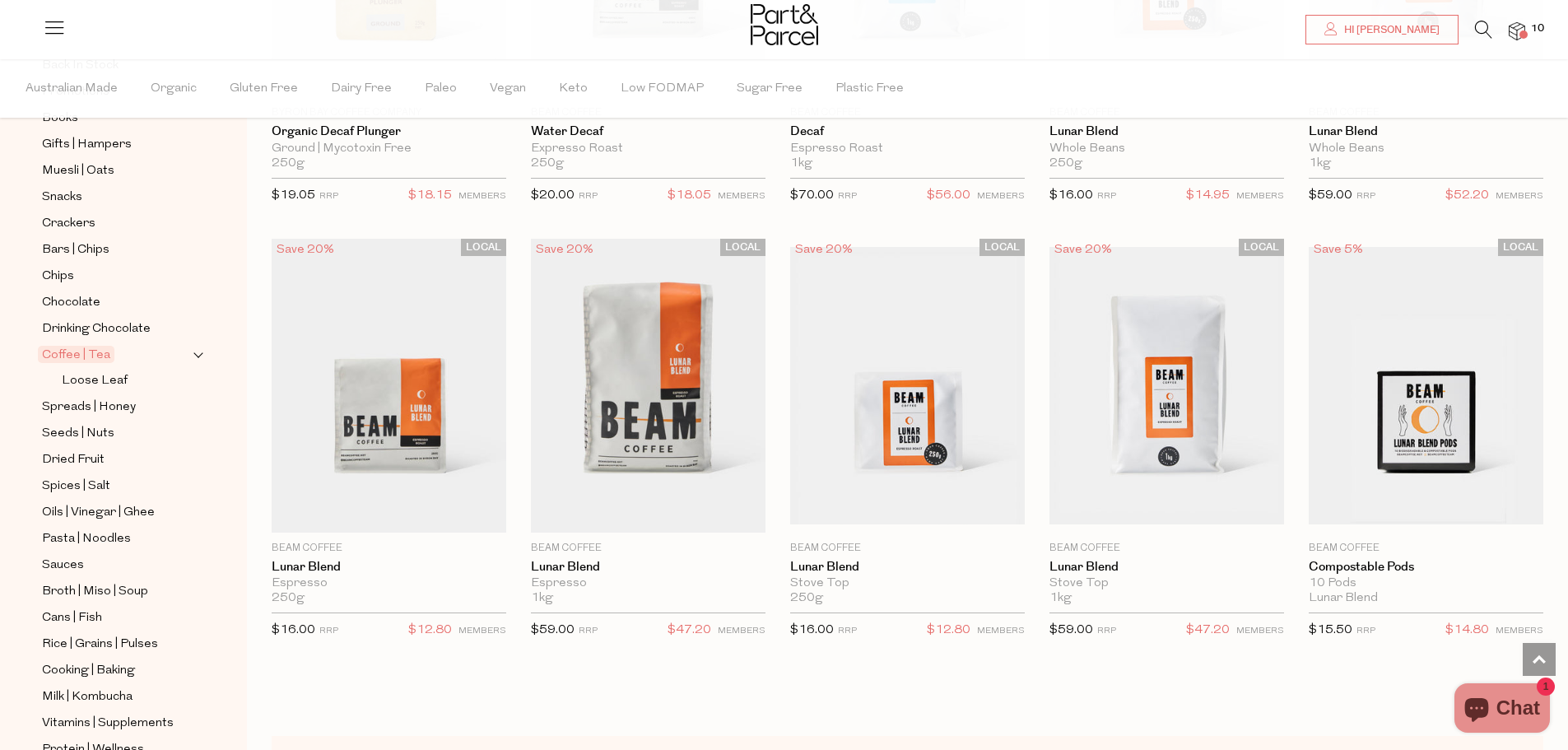
scroll to position [247, 0]
click at [103, 370] on span "Loose Leaf" at bounding box center [95, 380] width 66 height 20
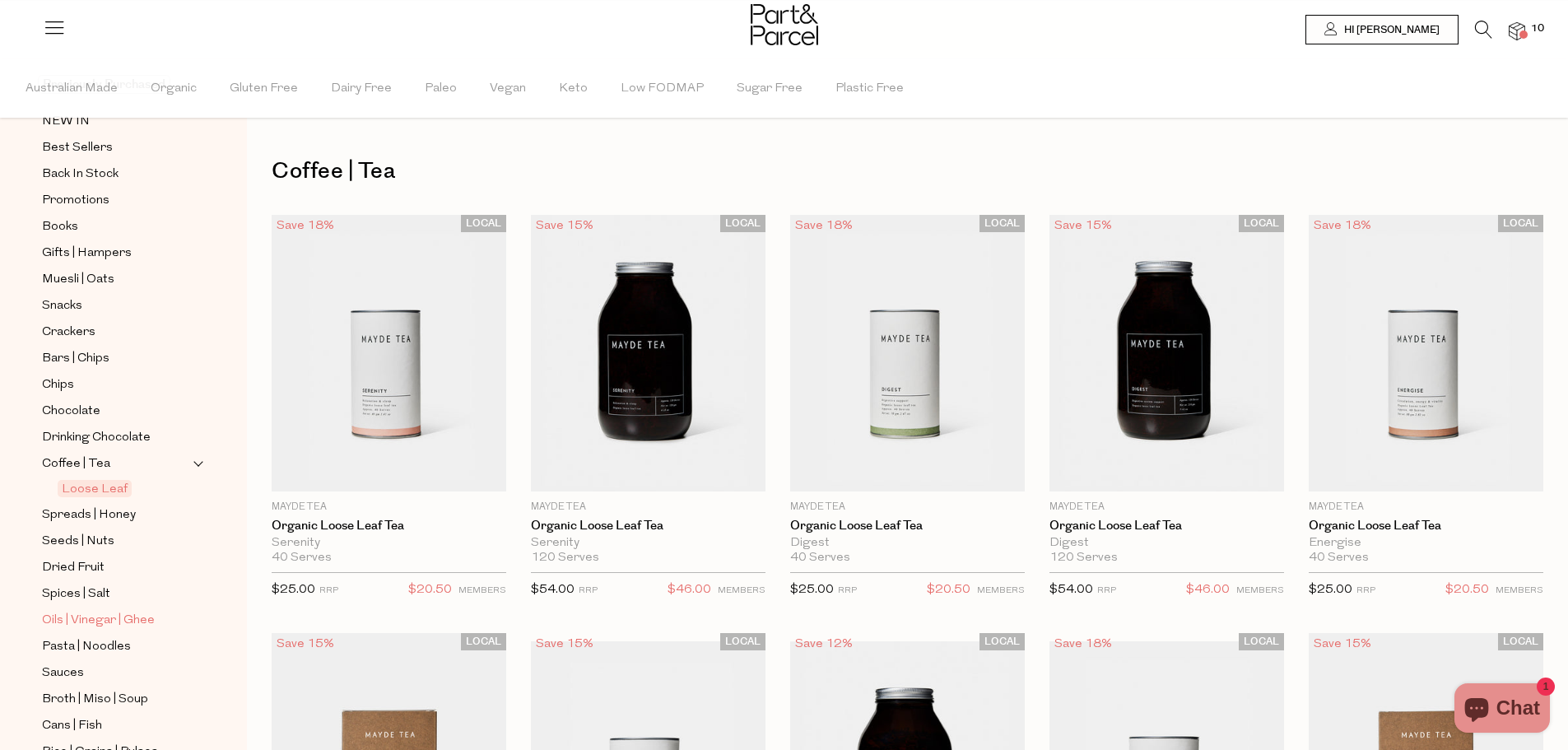
scroll to position [165, 0]
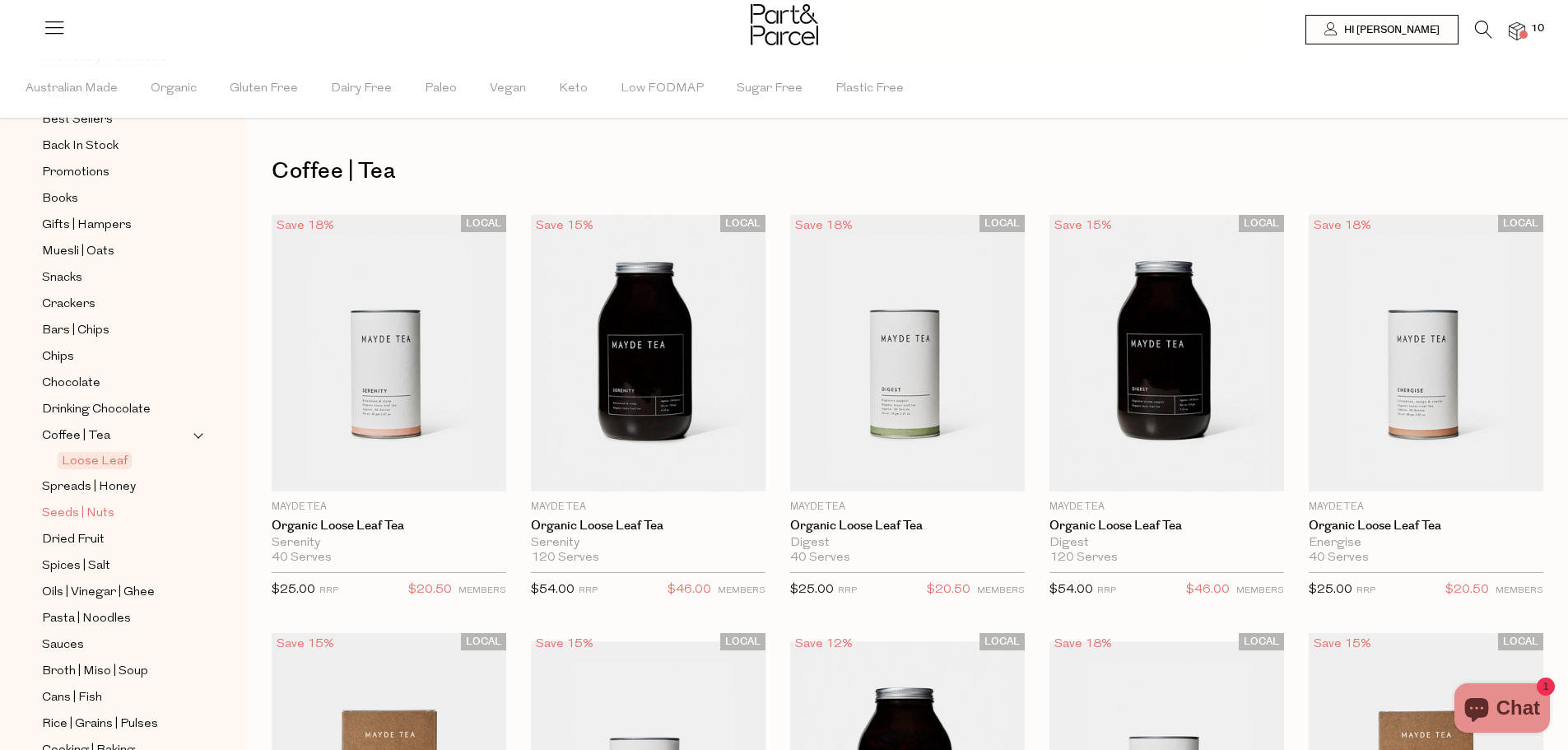
click at [77, 504] on span "Seeds | Nuts" at bounding box center [78, 514] width 72 height 20
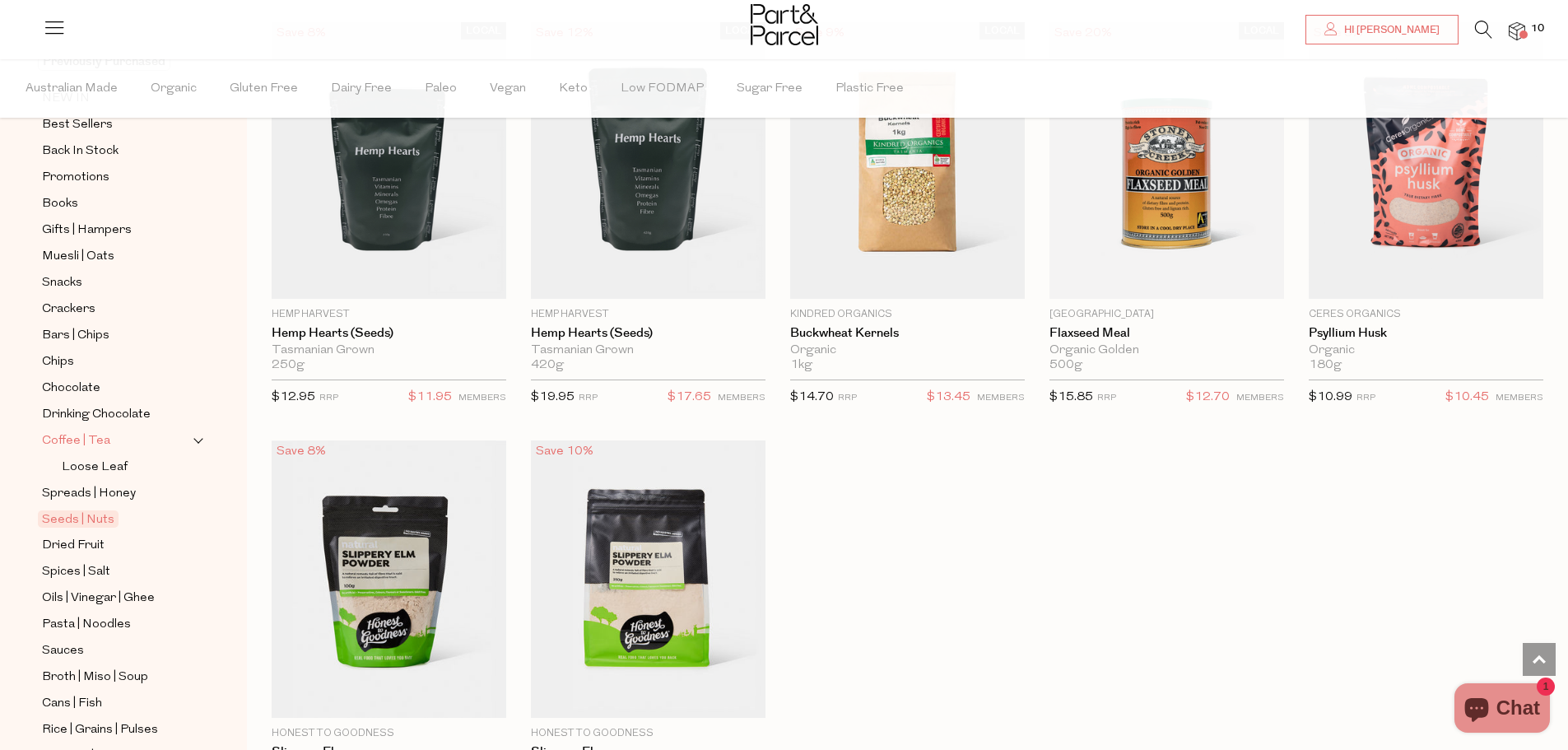
scroll to position [165, 0]
click at [84, 557] on span "Spices | Salt" at bounding box center [76, 567] width 68 height 20
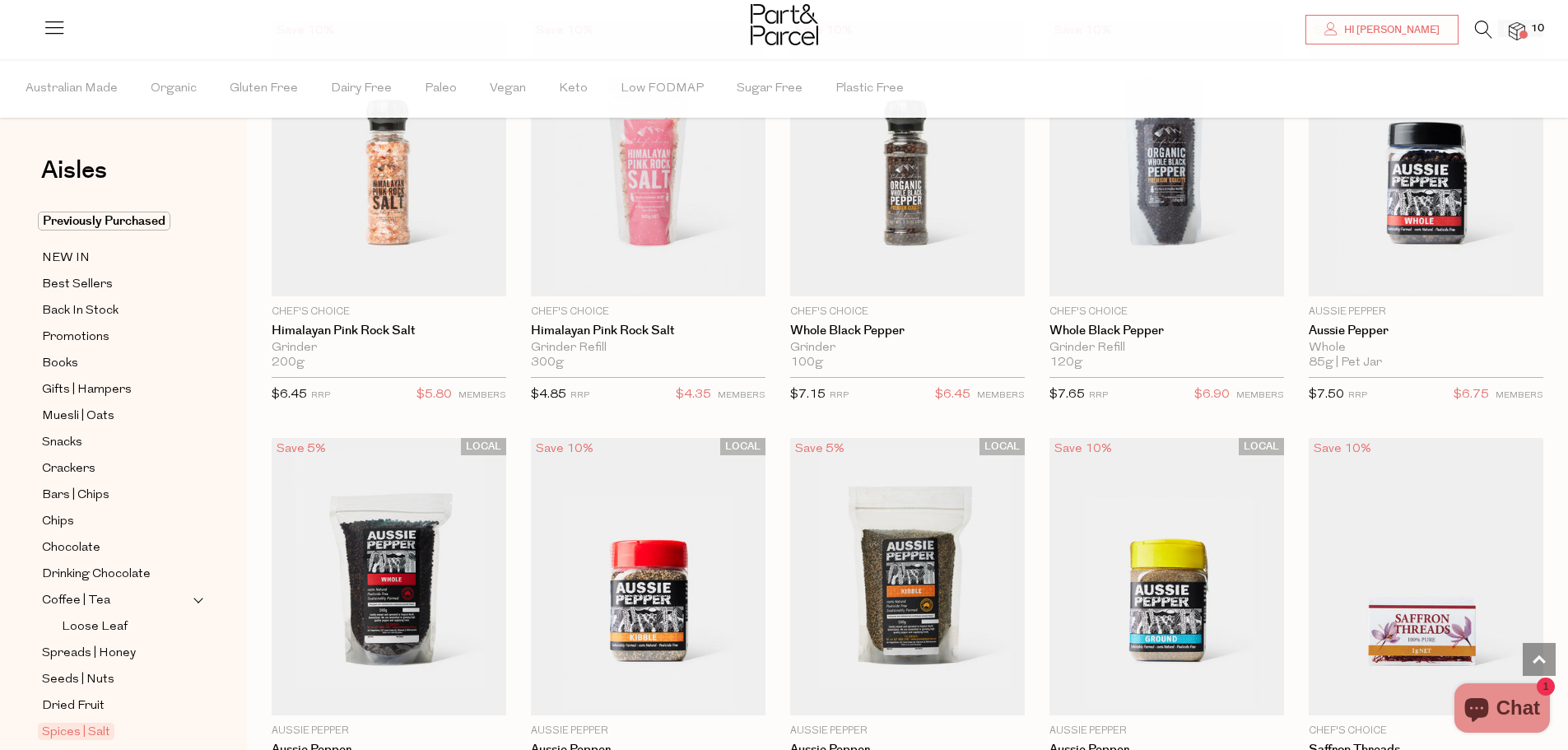
scroll to position [1069, 0]
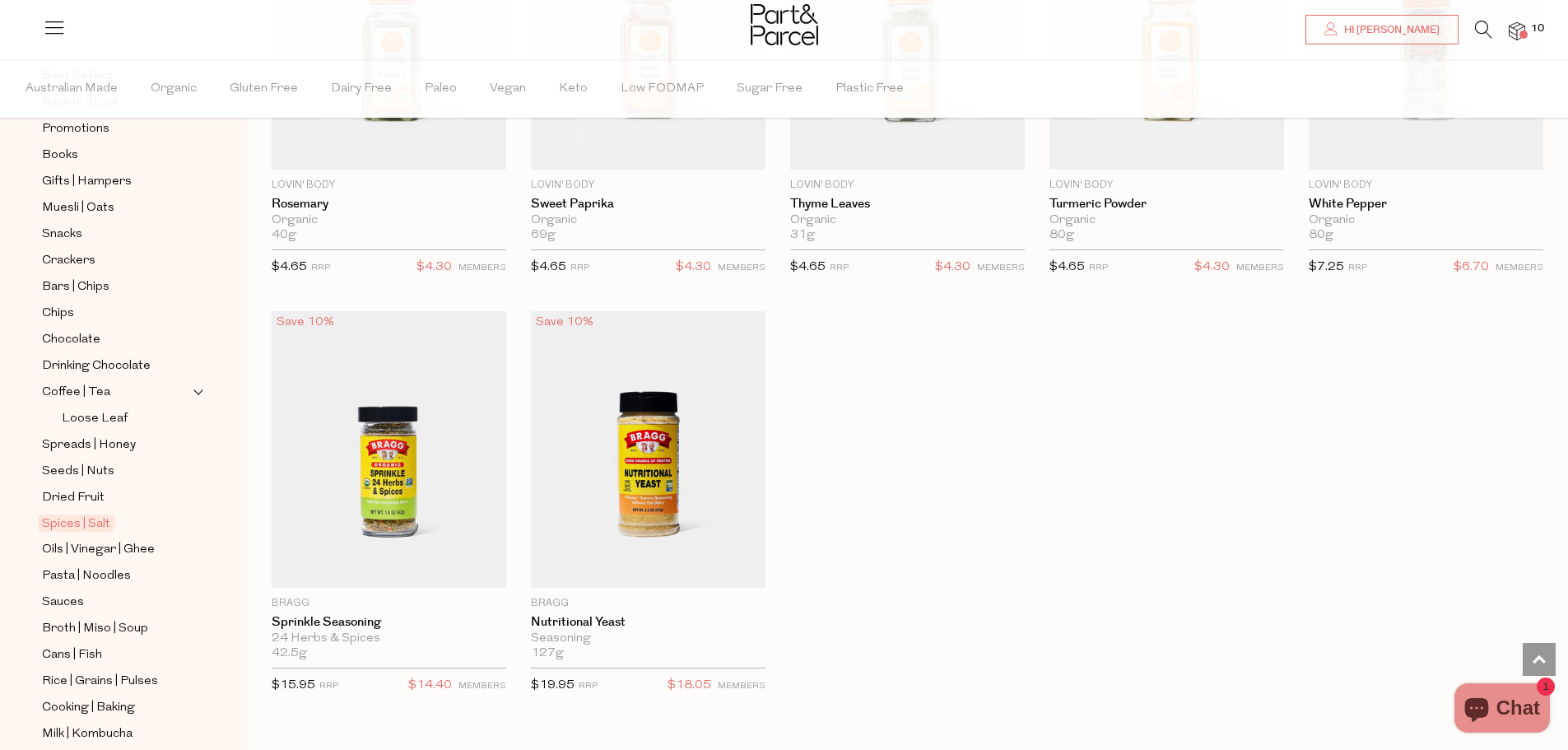
scroll to position [247, 0]
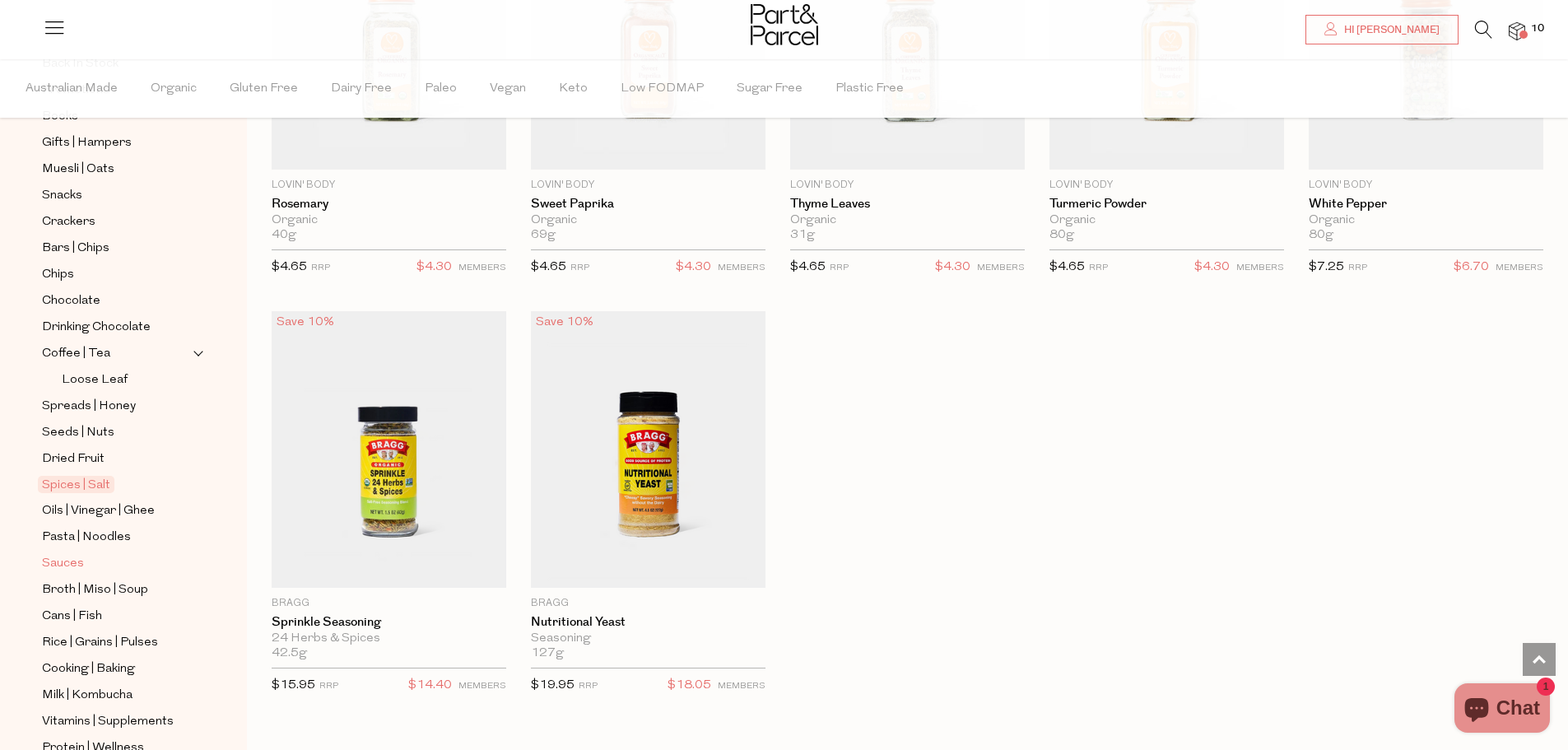
click at [74, 554] on span "Sauces" at bounding box center [63, 564] width 42 height 20
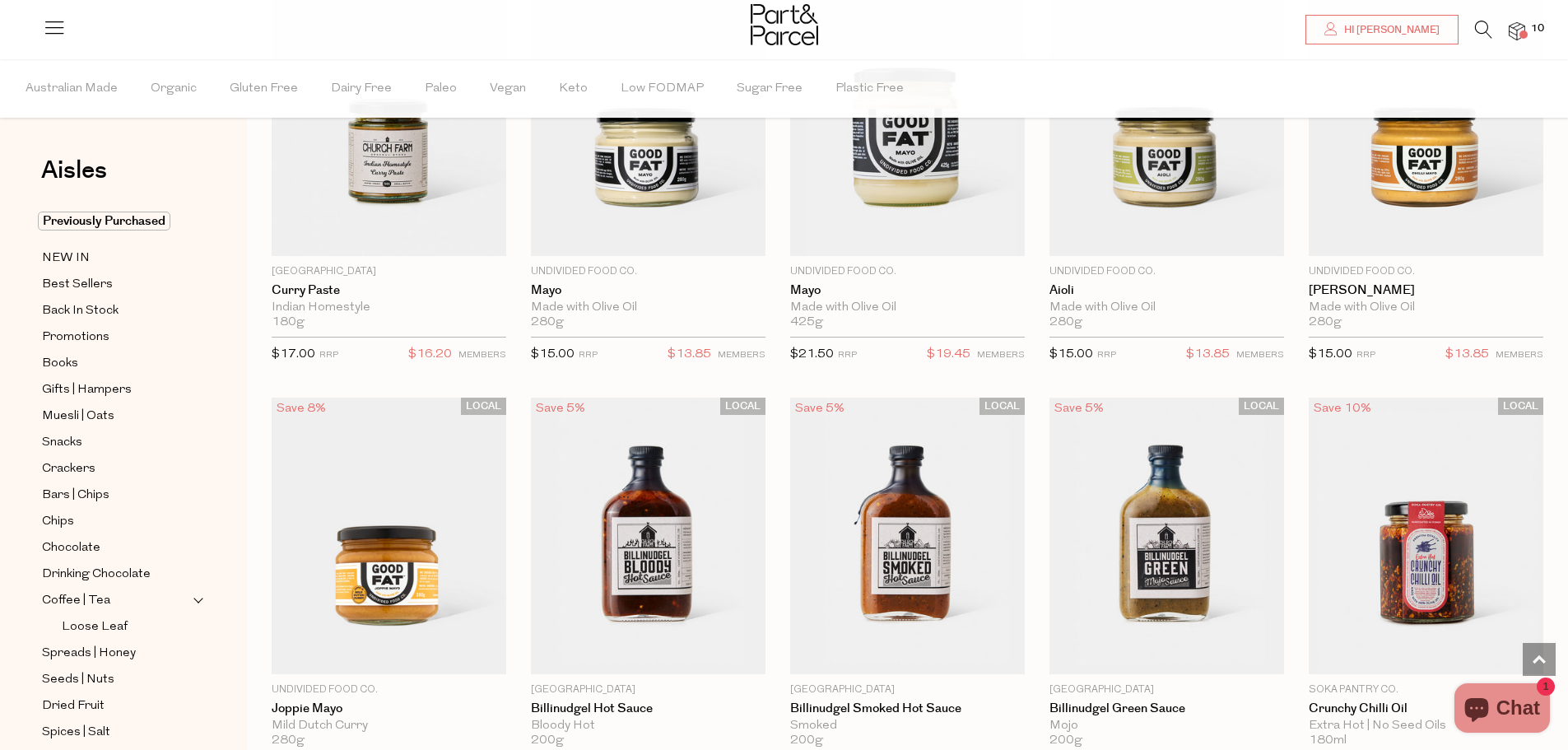
scroll to position [1819, 0]
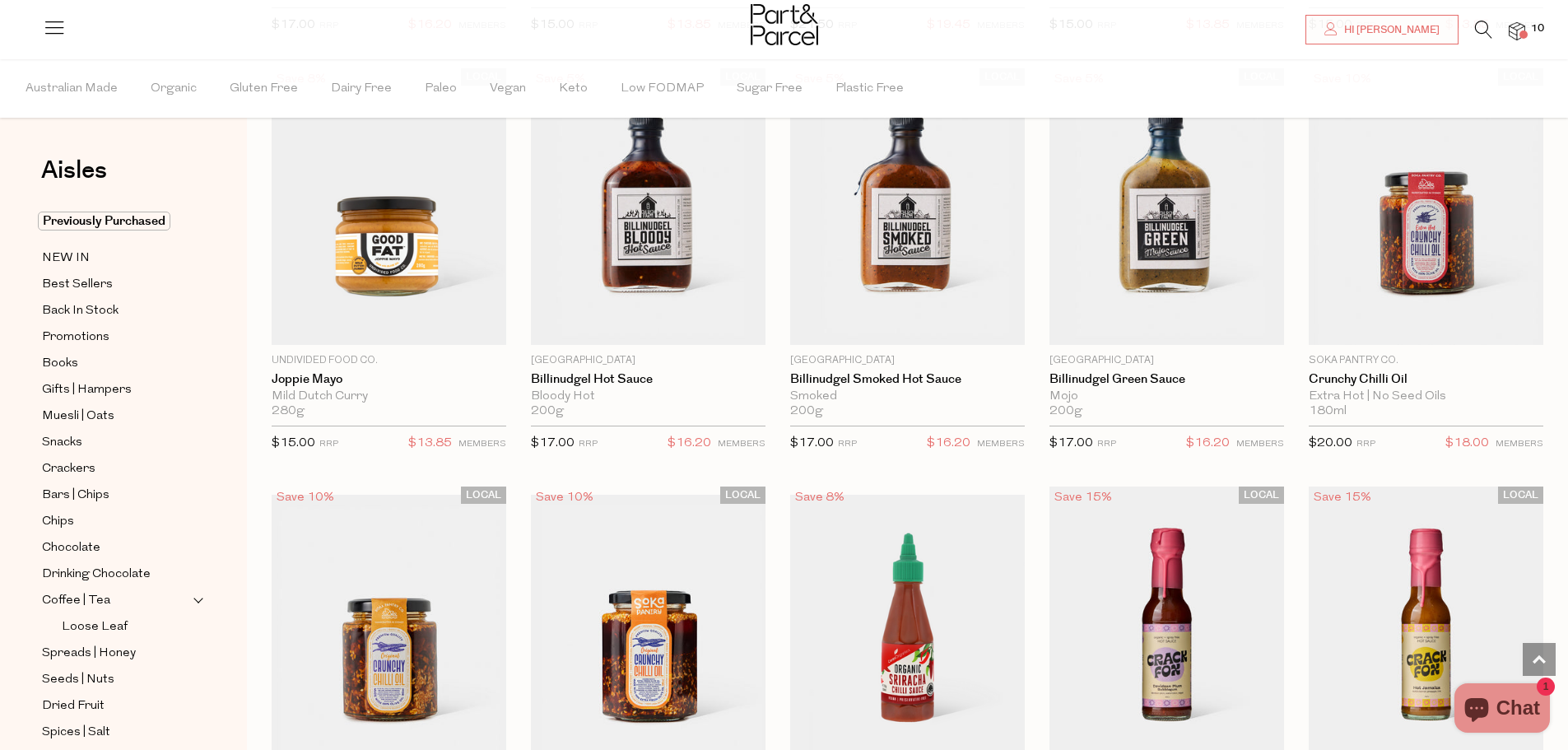
click at [1480, 33] on icon at bounding box center [1483, 30] width 17 height 18
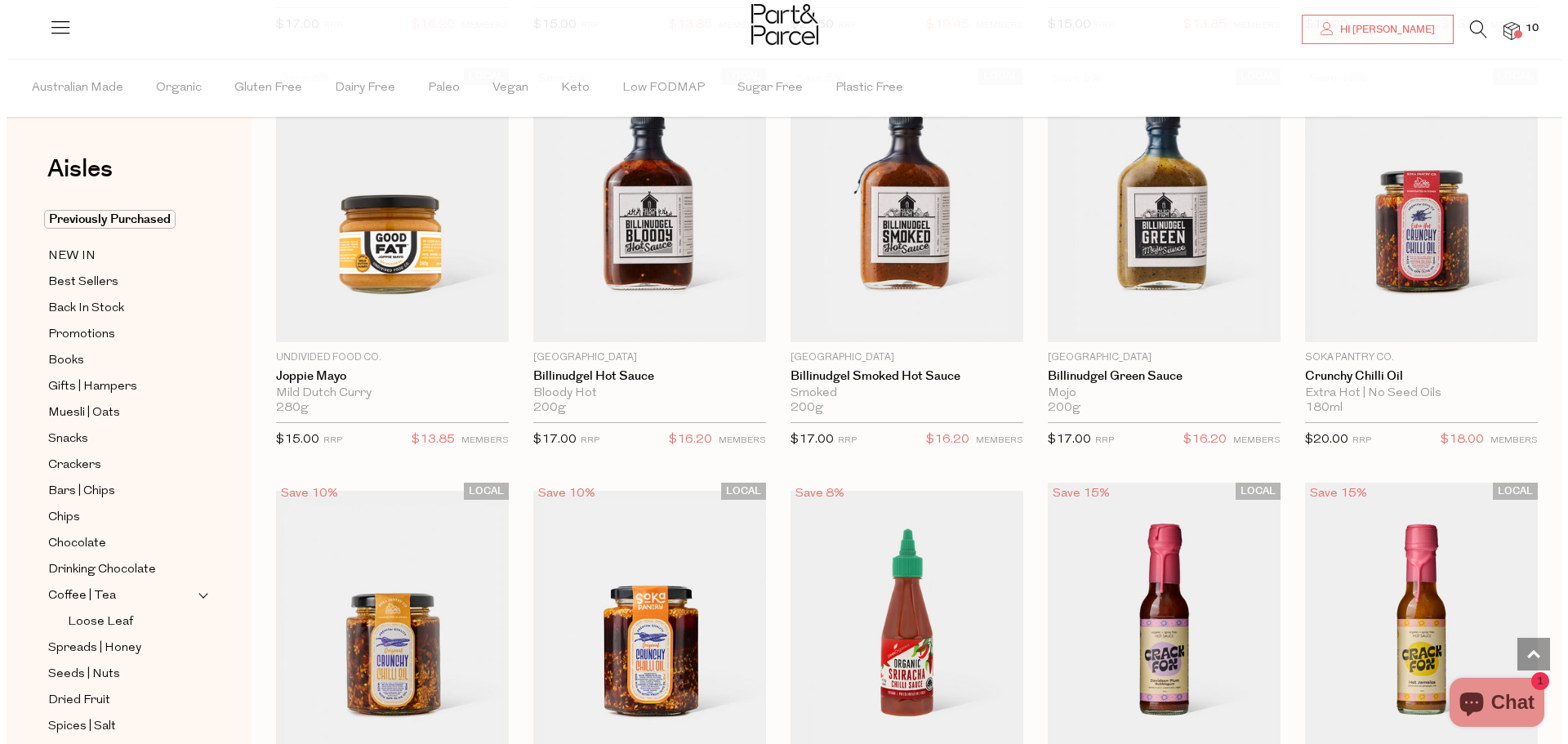
scroll to position [1816, 0]
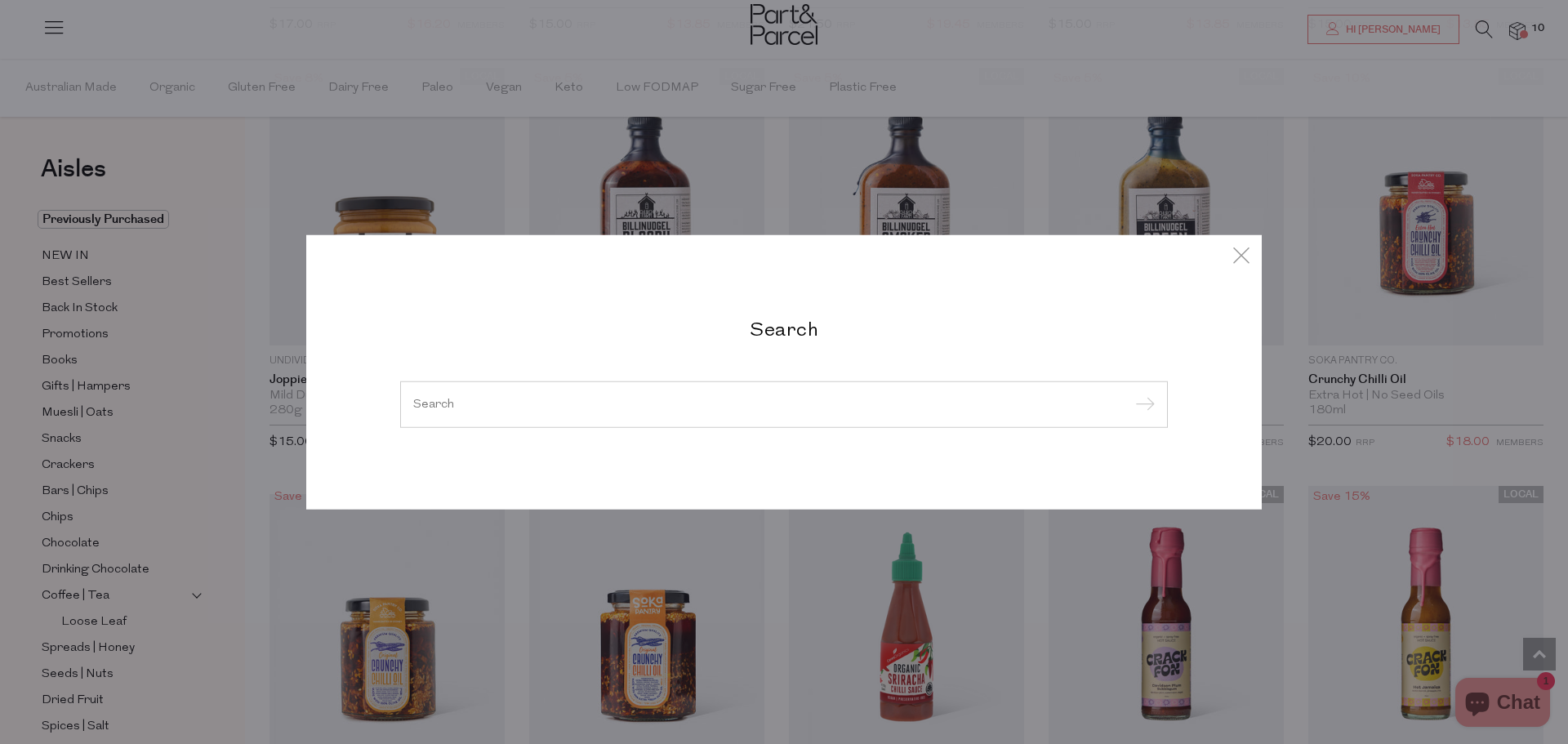
click at [765, 406] on div at bounding box center [784, 404] width 768 height 47
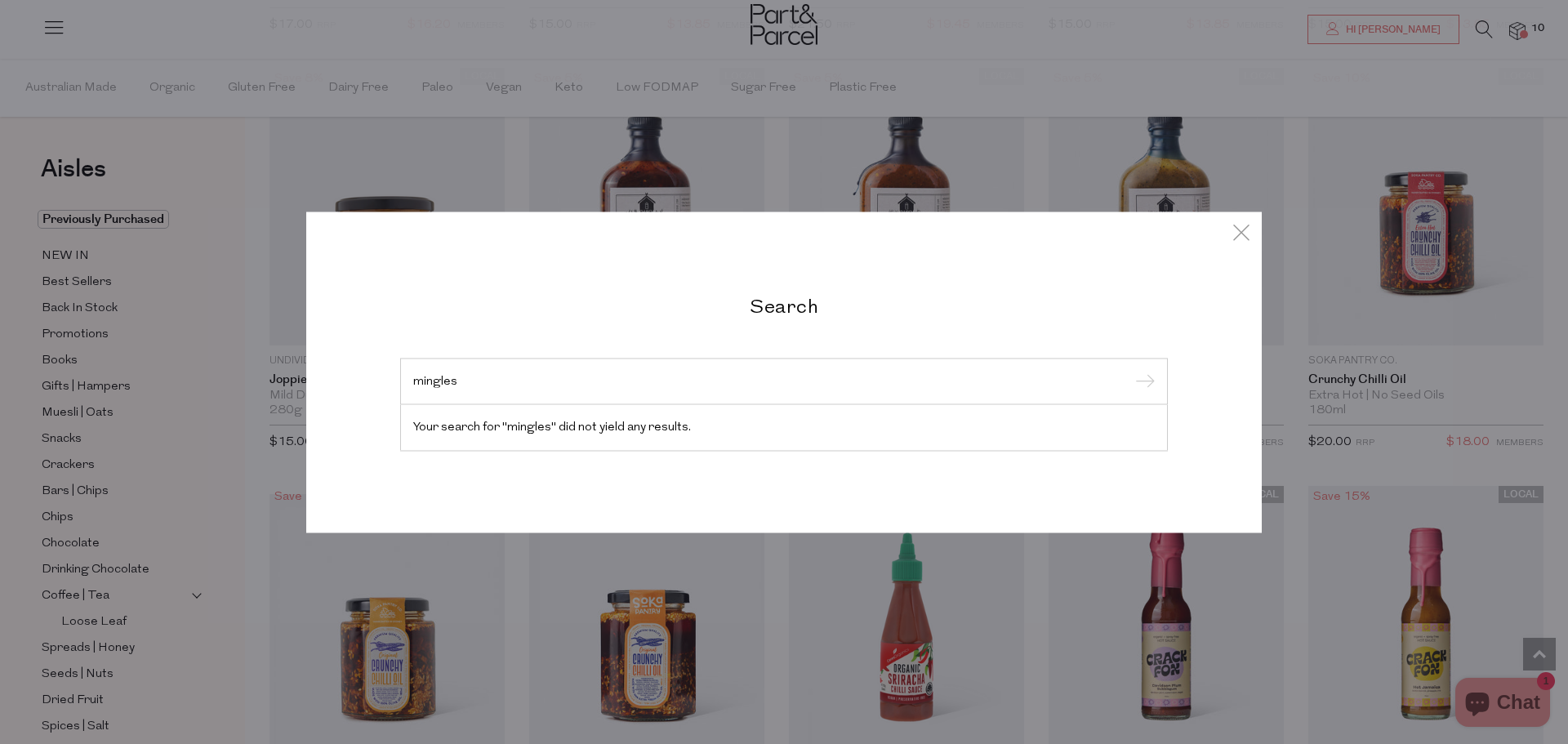
type input "mingles"
click at [1243, 232] on icon at bounding box center [1241, 231] width 25 height 24
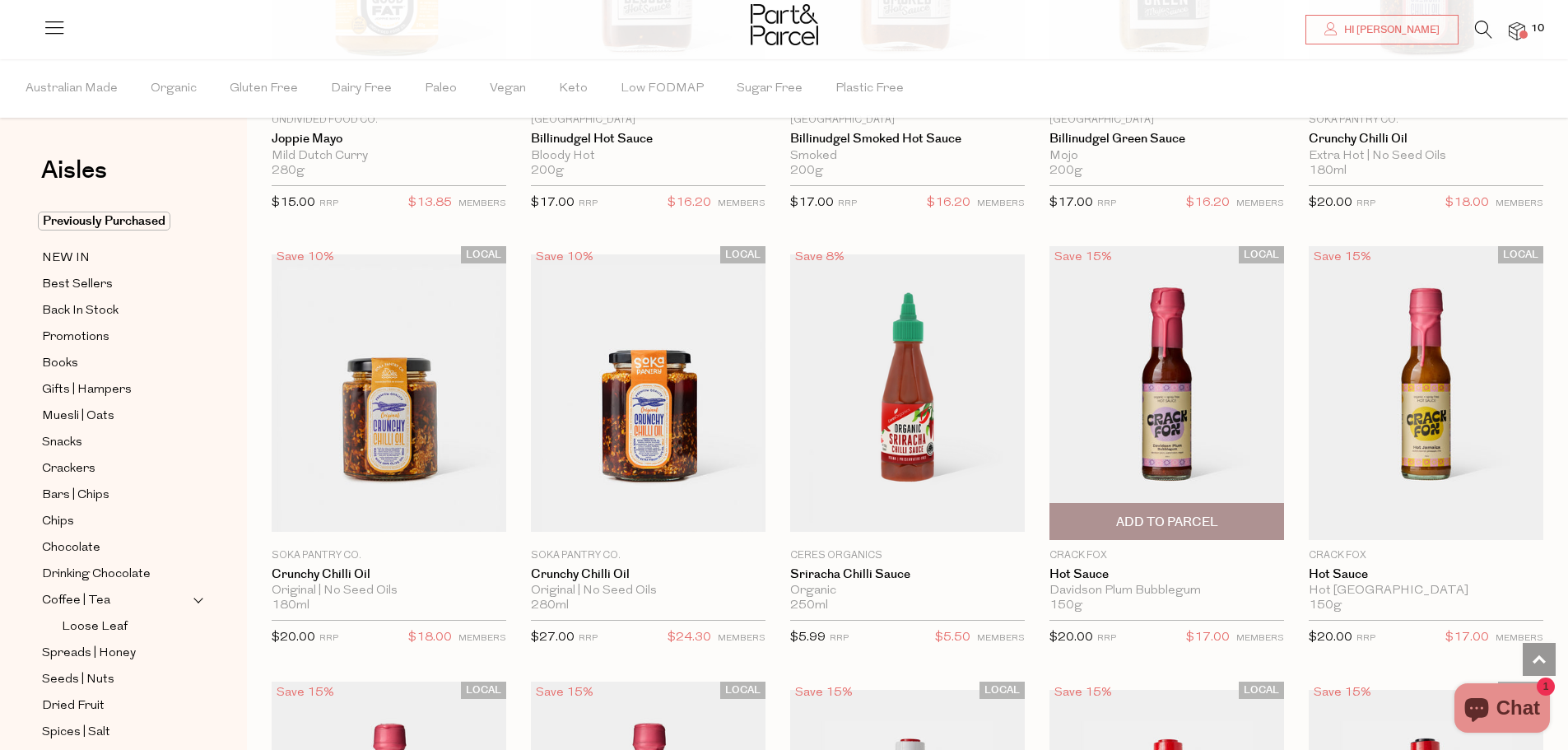
scroll to position [2066, 0]
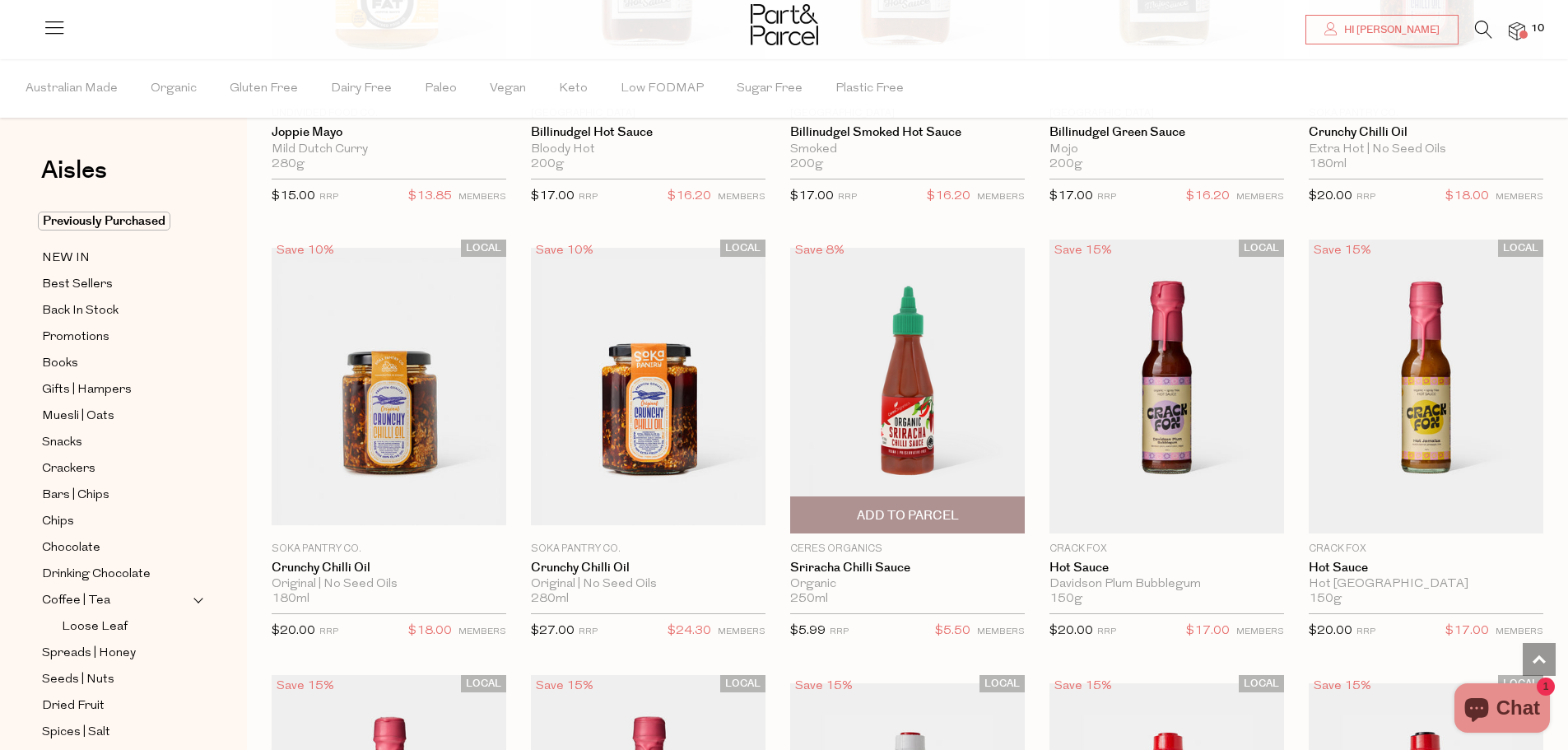
click at [948, 509] on span "Add To Parcel" at bounding box center [908, 515] width 102 height 17
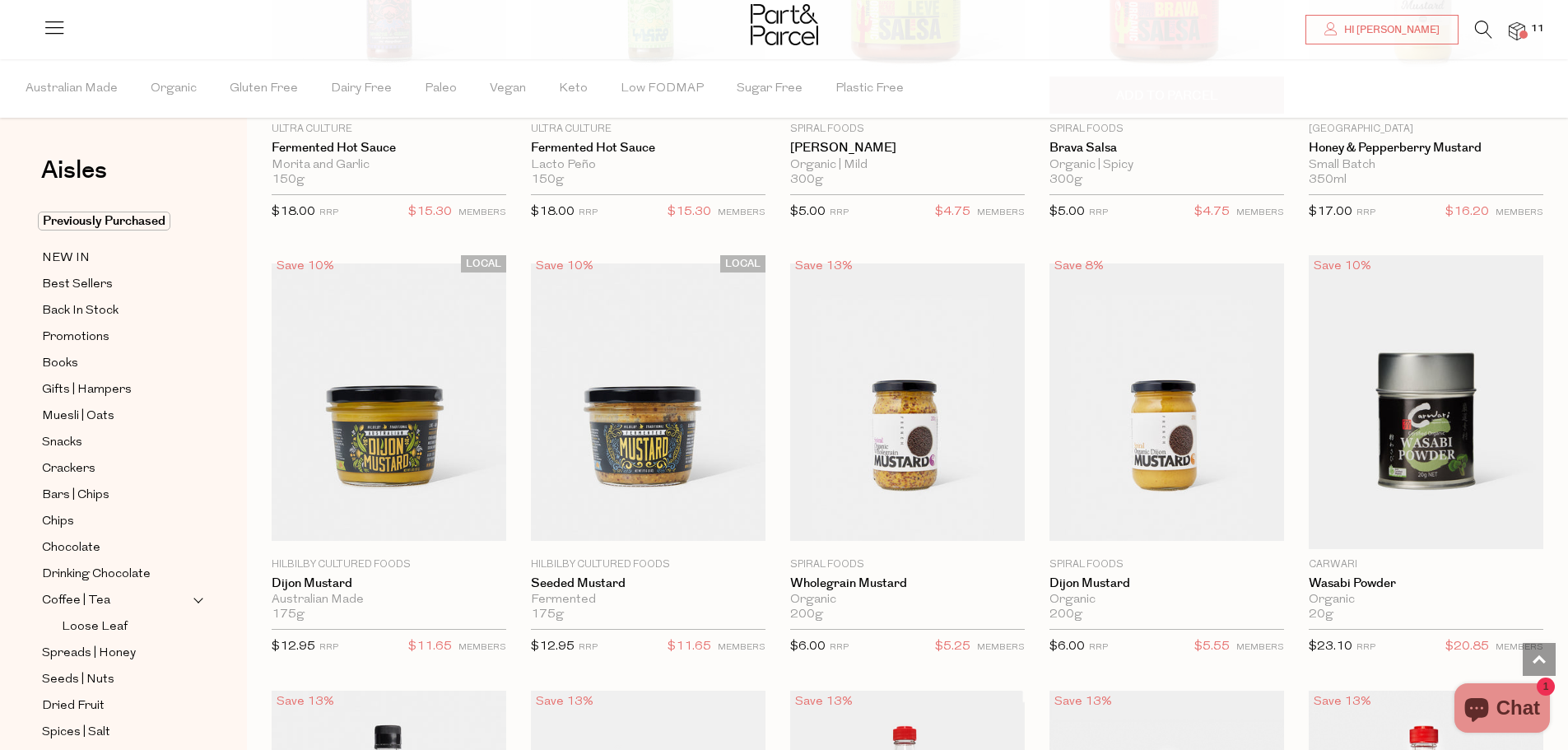
scroll to position [3383, 0]
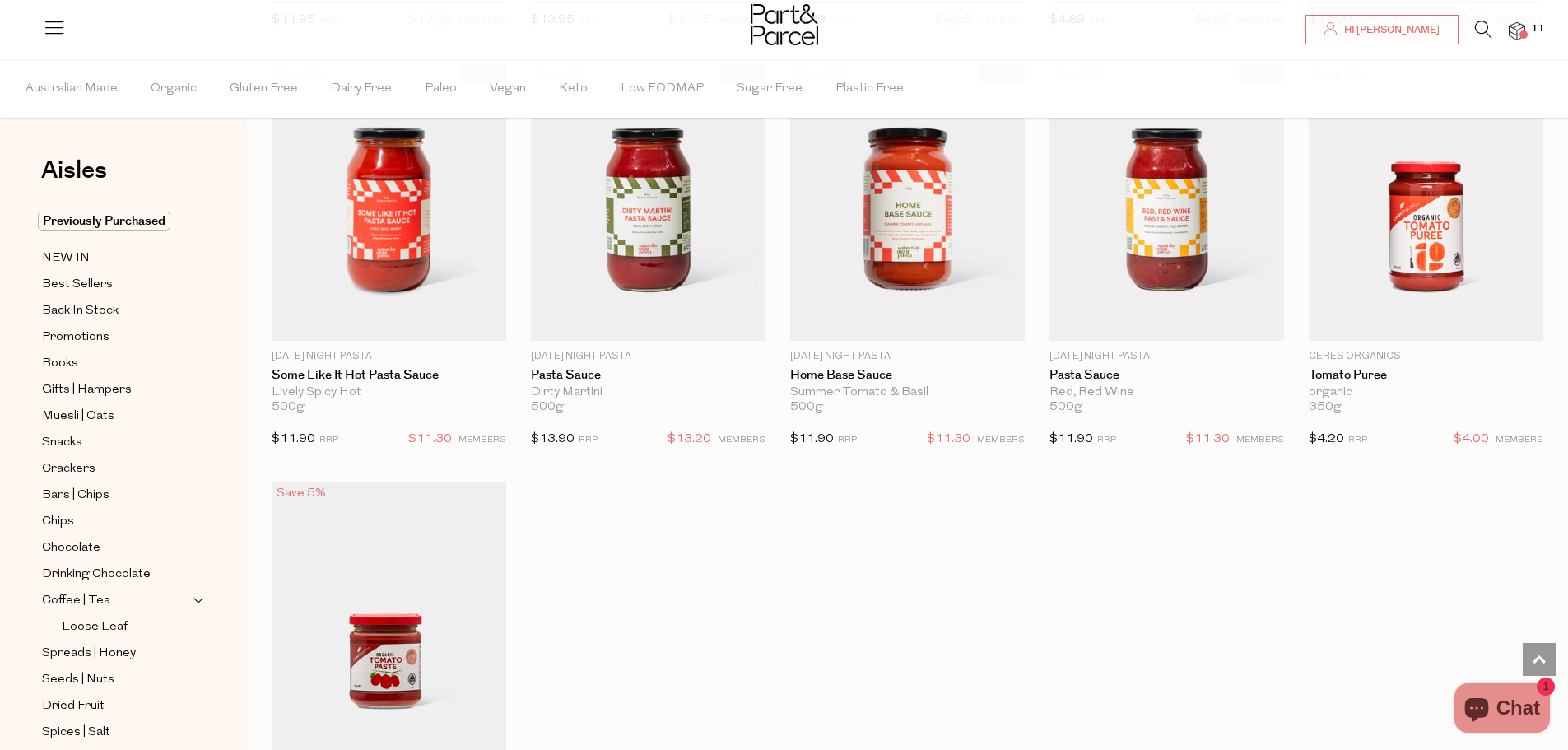
scroll to position [5193, 0]
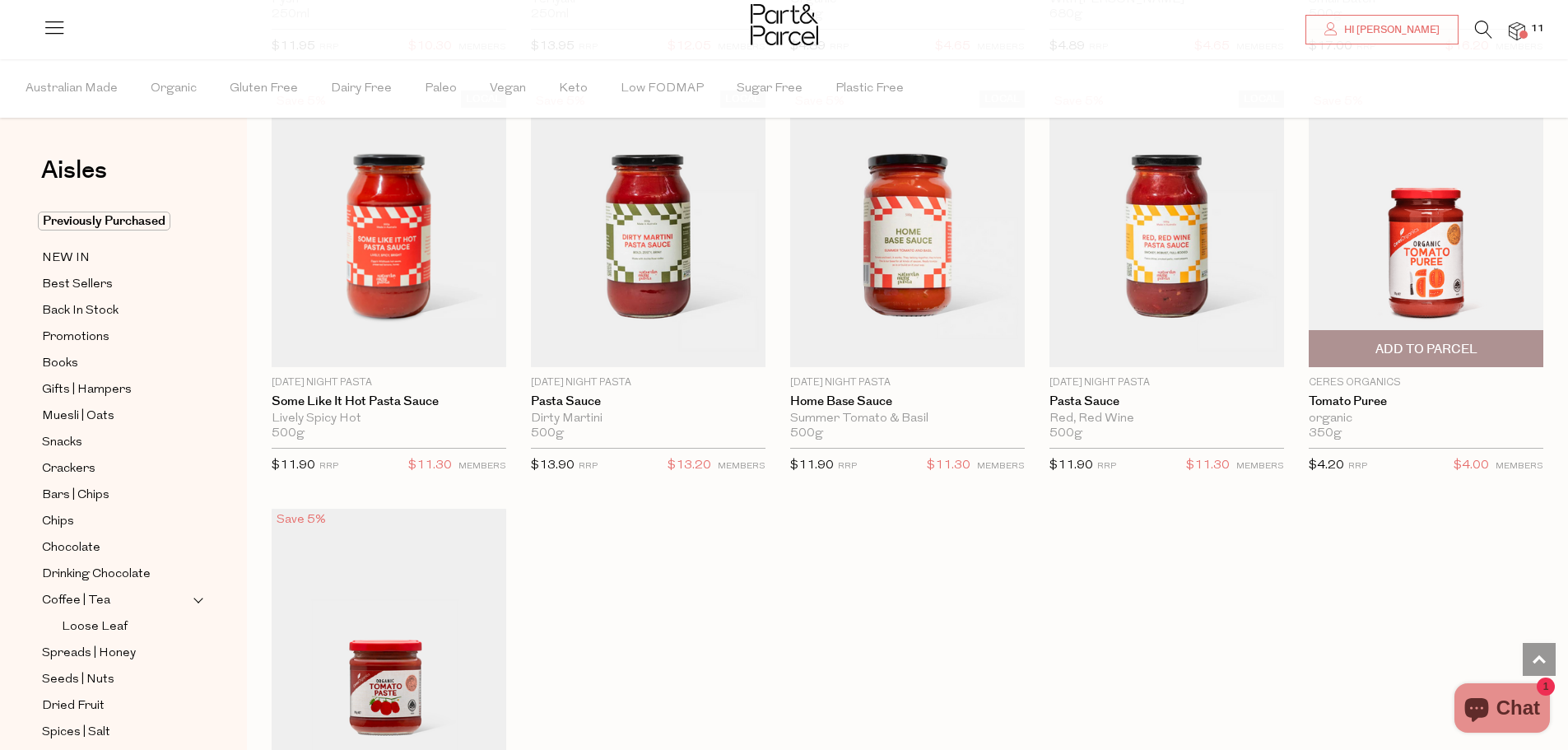
click at [1431, 284] on img at bounding box center [1426, 229] width 235 height 277
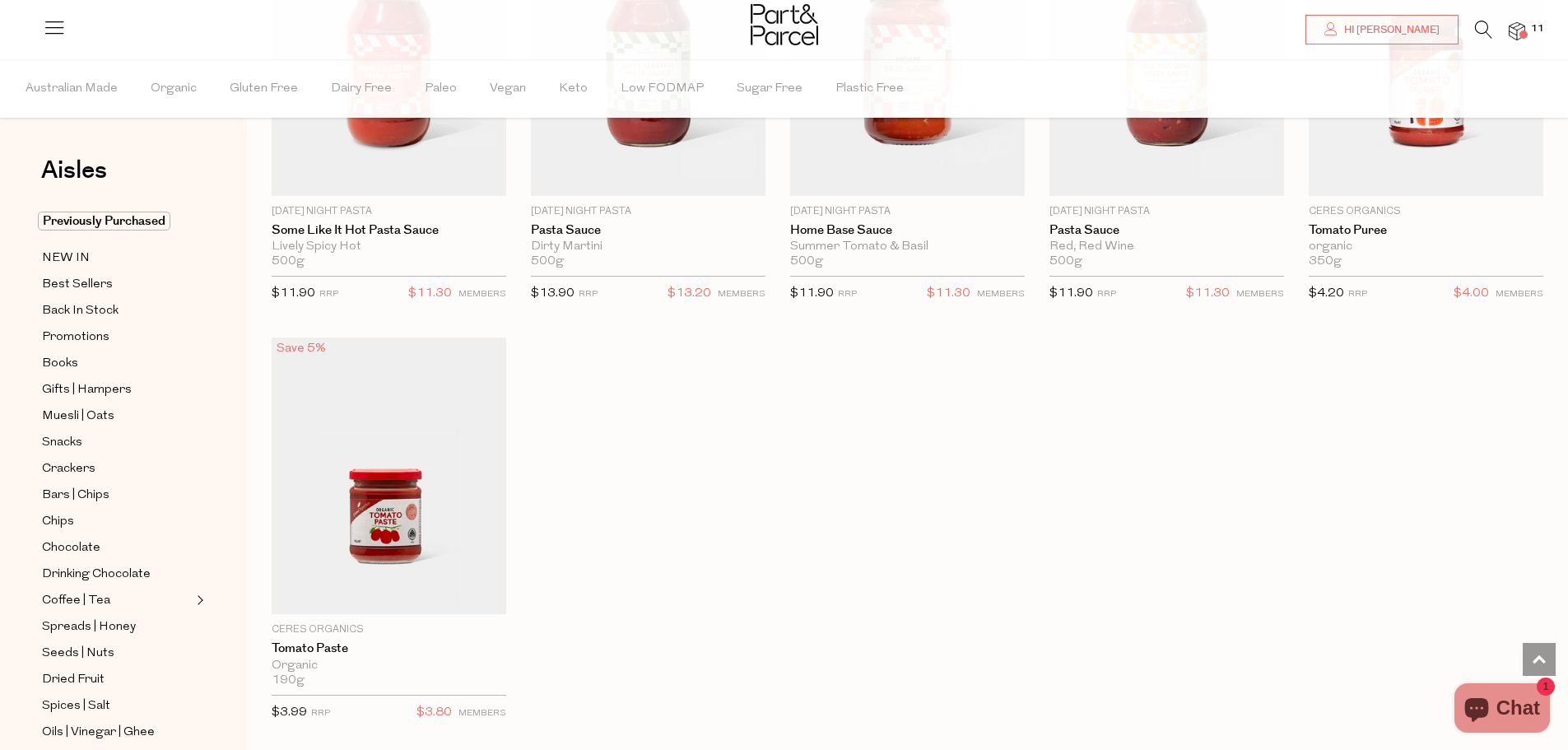
scroll to position [1146, 0]
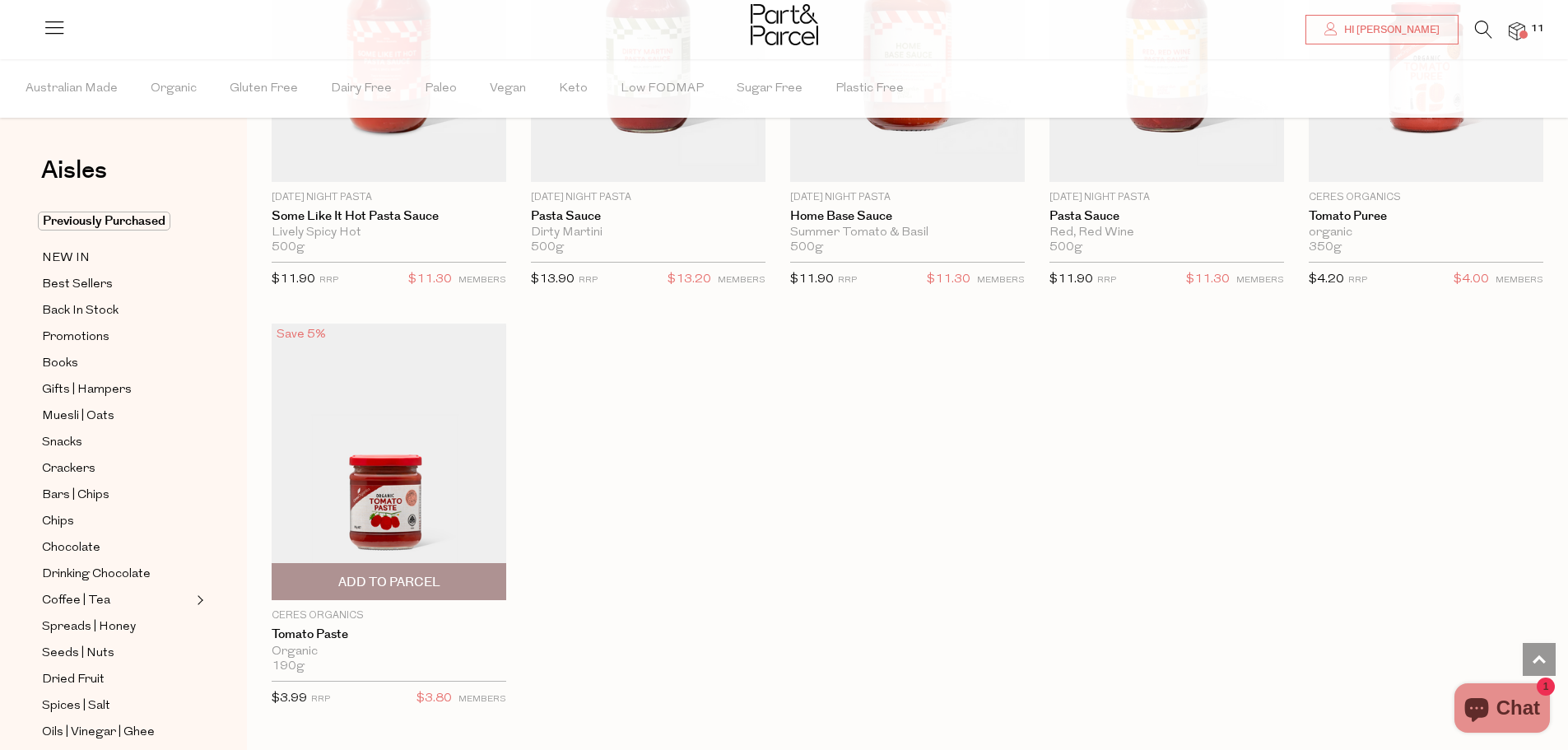
click at [424, 580] on span "Add To Parcel" at bounding box center [390, 582] width 102 height 17
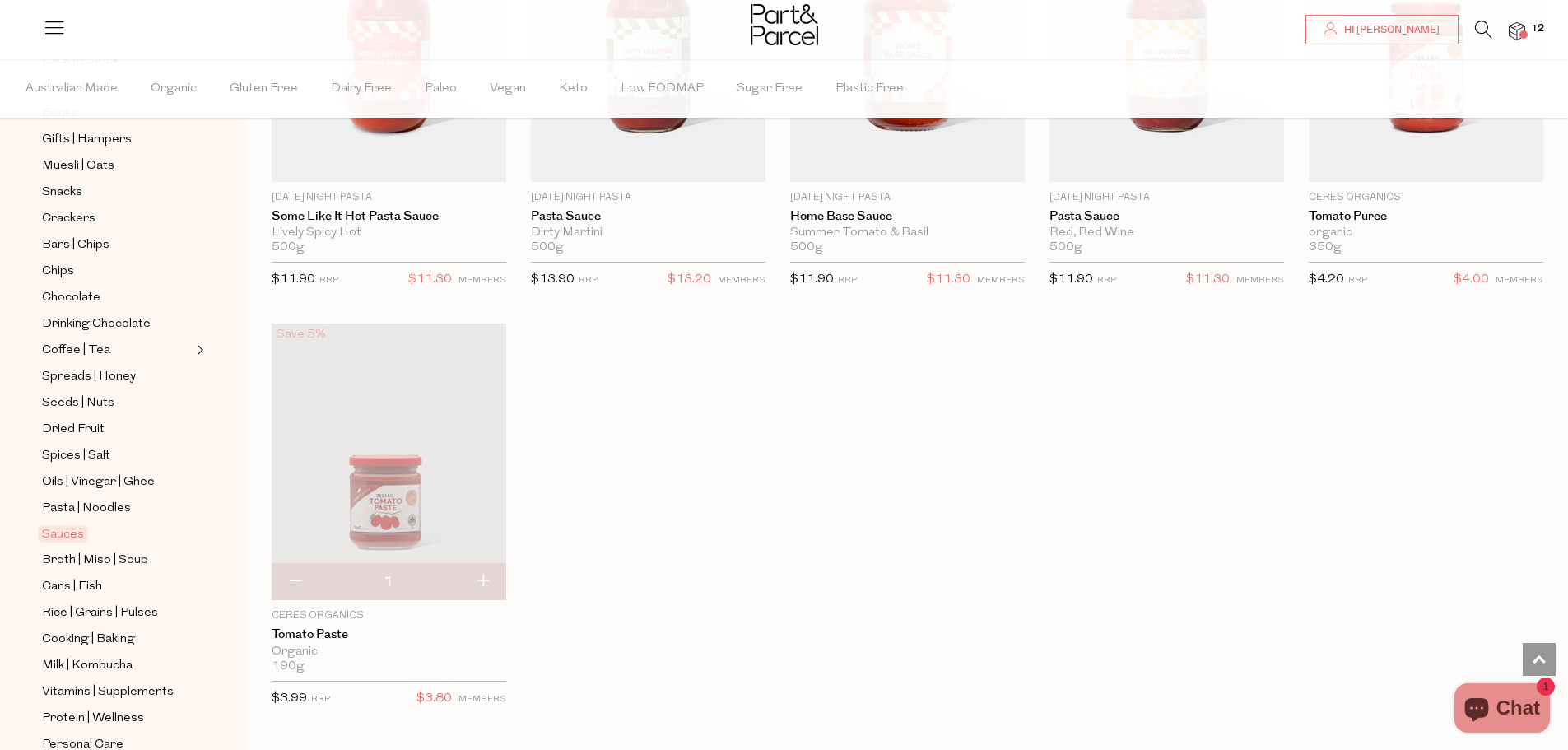
scroll to position [329, 0]
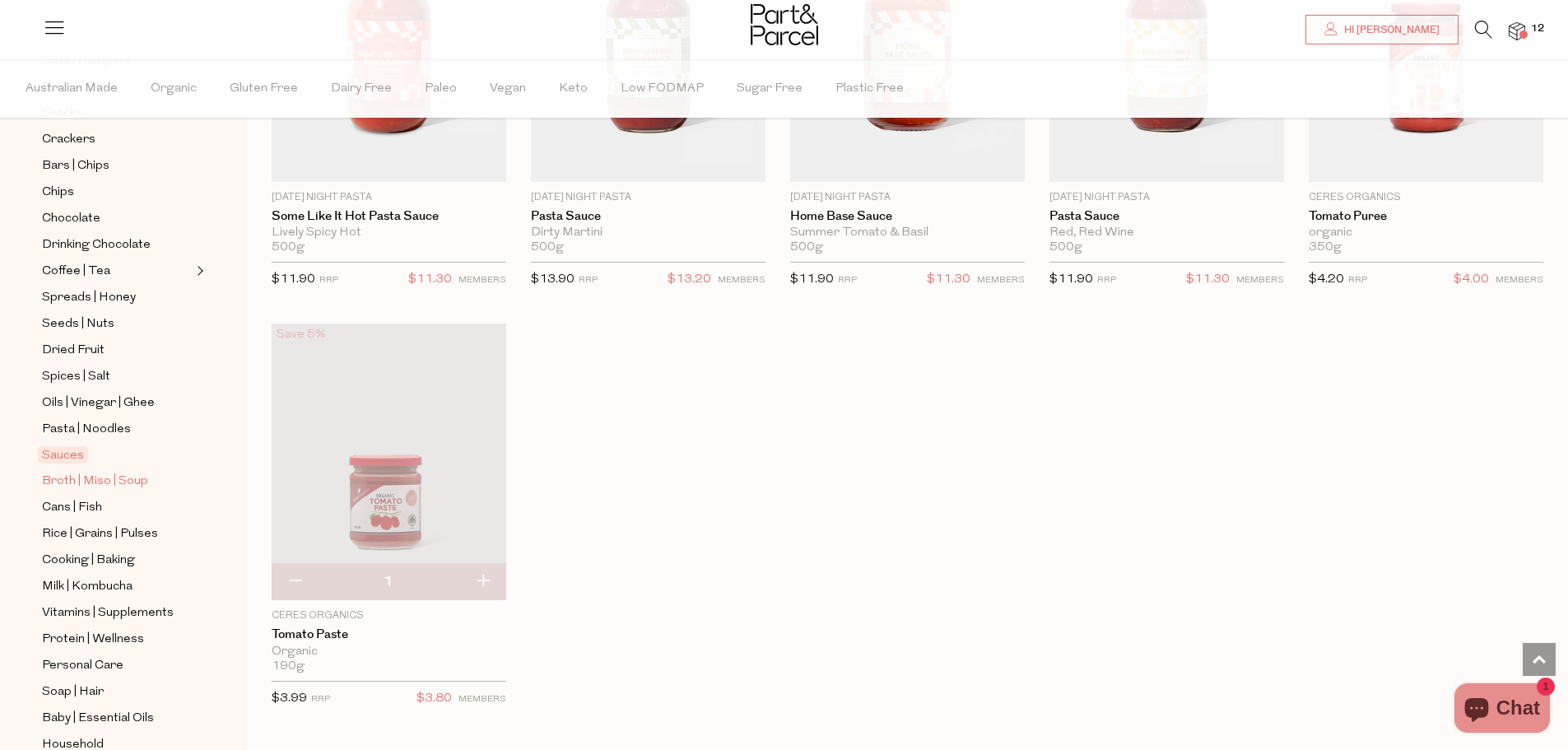
click at [121, 472] on span "Broth | Miso | Soup" at bounding box center [95, 482] width 106 height 20
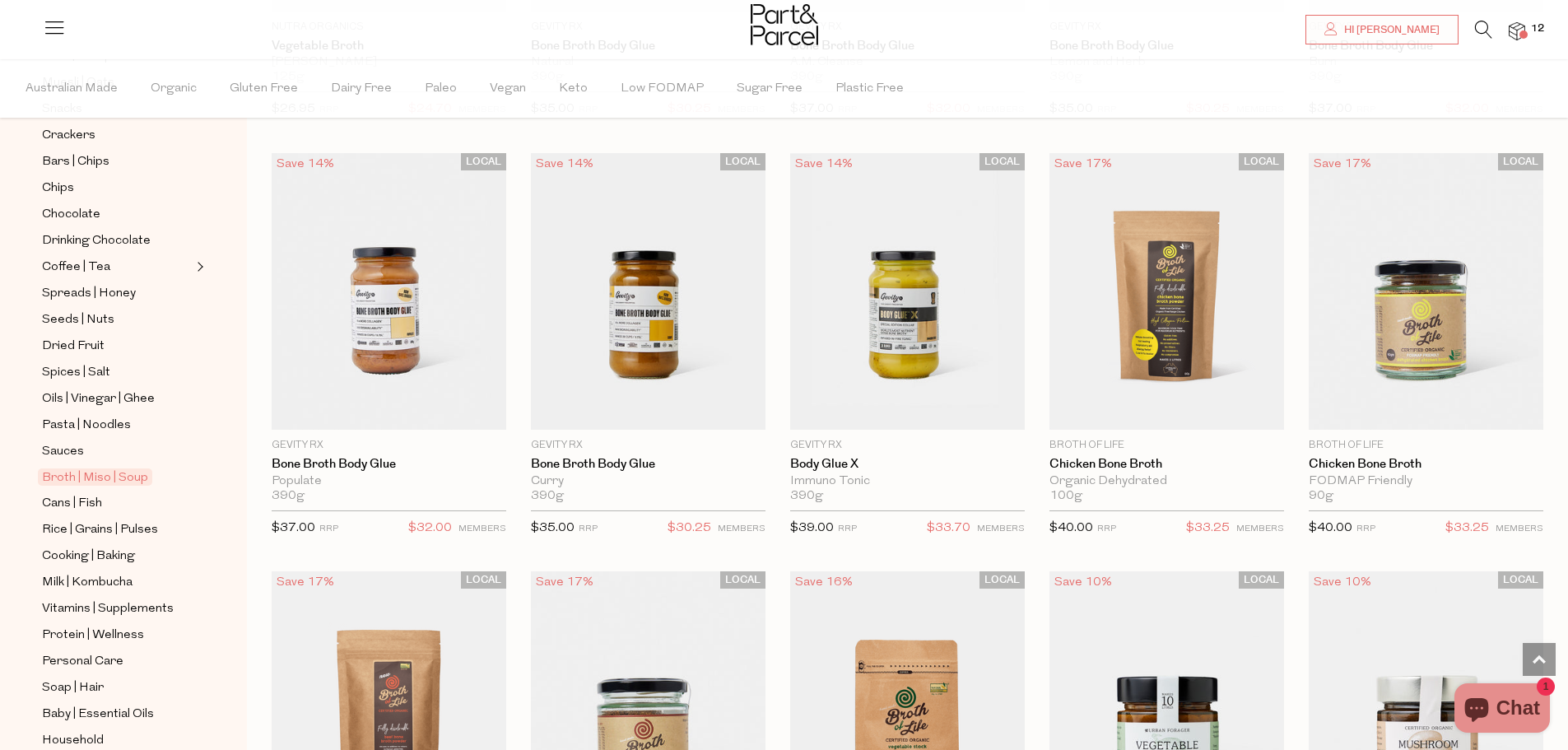
scroll to position [431, 0]
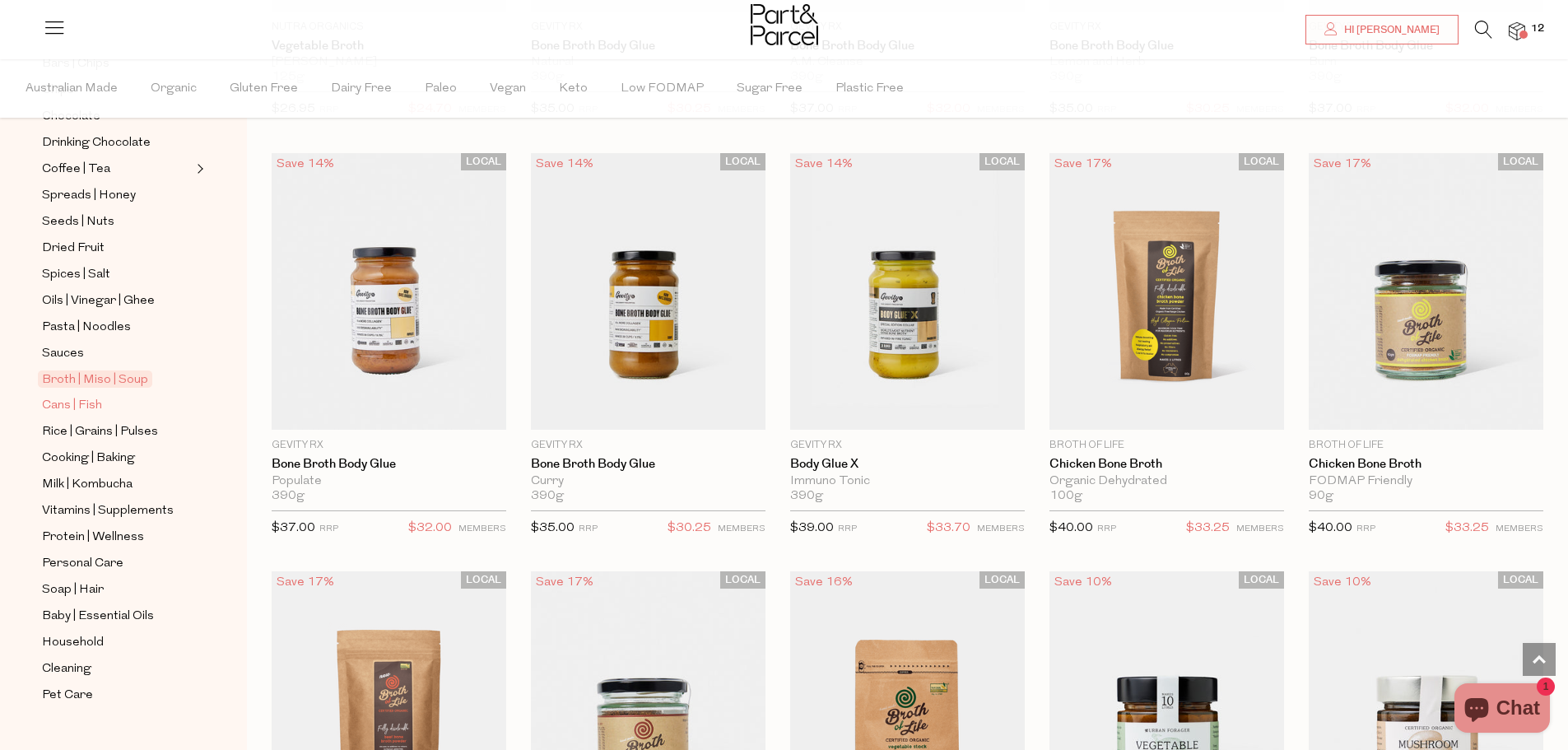
click at [79, 396] on span "Cans | Fish" at bounding box center [72, 406] width 60 height 20
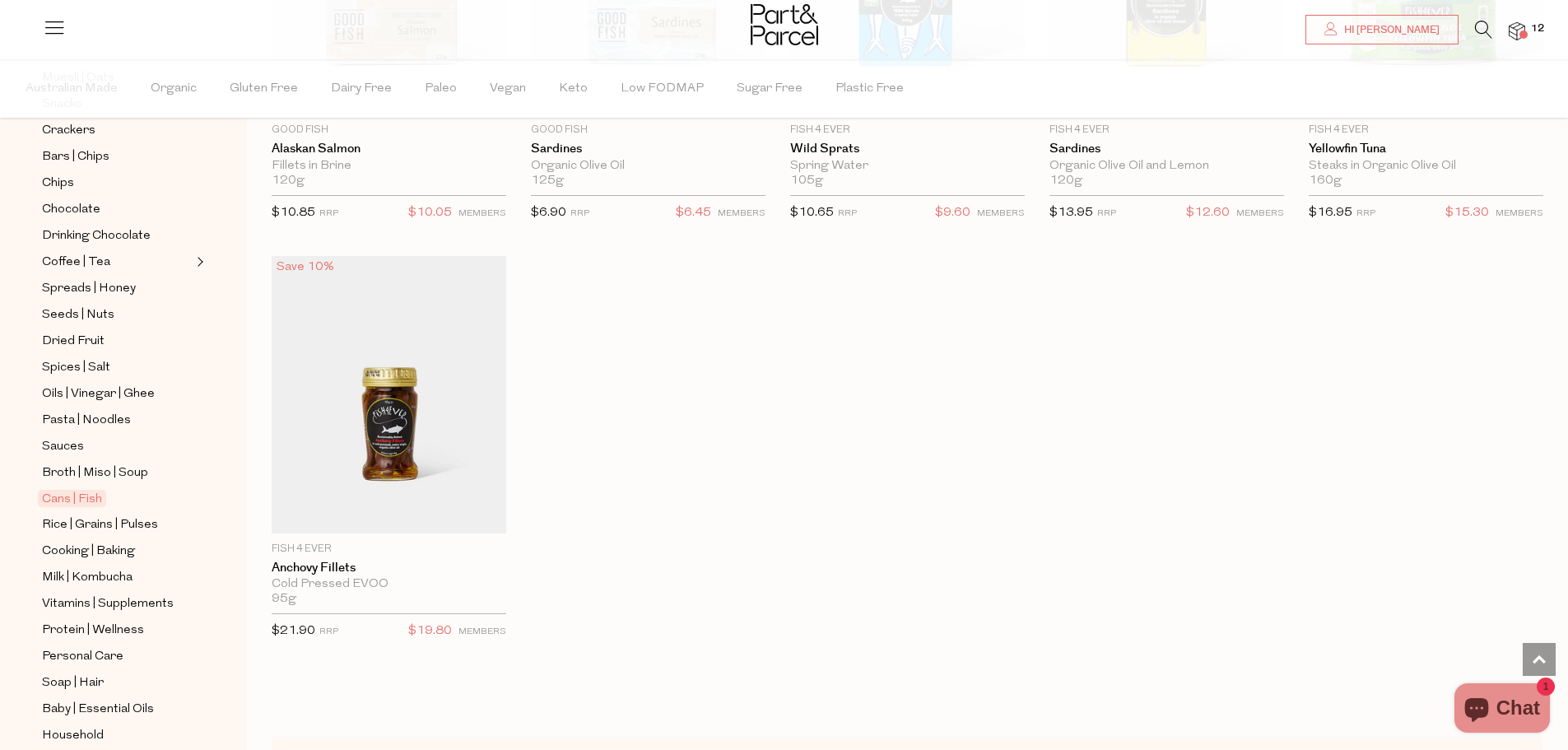
scroll to position [431, 0]
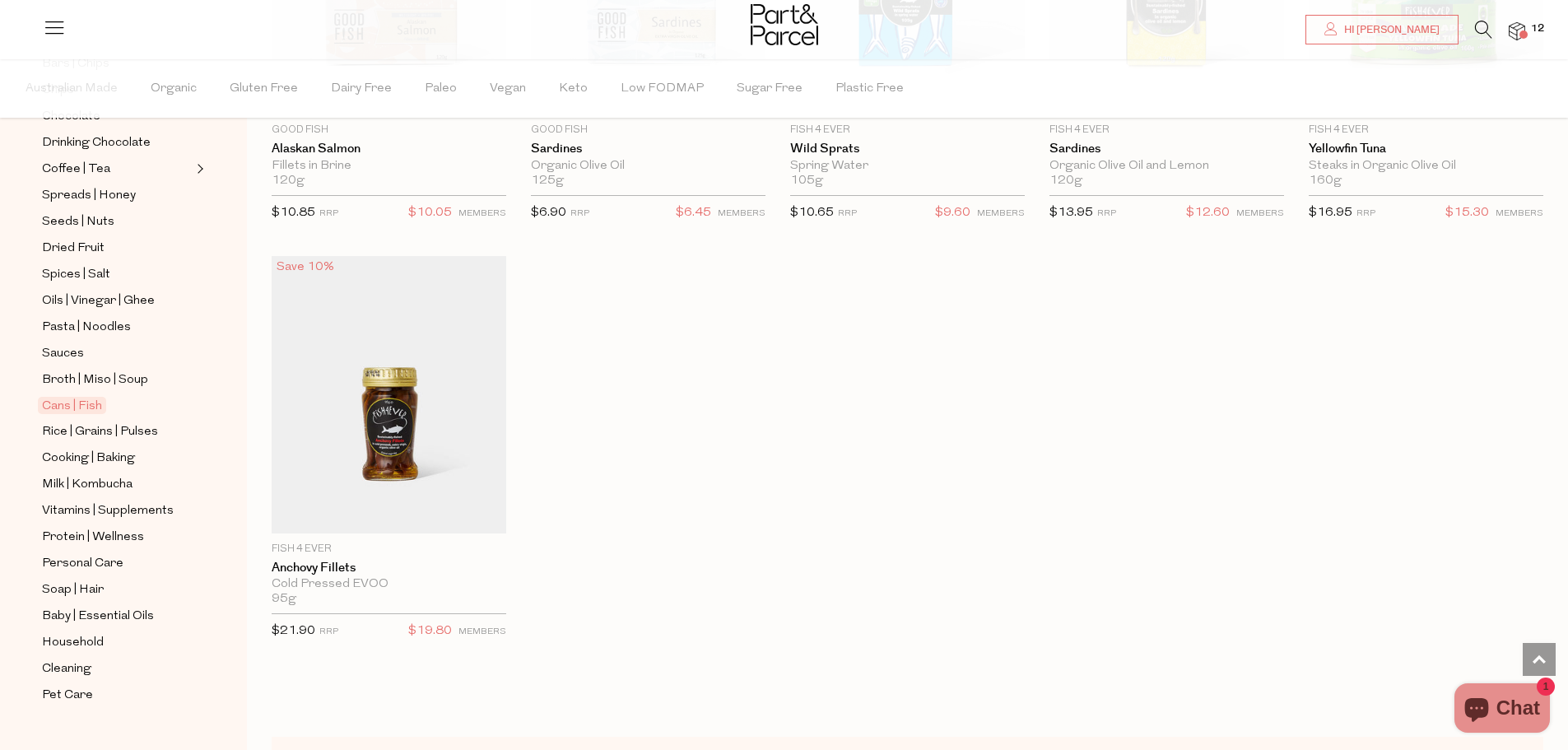
click at [1532, 38] on div at bounding box center [784, 26] width 1568 height 54
click at [1514, 26] on img at bounding box center [1517, 31] width 16 height 19
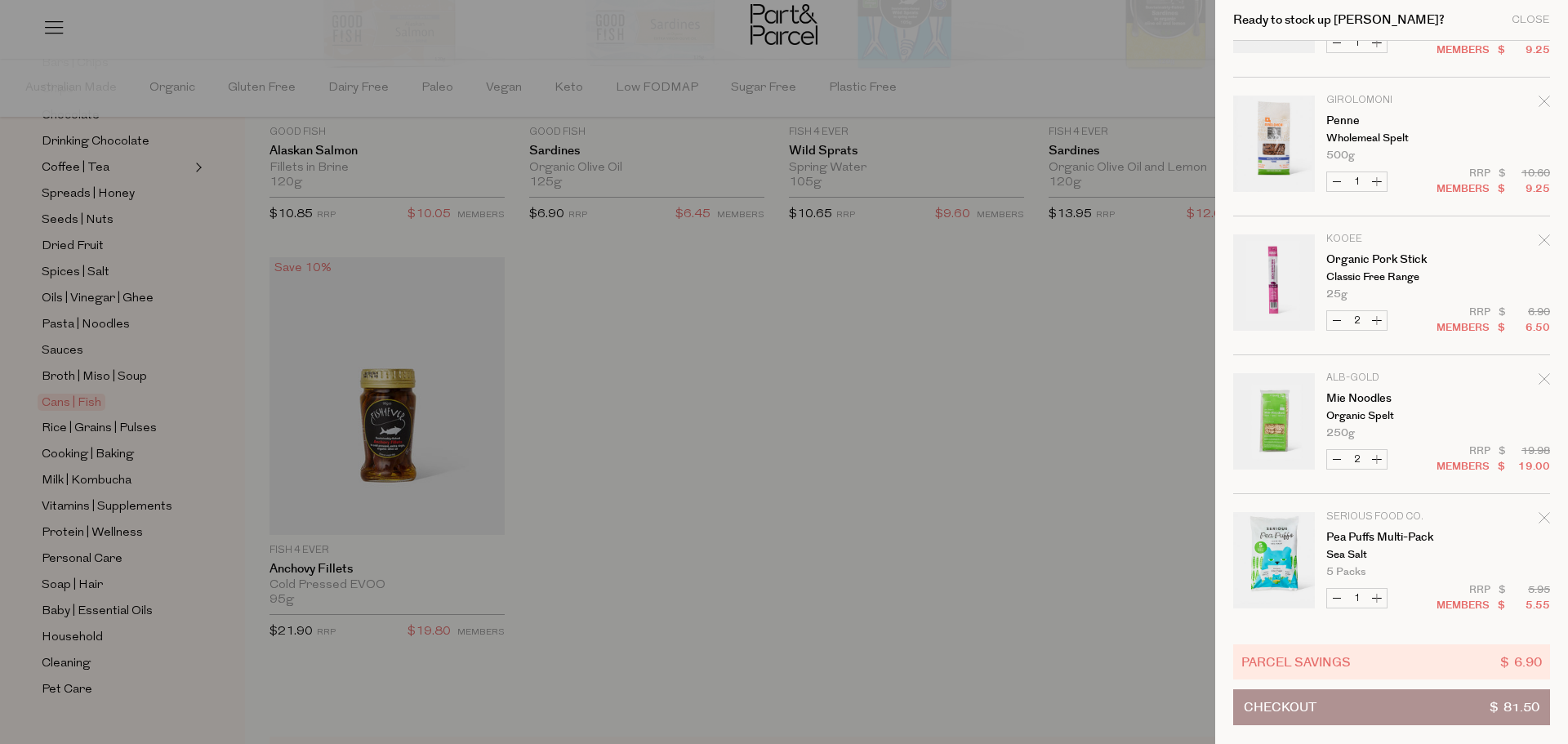
scroll to position [804, 0]
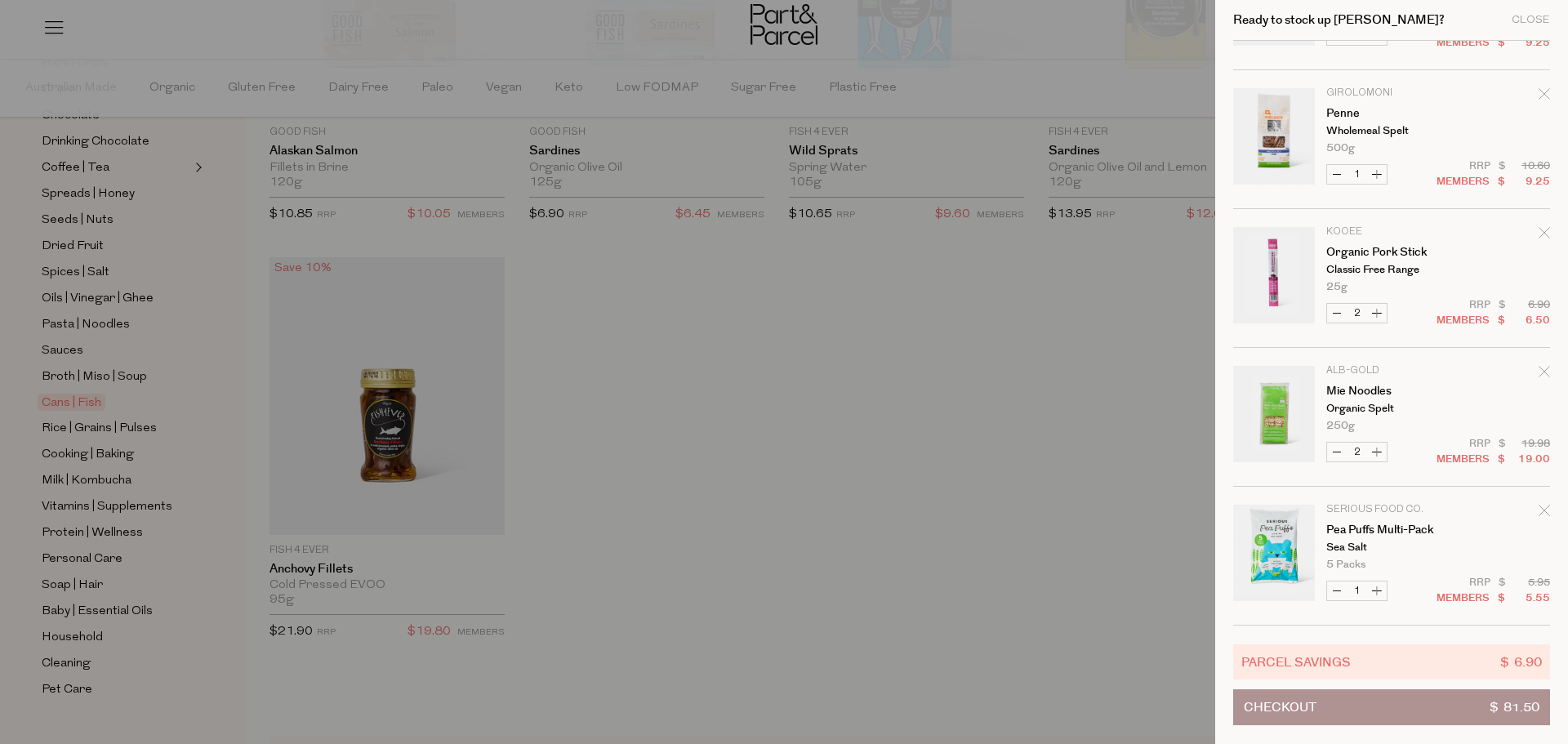
click at [911, 443] on div at bounding box center [784, 372] width 1568 height 744
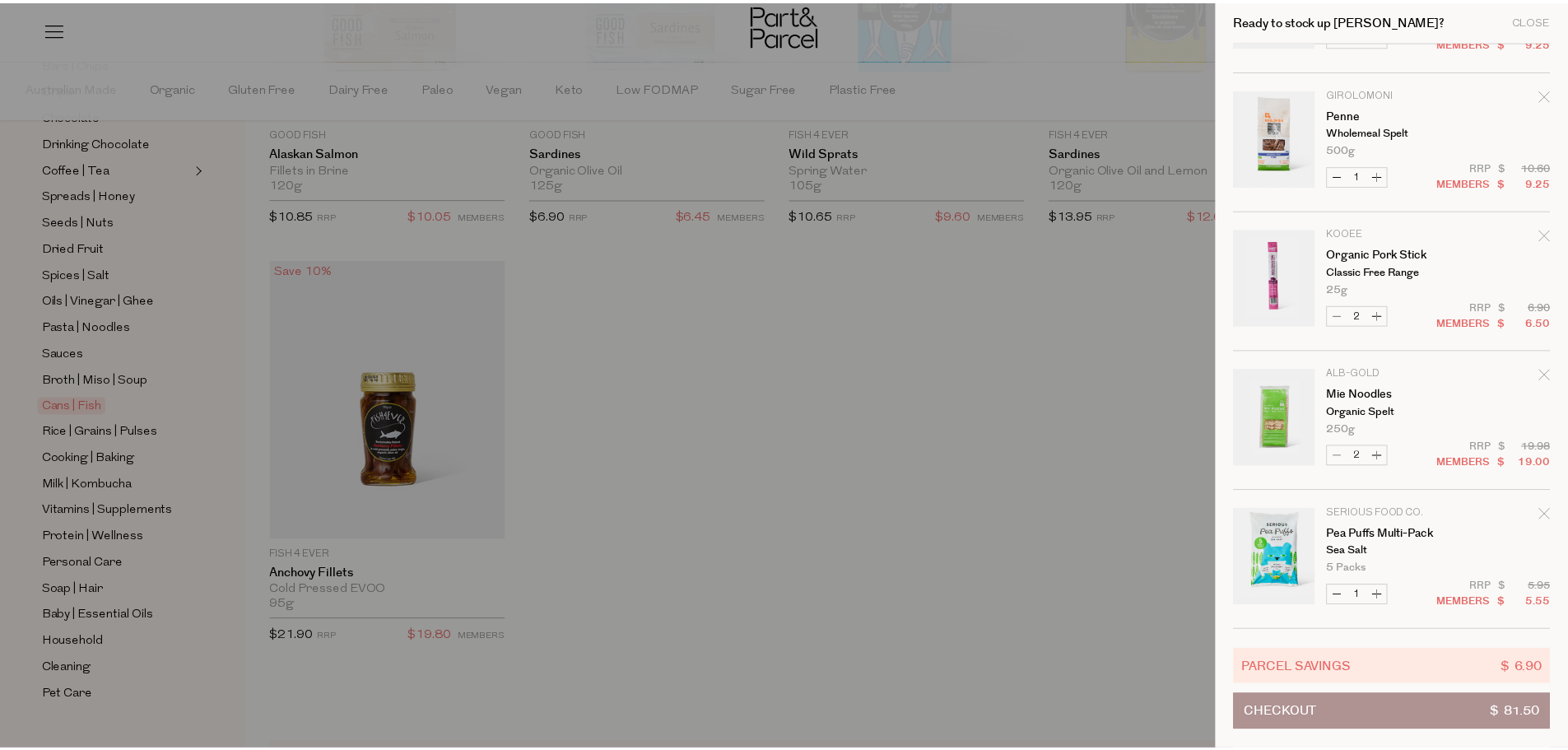
scroll to position [2057, 0]
